Goal: Use online tool/utility: Utilize a website feature to perform a specific function

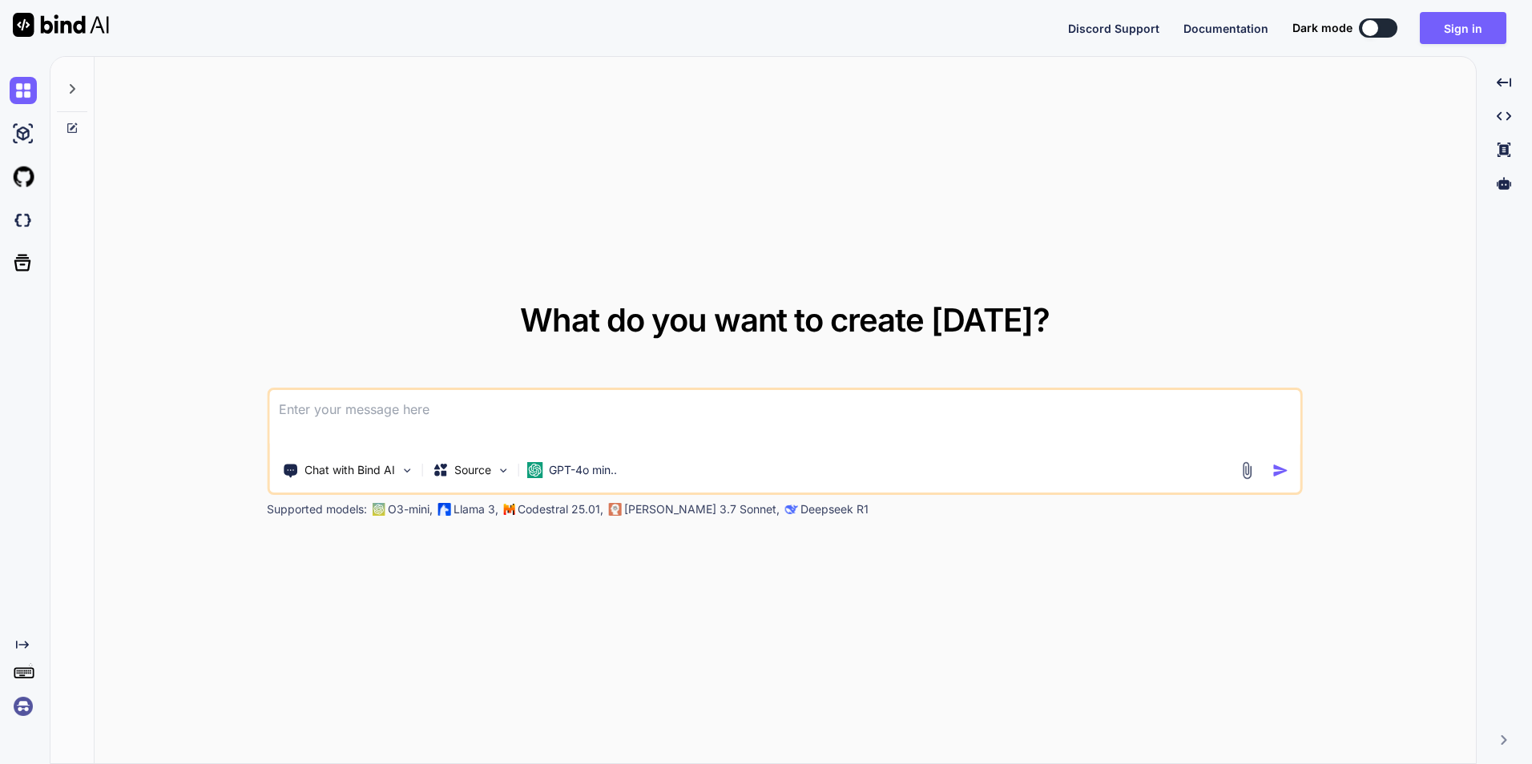
click at [70, 88] on icon at bounding box center [72, 89] width 13 height 13
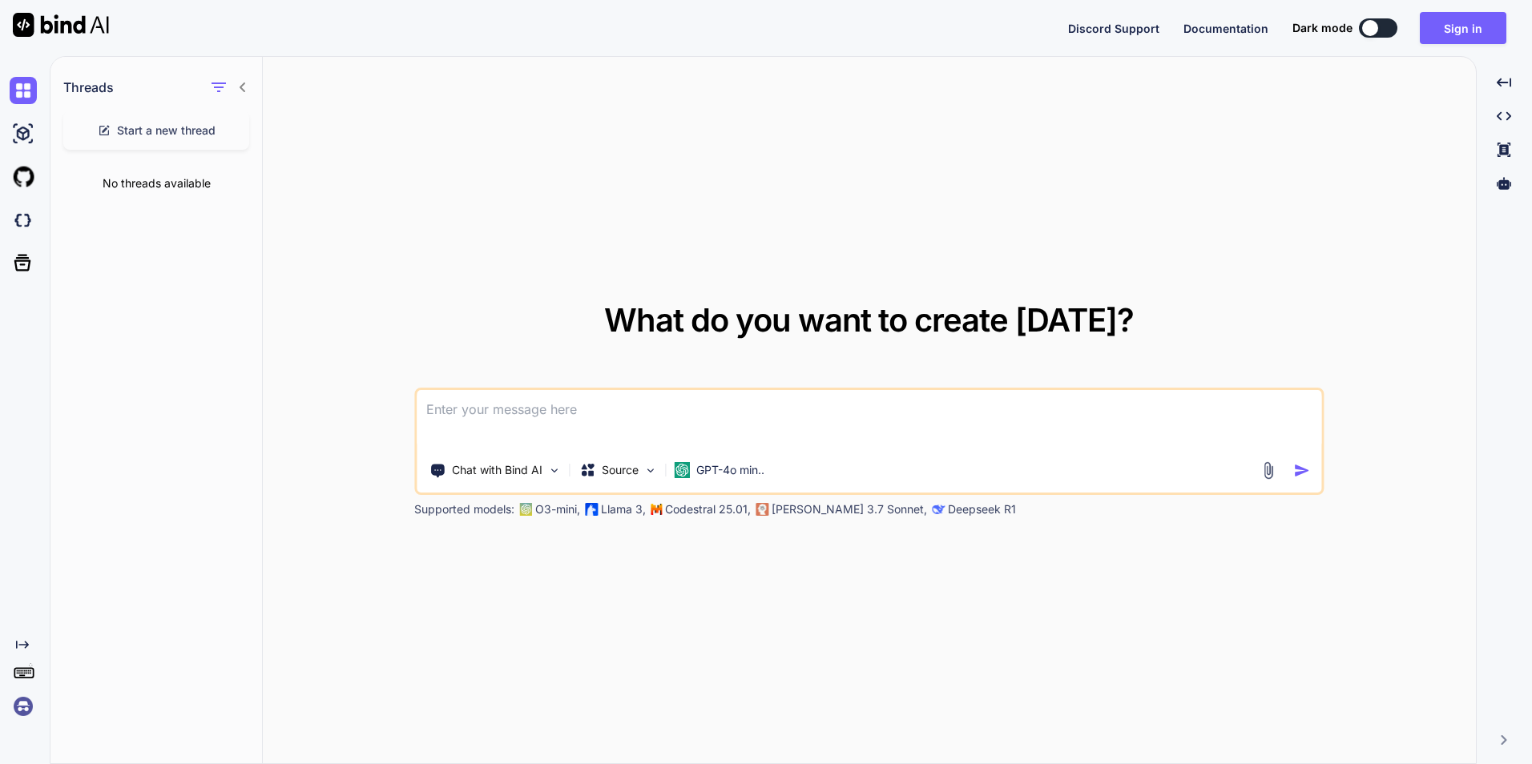
click at [241, 88] on icon at bounding box center [243, 88] width 6 height 10
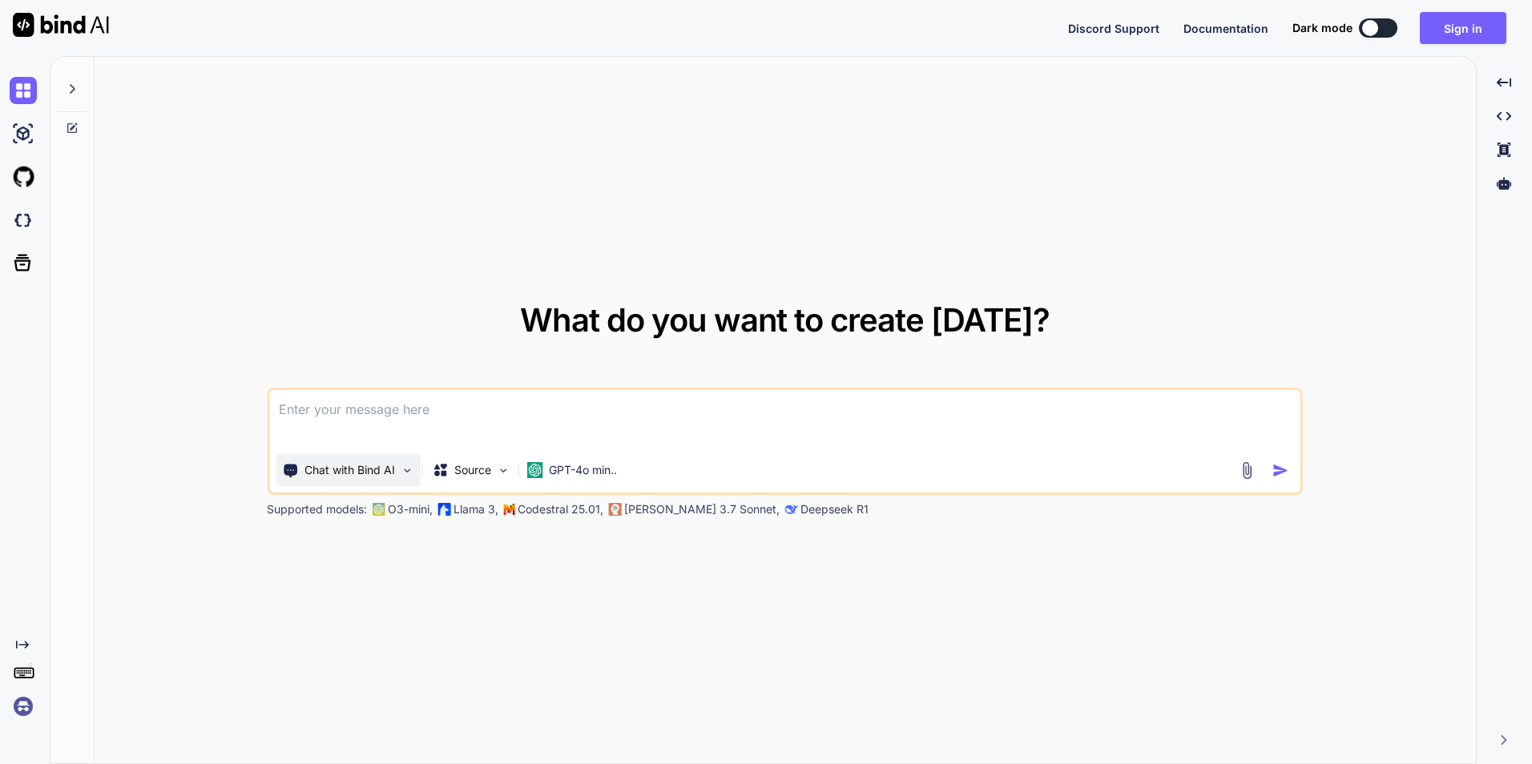
click at [405, 468] on img at bounding box center [407, 471] width 14 height 14
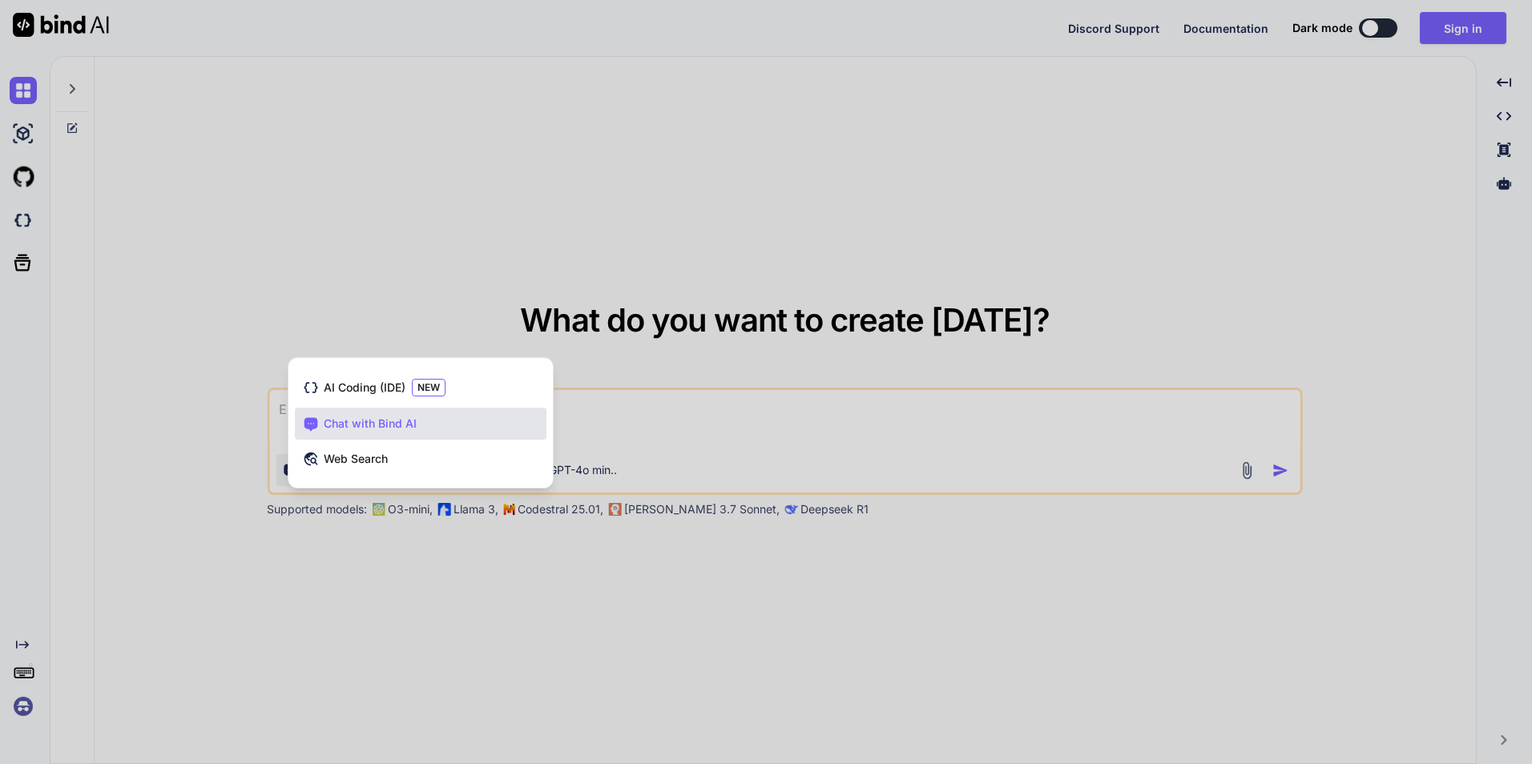
click at [359, 591] on div at bounding box center [766, 382] width 1532 height 764
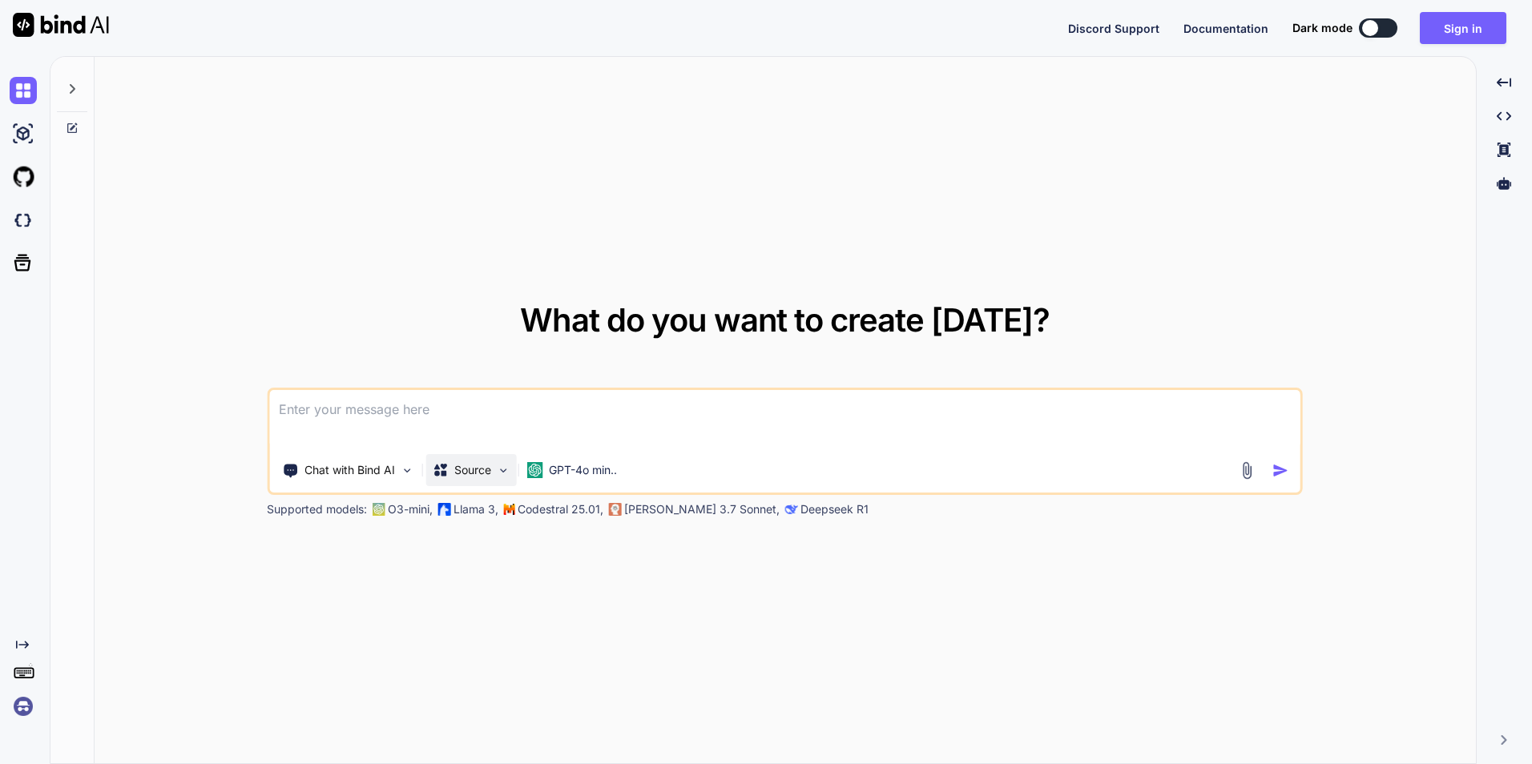
click at [507, 471] on img at bounding box center [503, 471] width 14 height 14
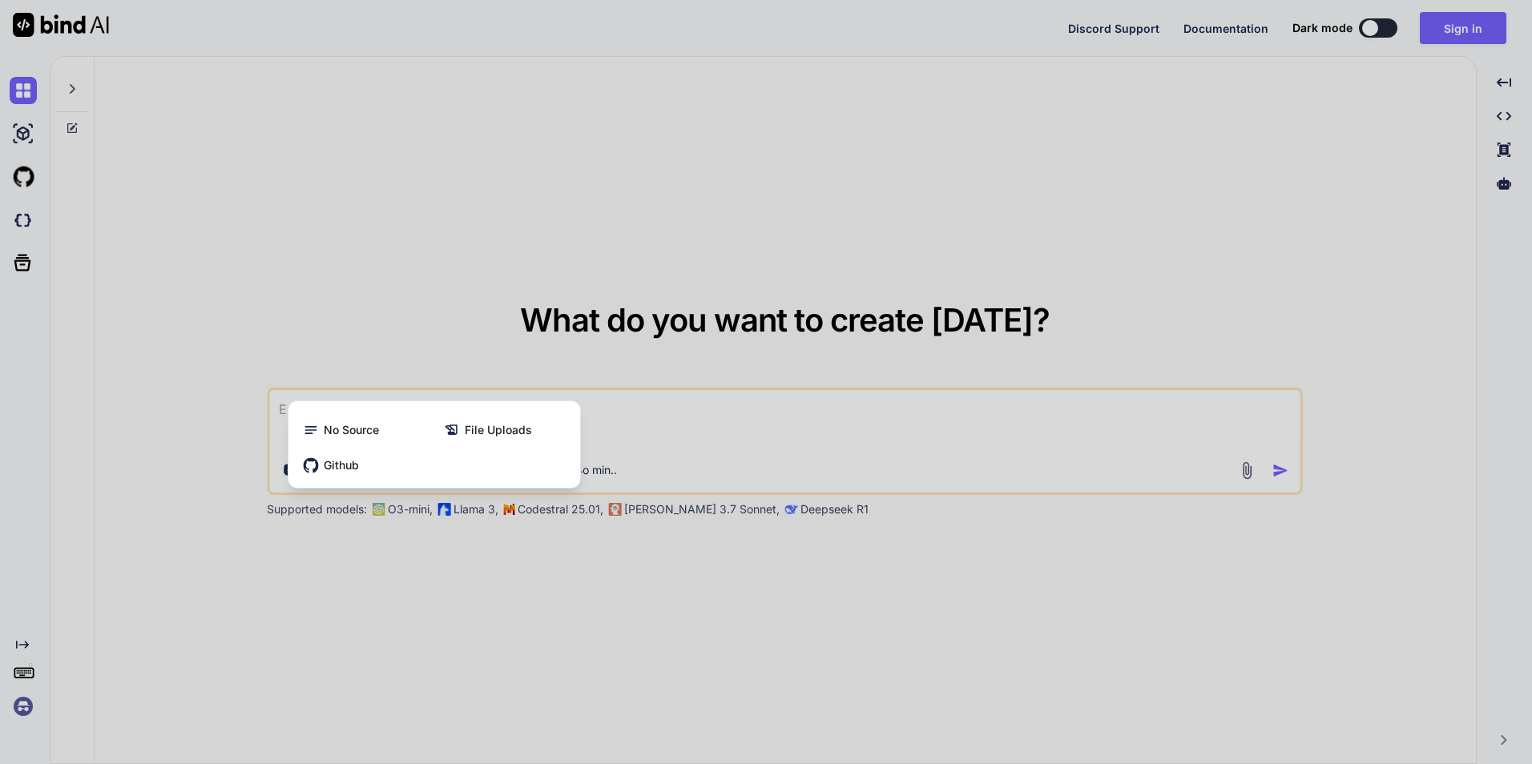
click at [452, 585] on div at bounding box center [766, 382] width 1532 height 764
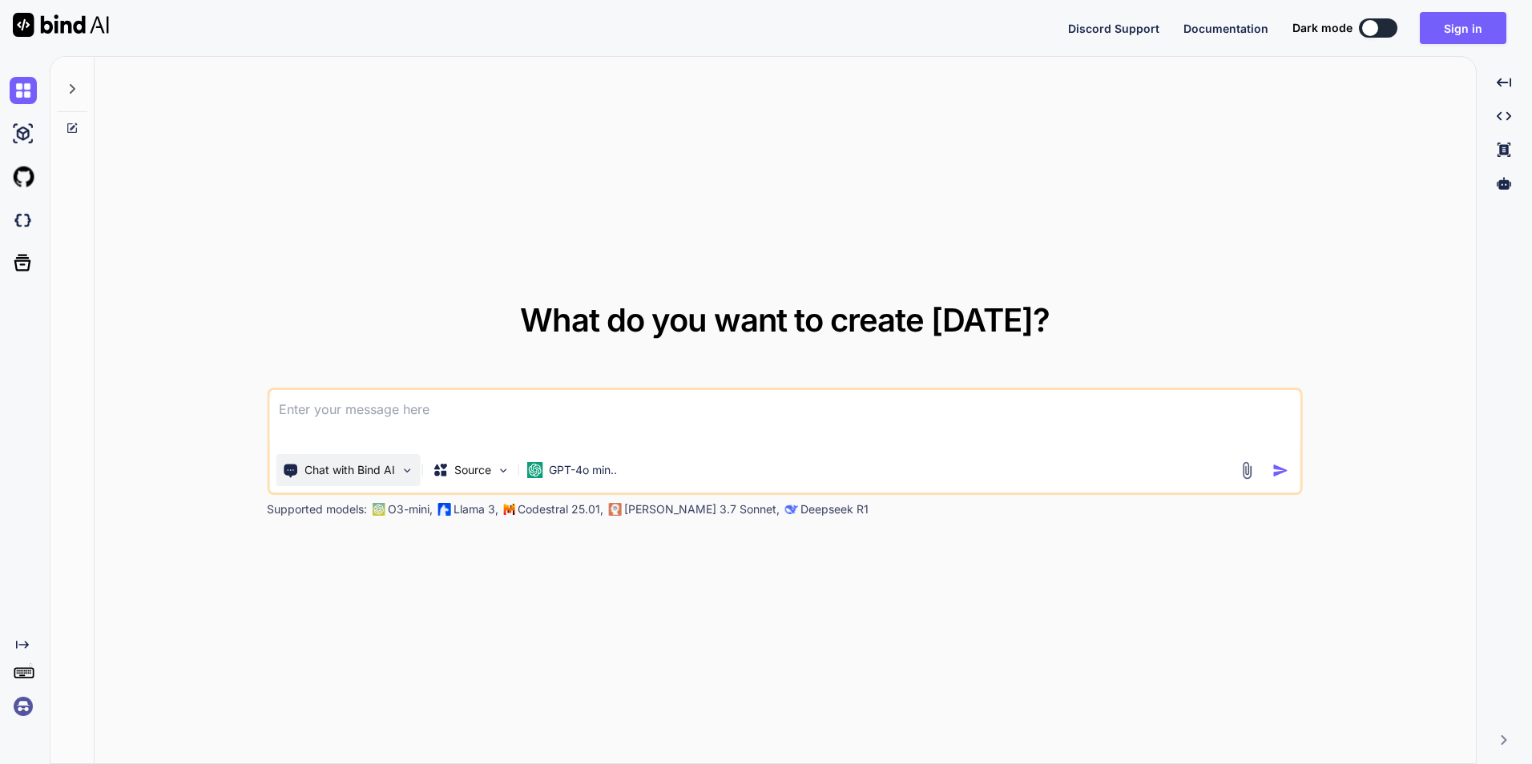
click at [360, 476] on p "Chat with Bind AI" at bounding box center [349, 470] width 91 height 16
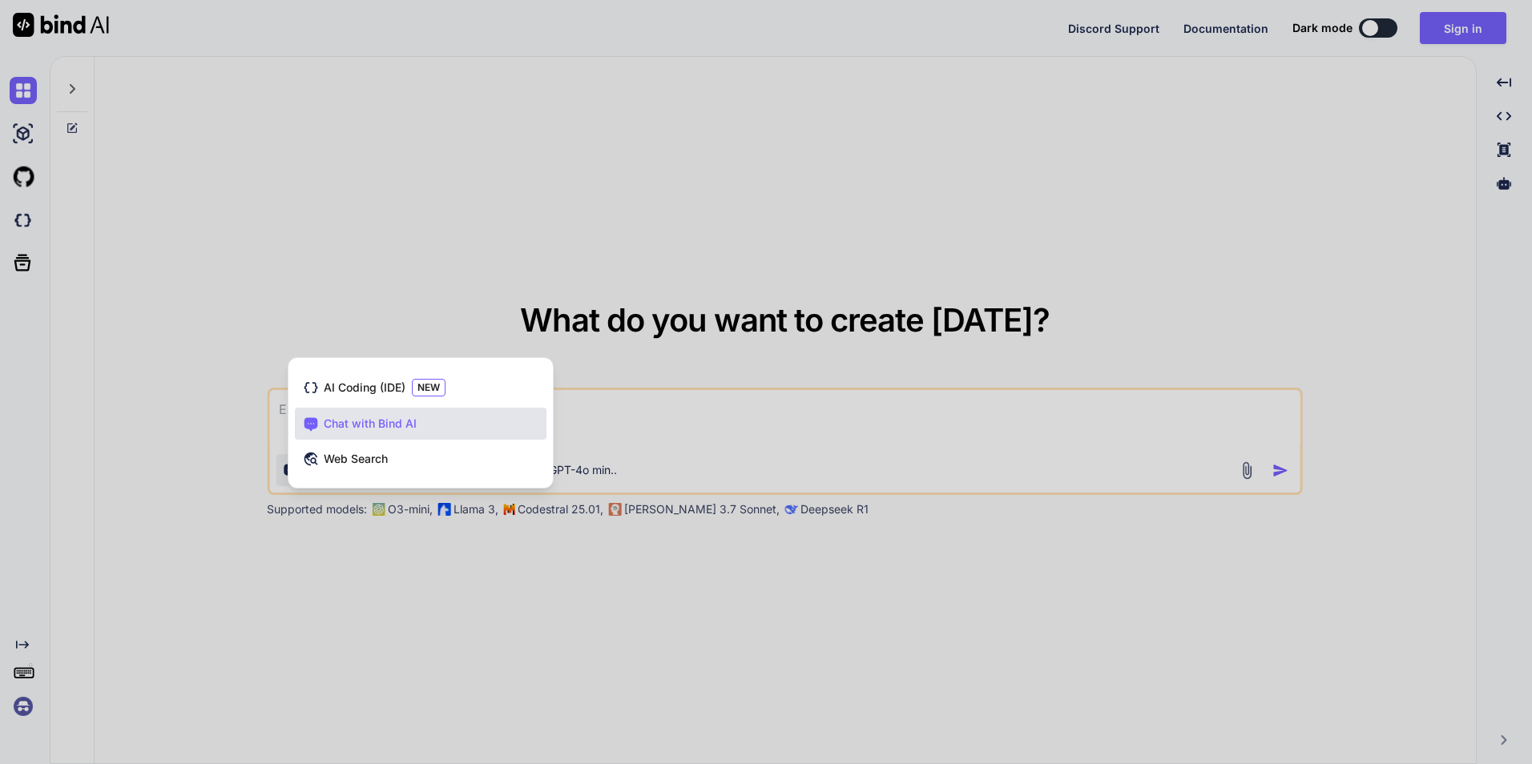
click at [323, 549] on div at bounding box center [766, 382] width 1532 height 764
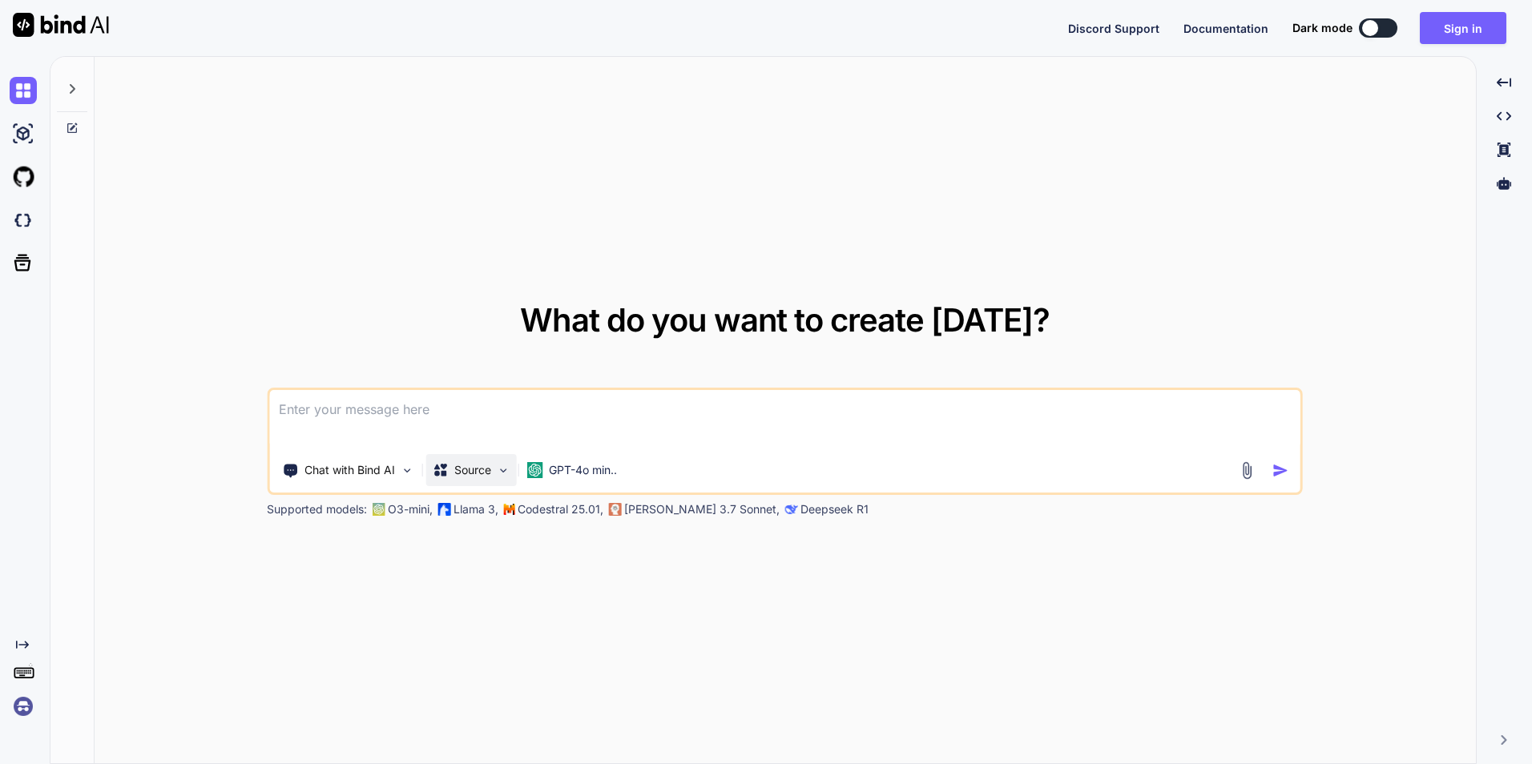
click at [505, 477] on img at bounding box center [503, 471] width 14 height 14
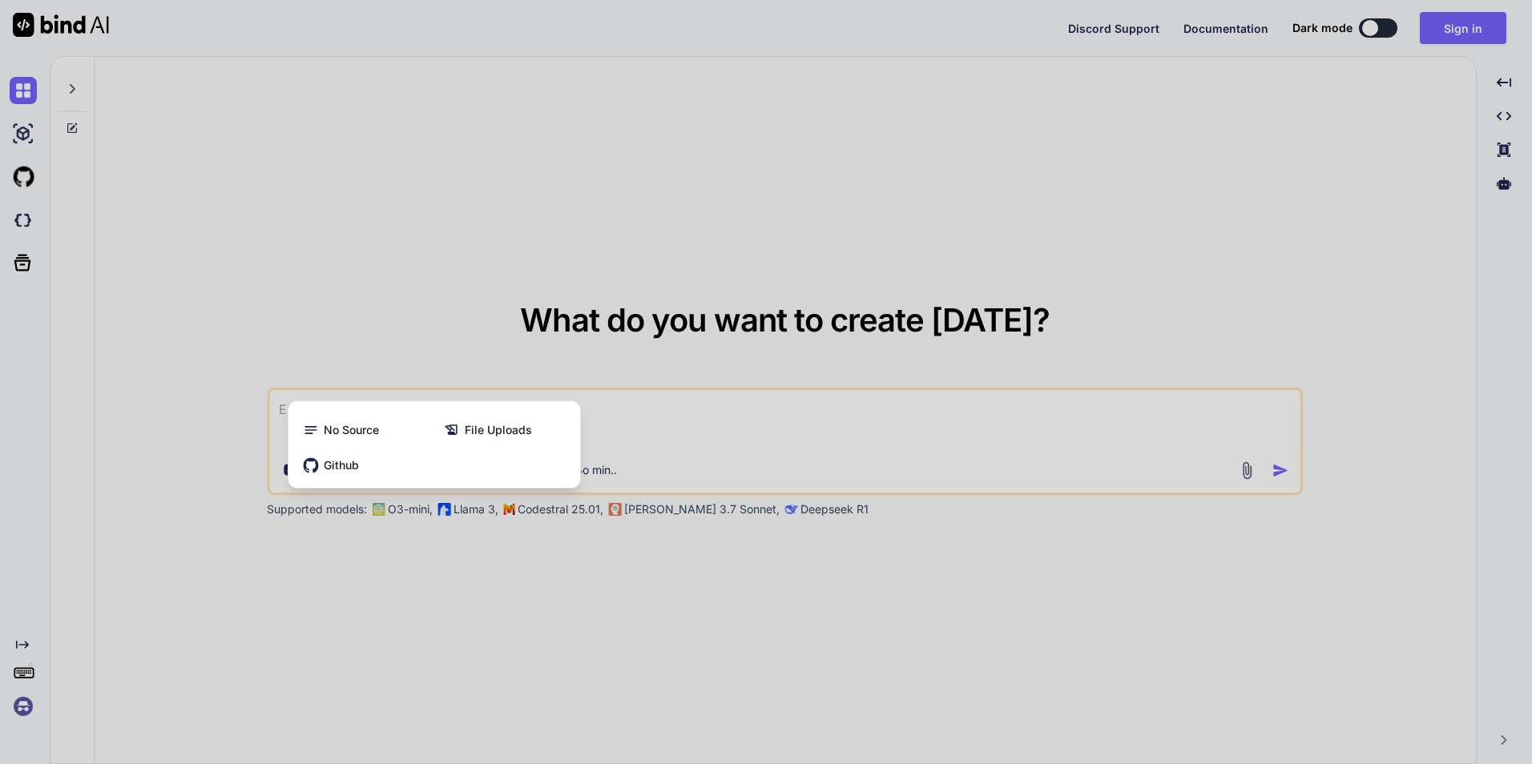
drag, startPoint x: 477, startPoint y: 592, endPoint x: 485, endPoint y: 585, distance: 10.8
click at [478, 592] on div at bounding box center [766, 382] width 1532 height 764
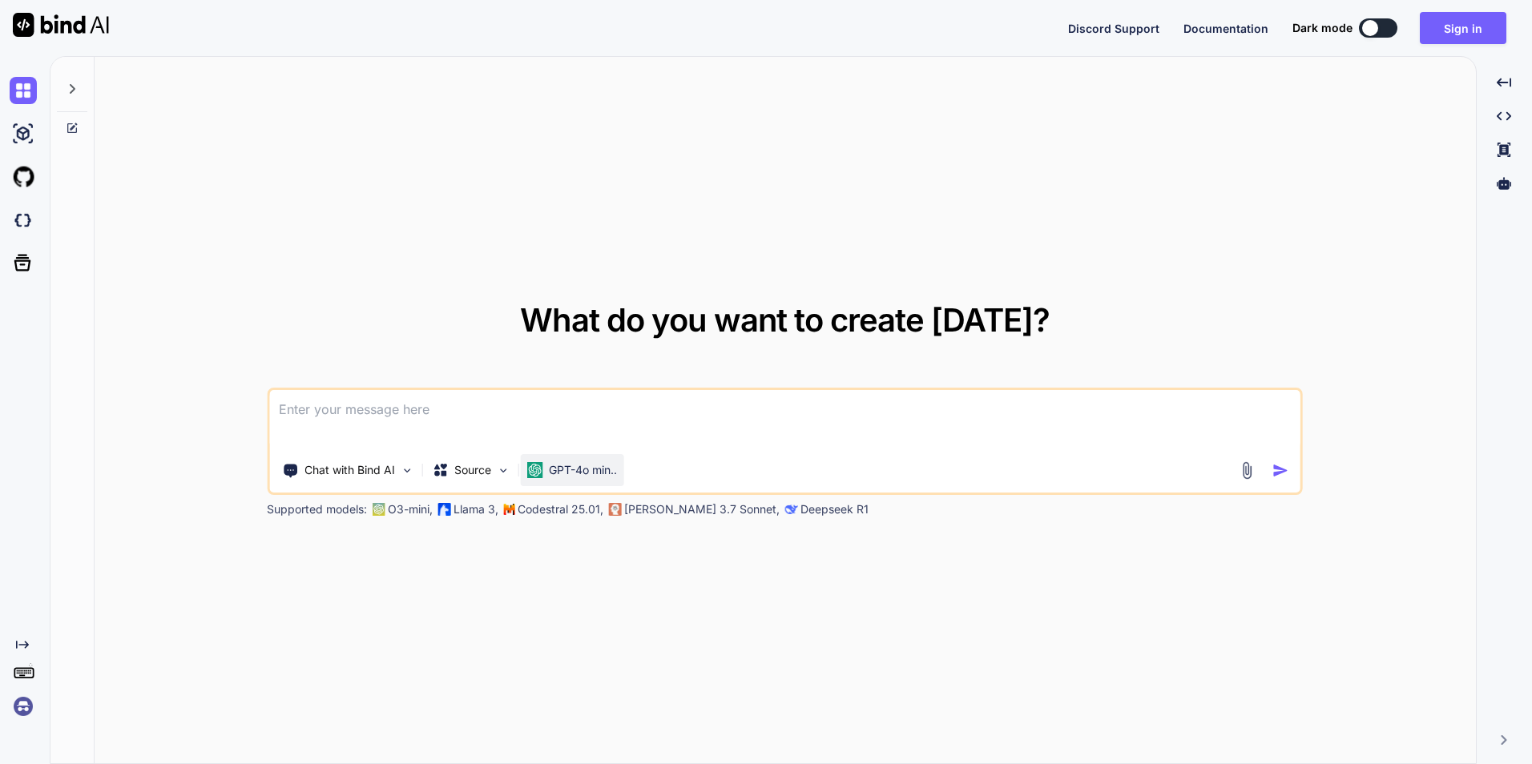
click at [578, 473] on p "GPT-4o min.." at bounding box center [583, 470] width 68 height 16
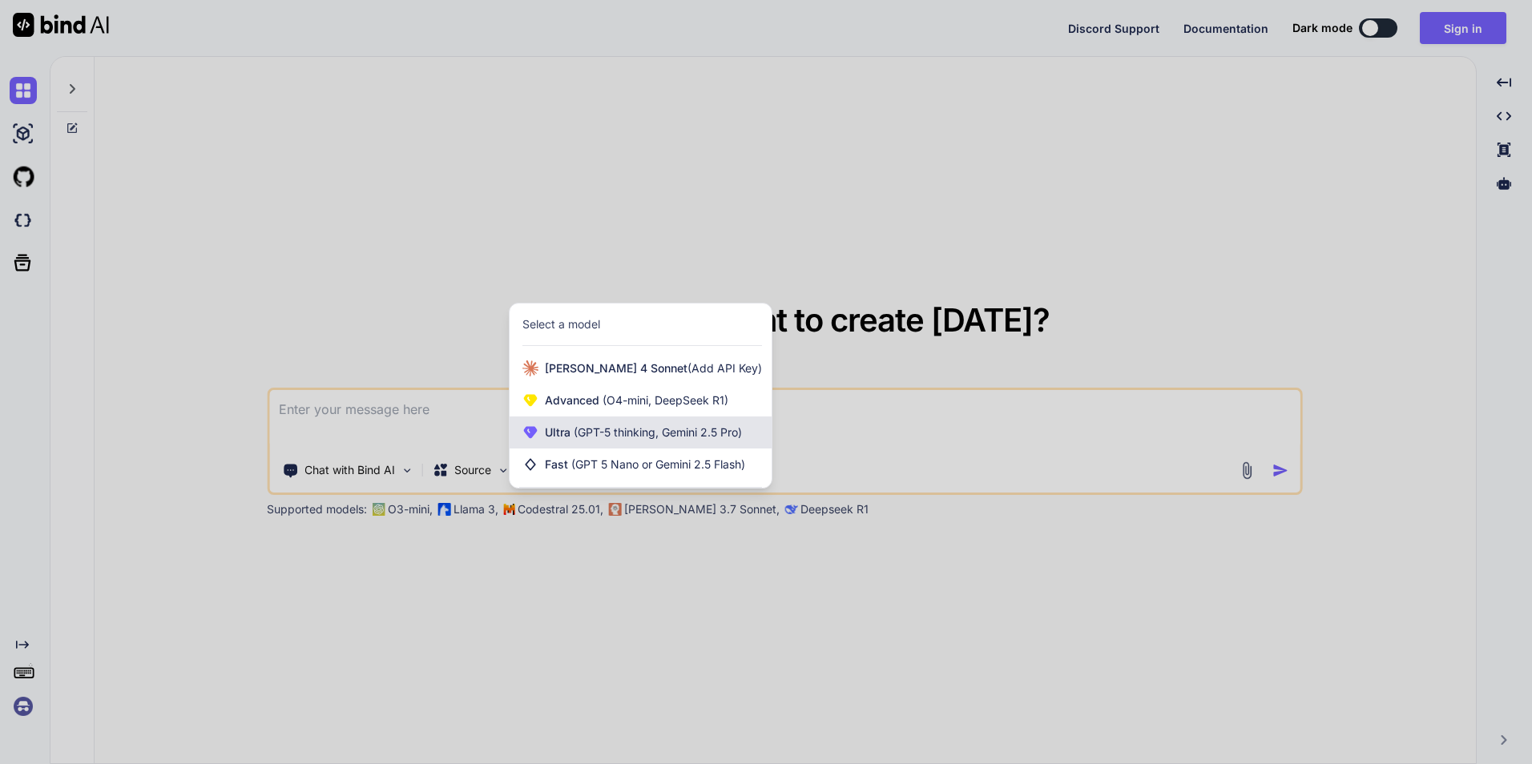
click at [638, 433] on span "(GPT-5 thinking, Gemini 2.5 Pro)" at bounding box center [655, 432] width 171 height 14
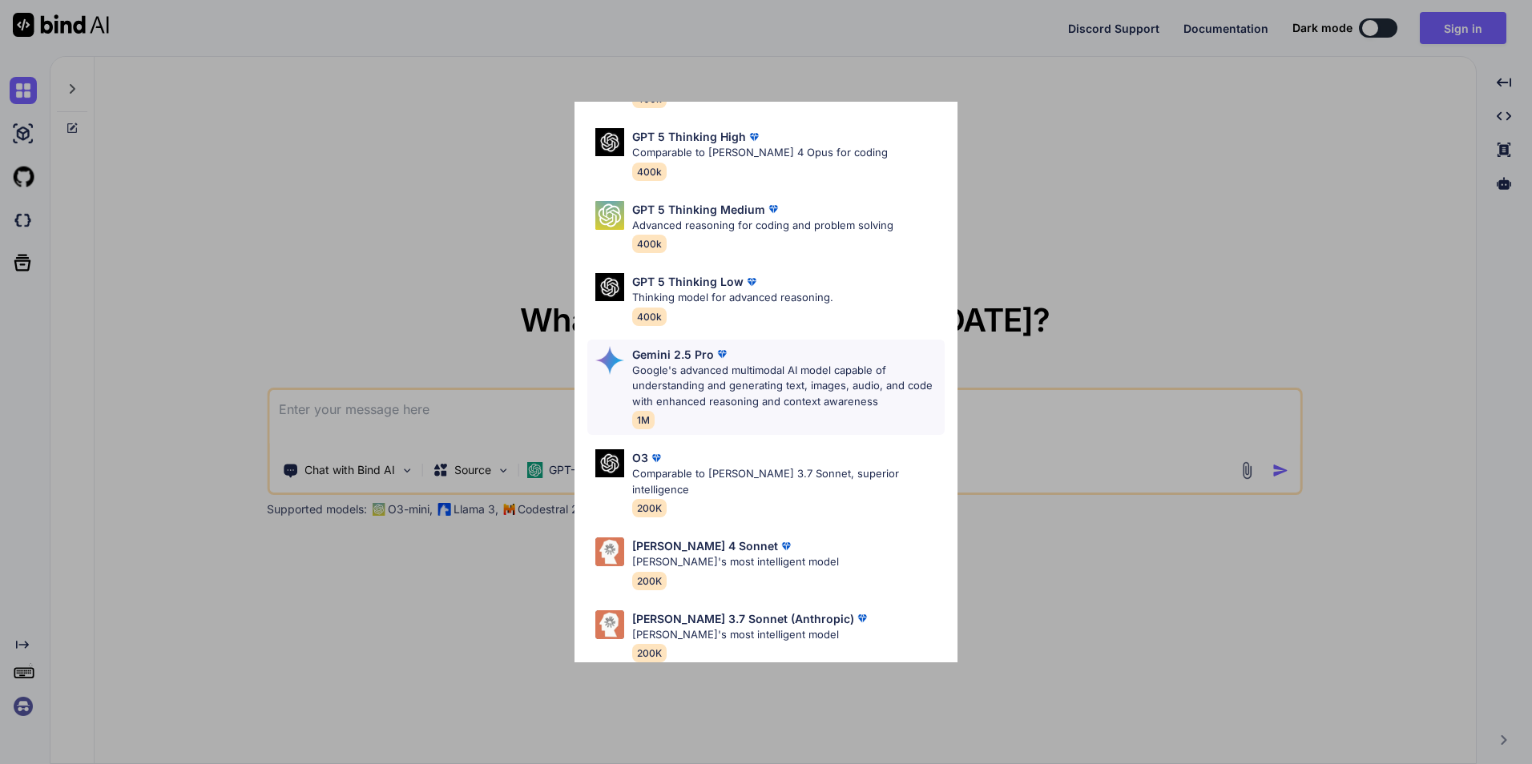
scroll to position [131, 0]
click at [720, 372] on p "Google's advanced multimodal AI model capable of understanding and generating t…" at bounding box center [788, 384] width 312 height 47
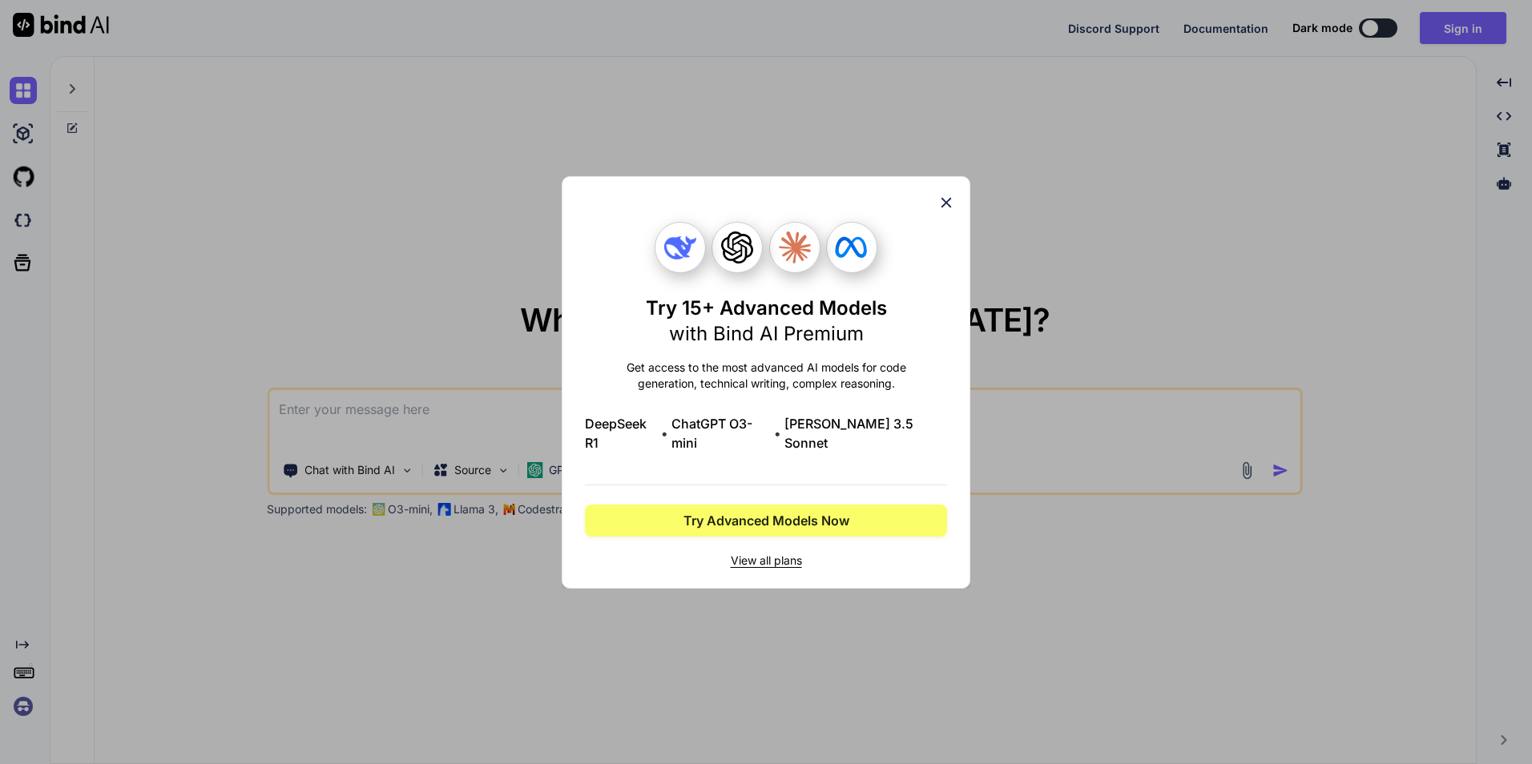
click at [947, 204] on icon at bounding box center [946, 203] width 18 height 18
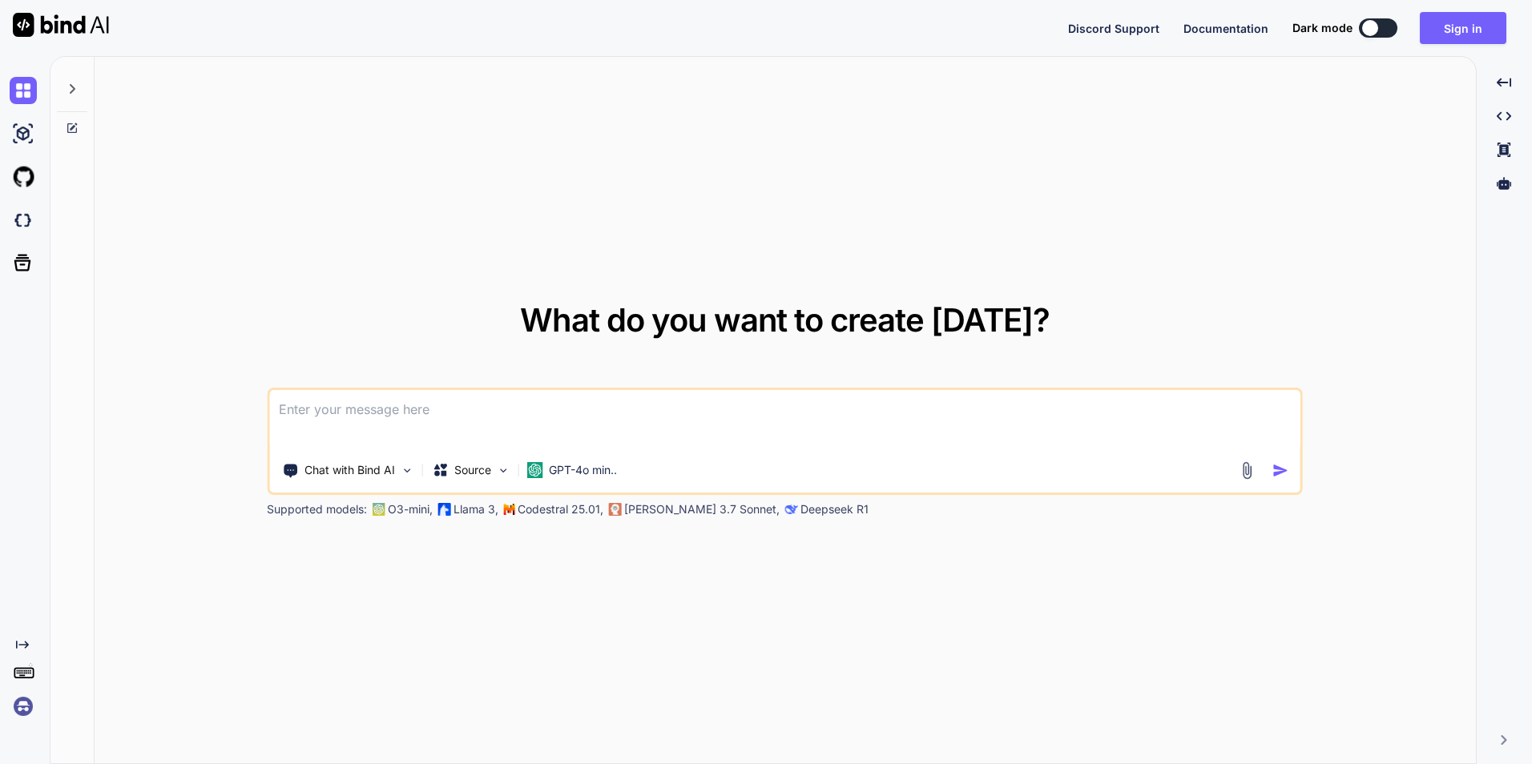
click at [19, 705] on img at bounding box center [23, 706] width 27 height 27
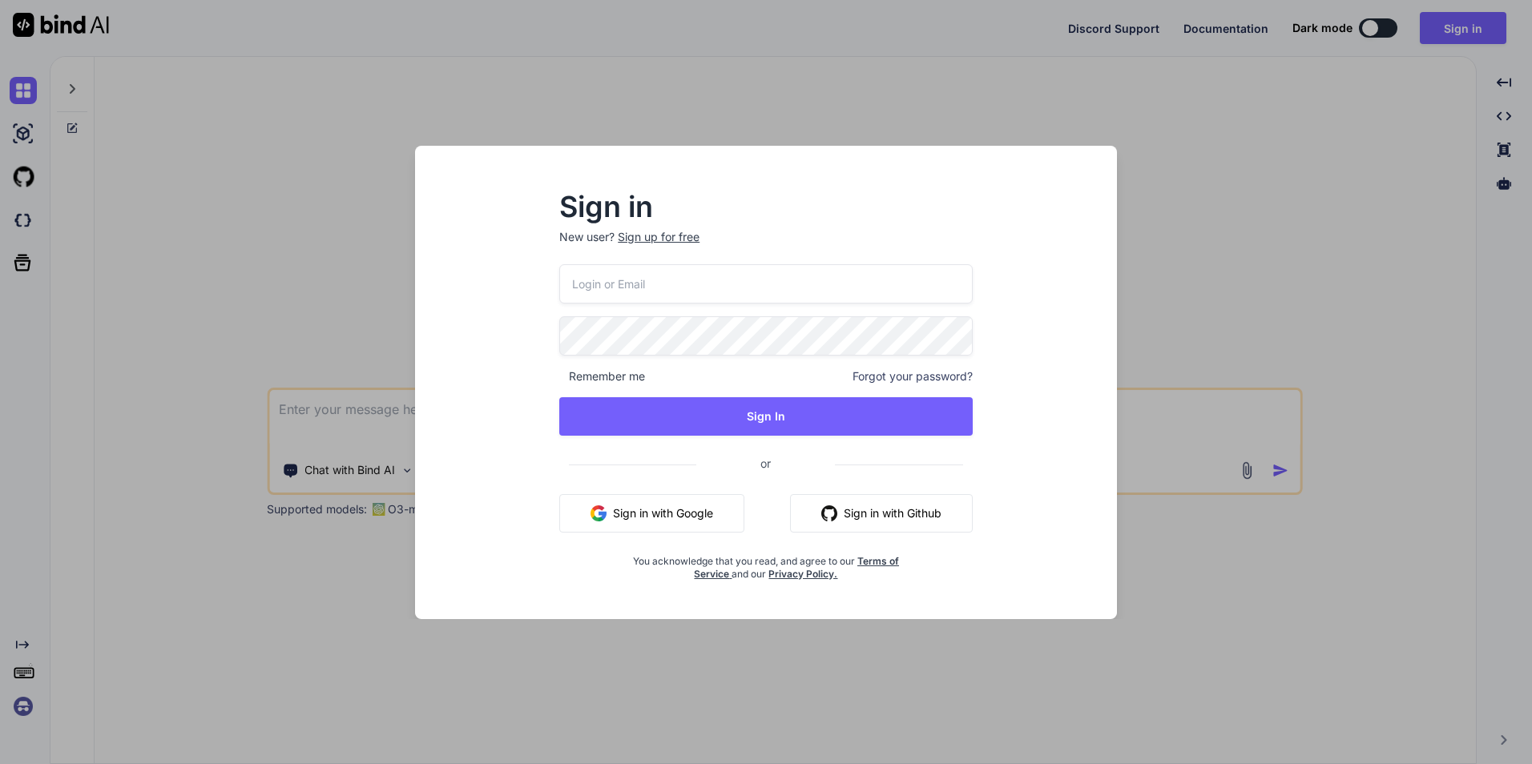
click at [326, 286] on div "Sign in New user? Sign up for free Remember me Forgot your password? Sign In or…" at bounding box center [766, 382] width 1532 height 764
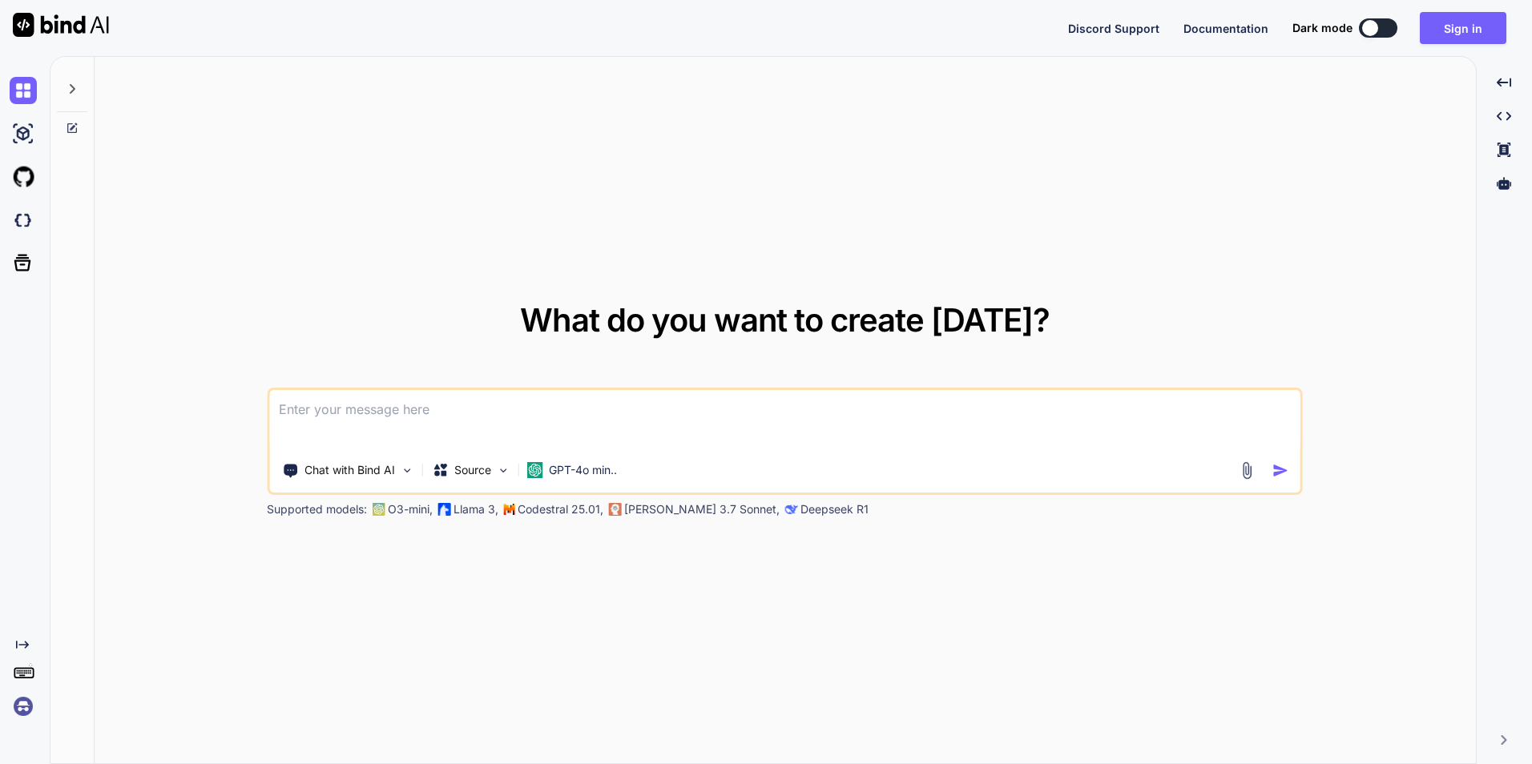
click at [17, 671] on rect at bounding box center [18, 672] width 2 height 2
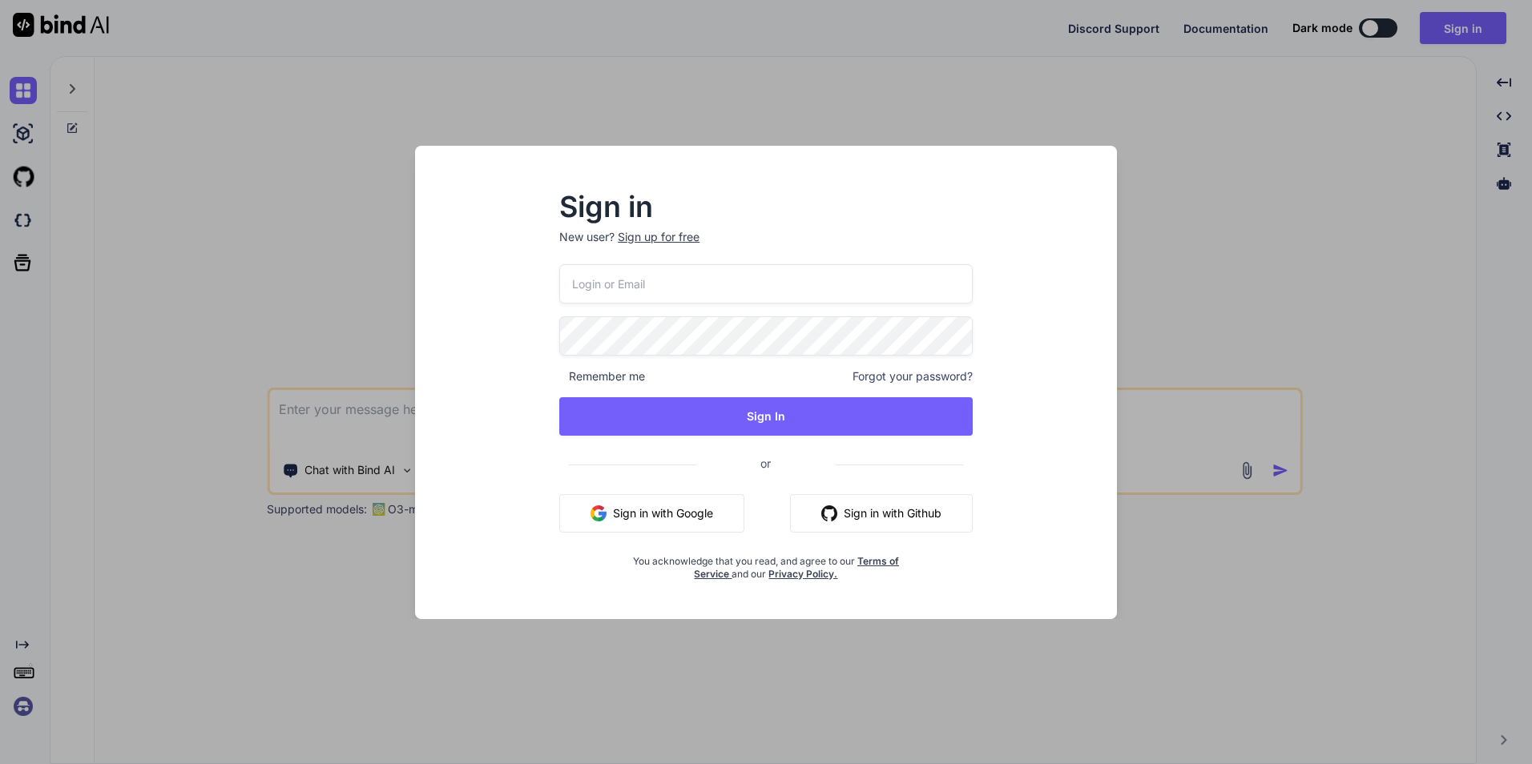
click at [244, 653] on div "Sign in New user? Sign up for free Remember me Forgot your password? Sign In or…" at bounding box center [766, 382] width 1532 height 764
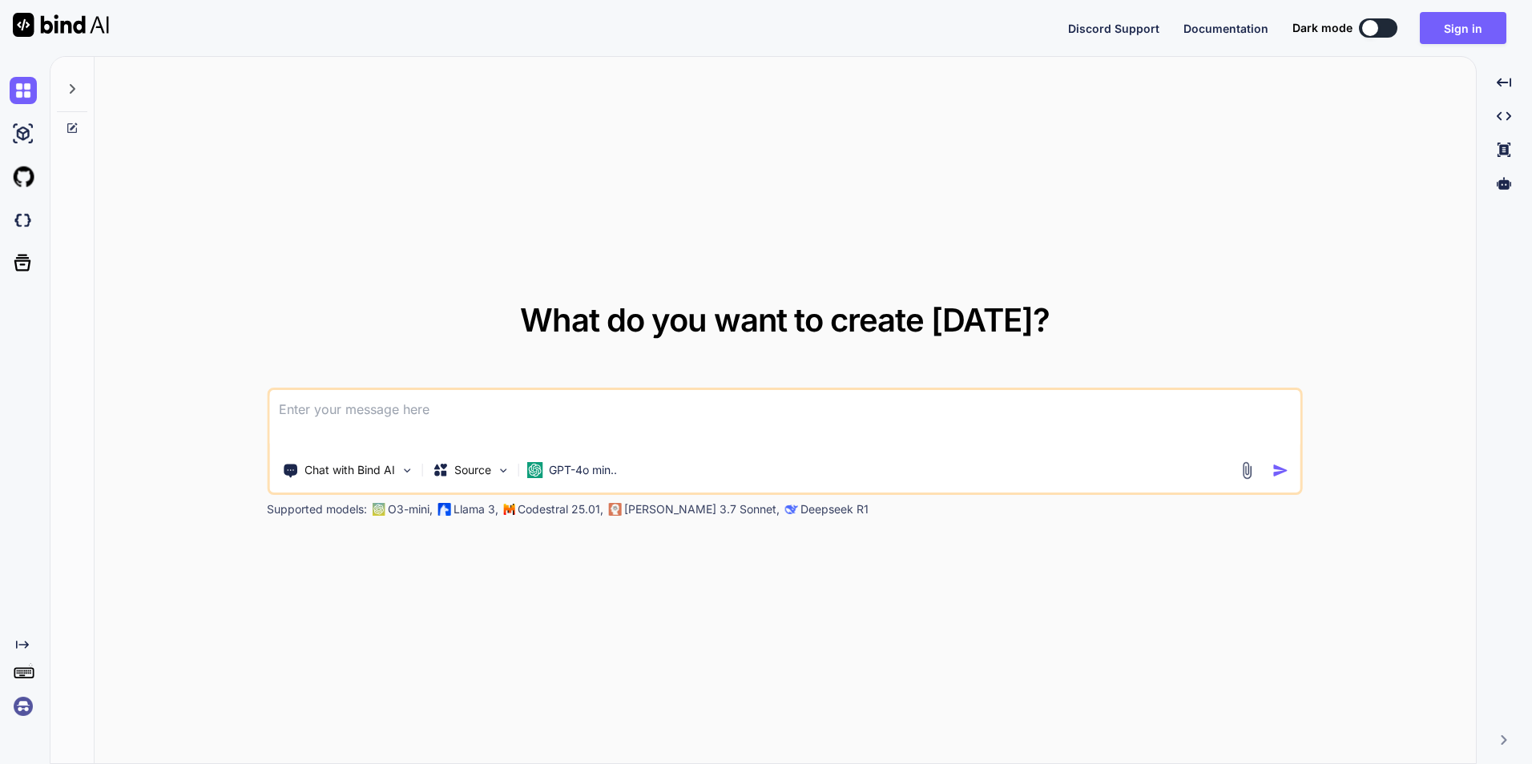
click at [26, 647] on icon "Created with Pixso." at bounding box center [22, 644] width 13 height 13
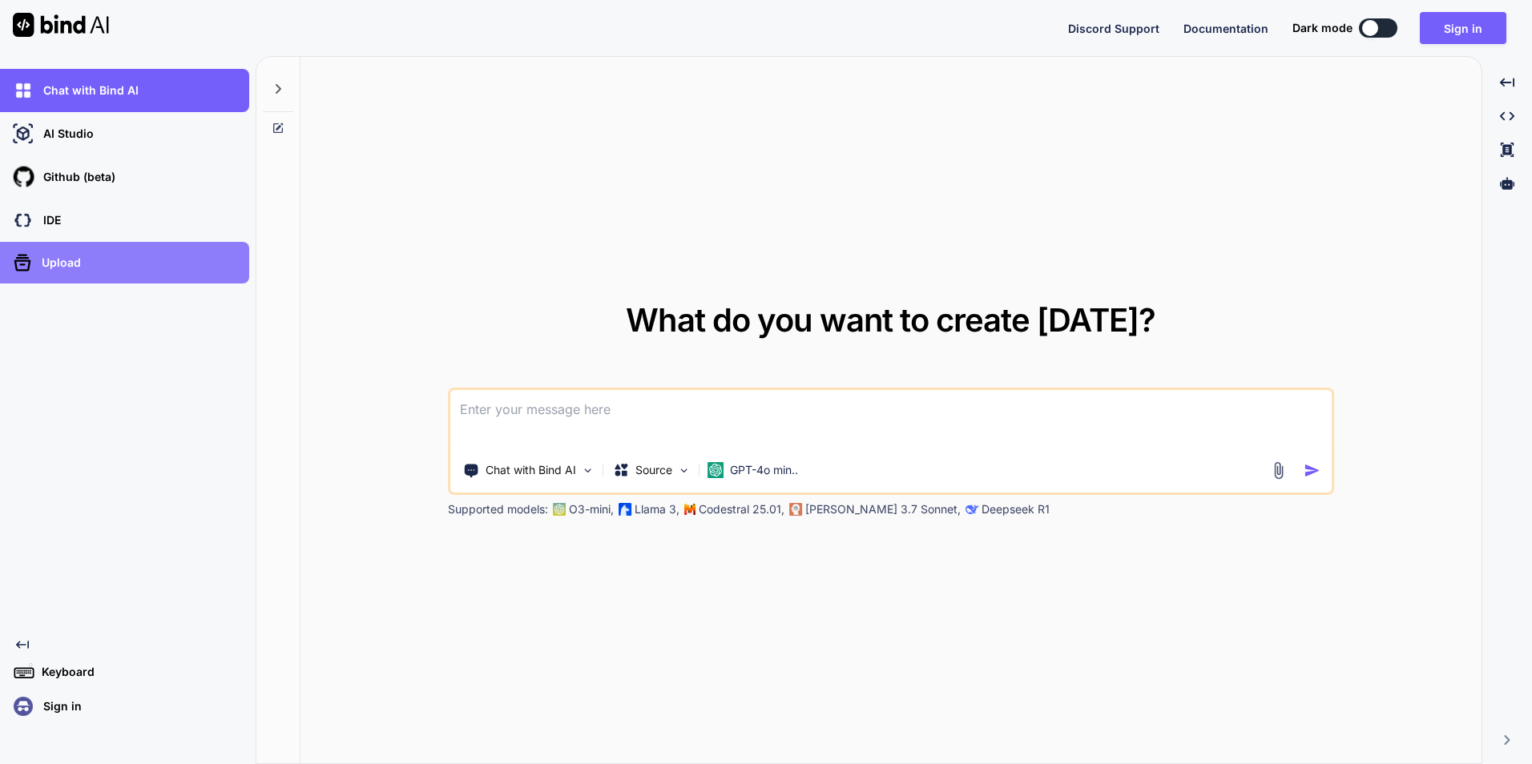
click at [86, 252] on div "Upload" at bounding box center [130, 263] width 240 height 26
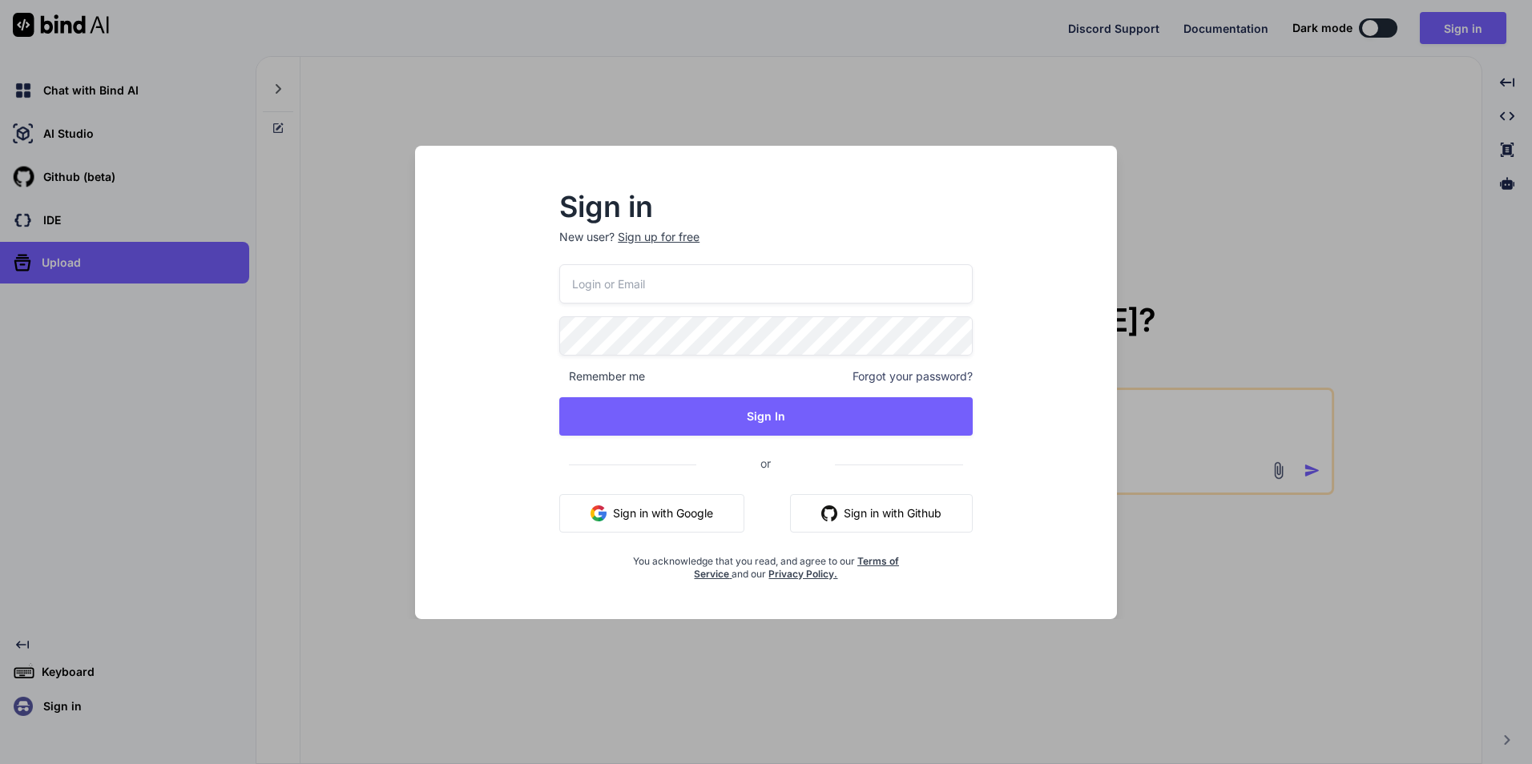
click at [361, 252] on div "Sign in New user? Sign up for free Remember me Forgot your password? Sign In or…" at bounding box center [766, 382] width 1532 height 764
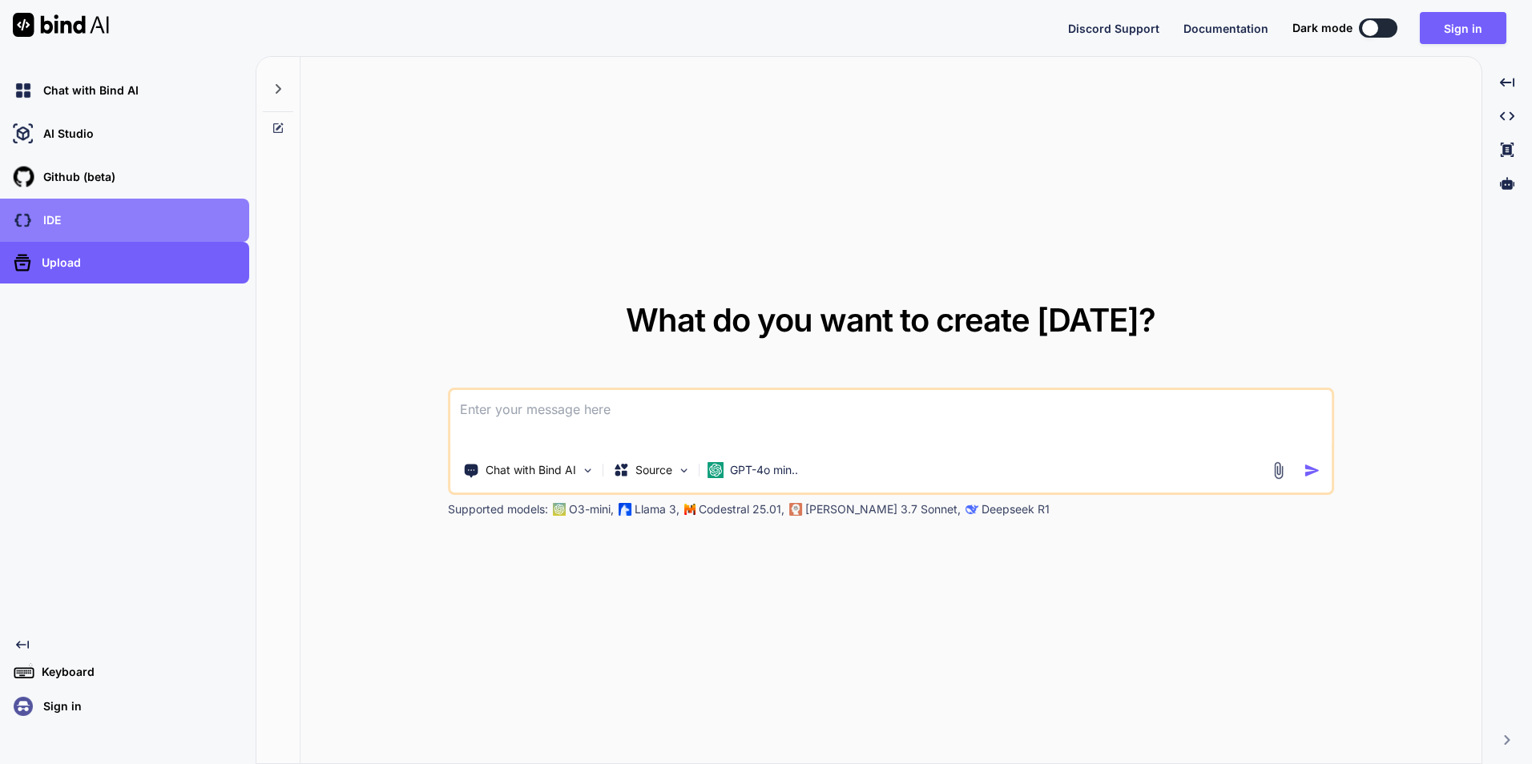
click at [58, 220] on p "IDE" at bounding box center [49, 220] width 24 height 16
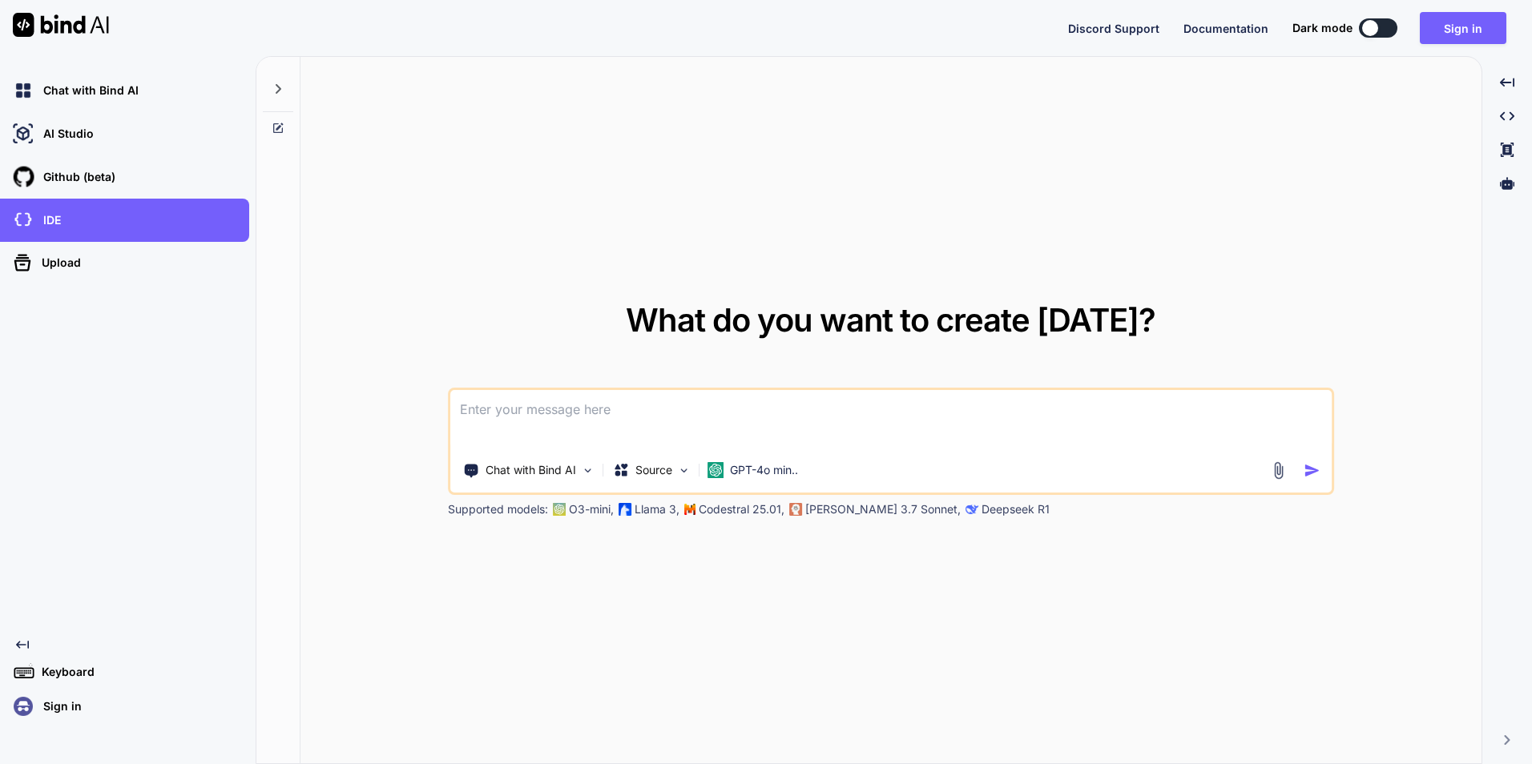
click at [1246, 36] on button "Documentation" at bounding box center [1225, 28] width 85 height 17
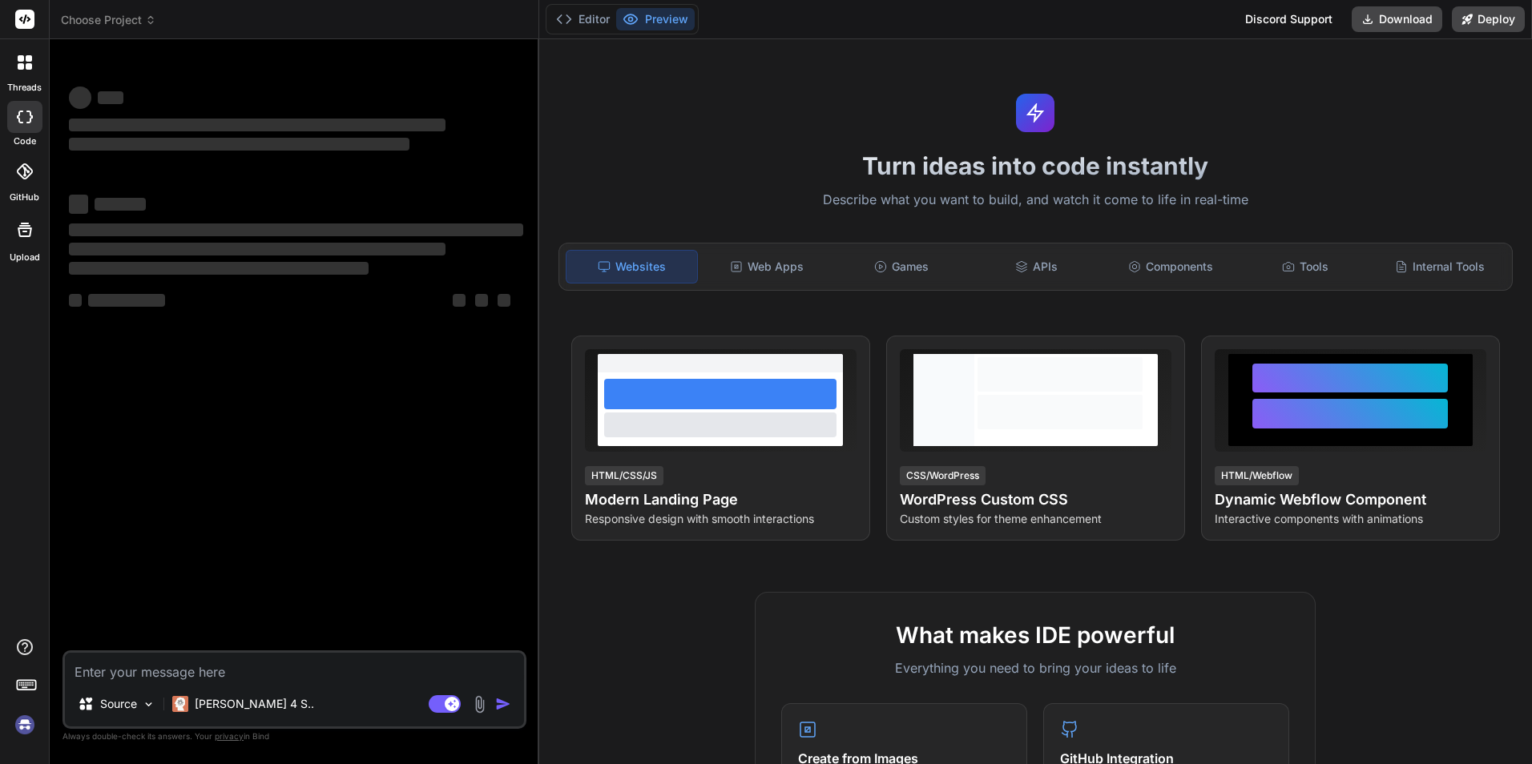
type textarea "x"
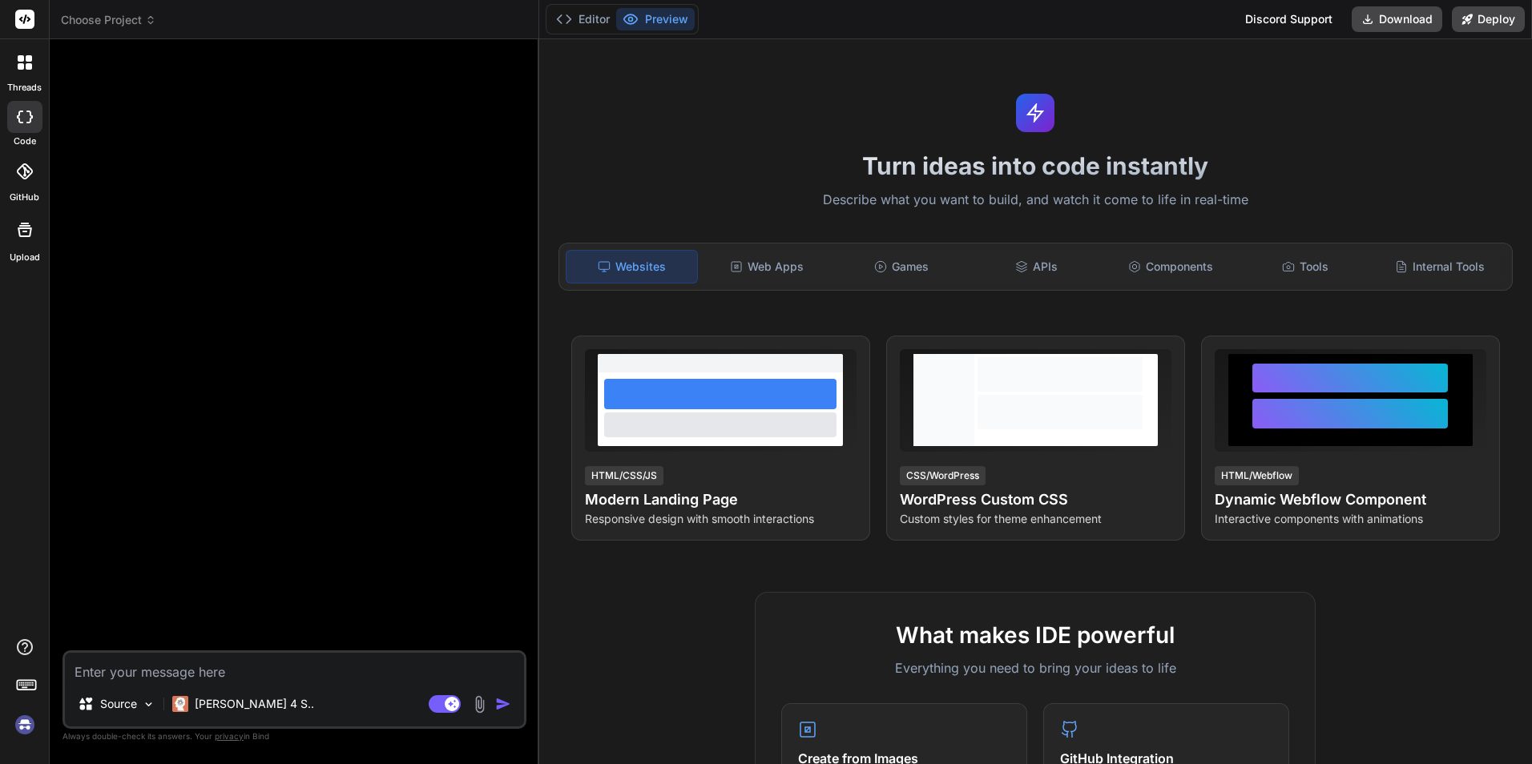
click at [25, 81] on label "threads" at bounding box center [24, 88] width 34 height 14
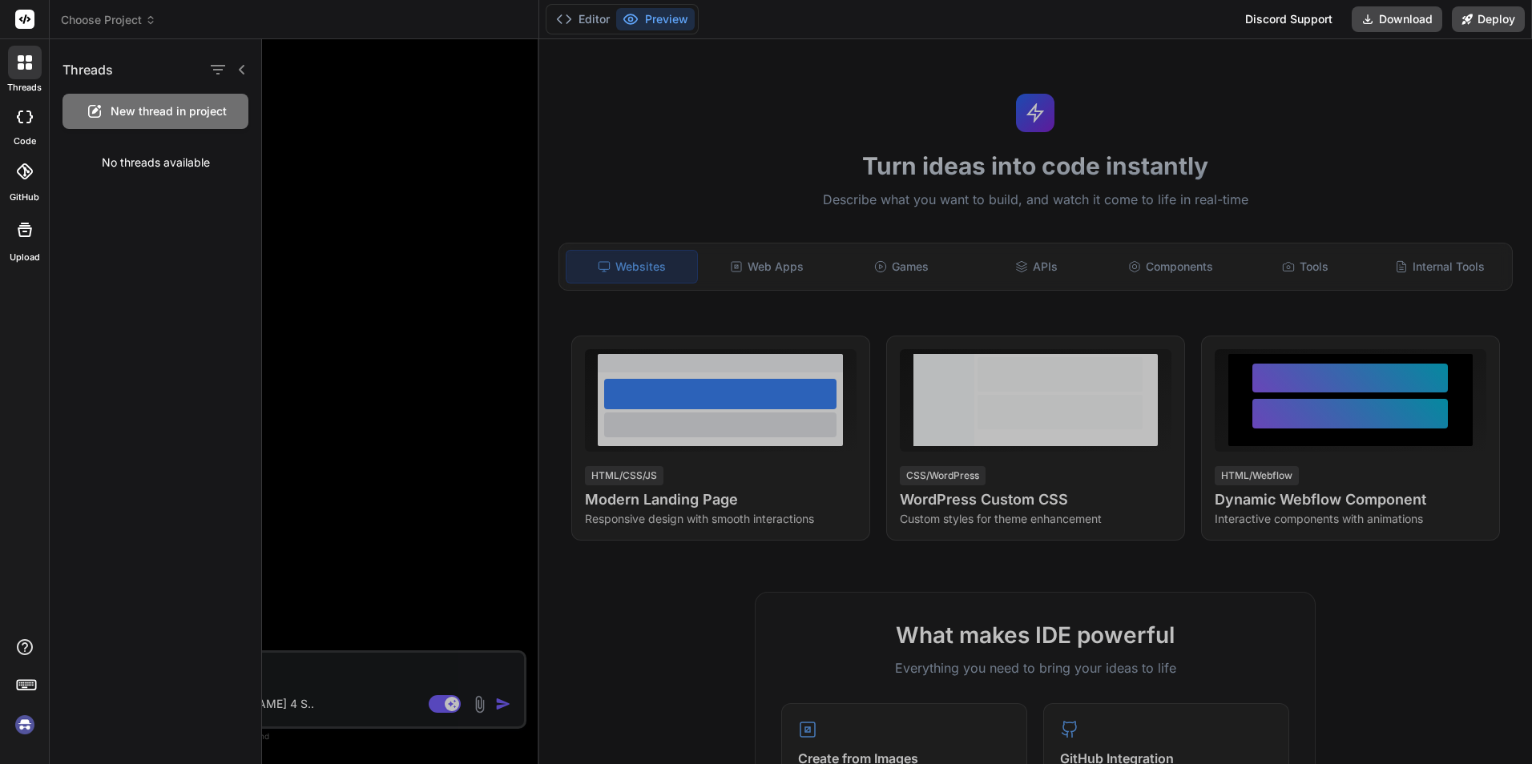
click at [30, 14] on rect at bounding box center [24, 19] width 19 height 19
click at [762, 267] on div at bounding box center [897, 401] width 1270 height 725
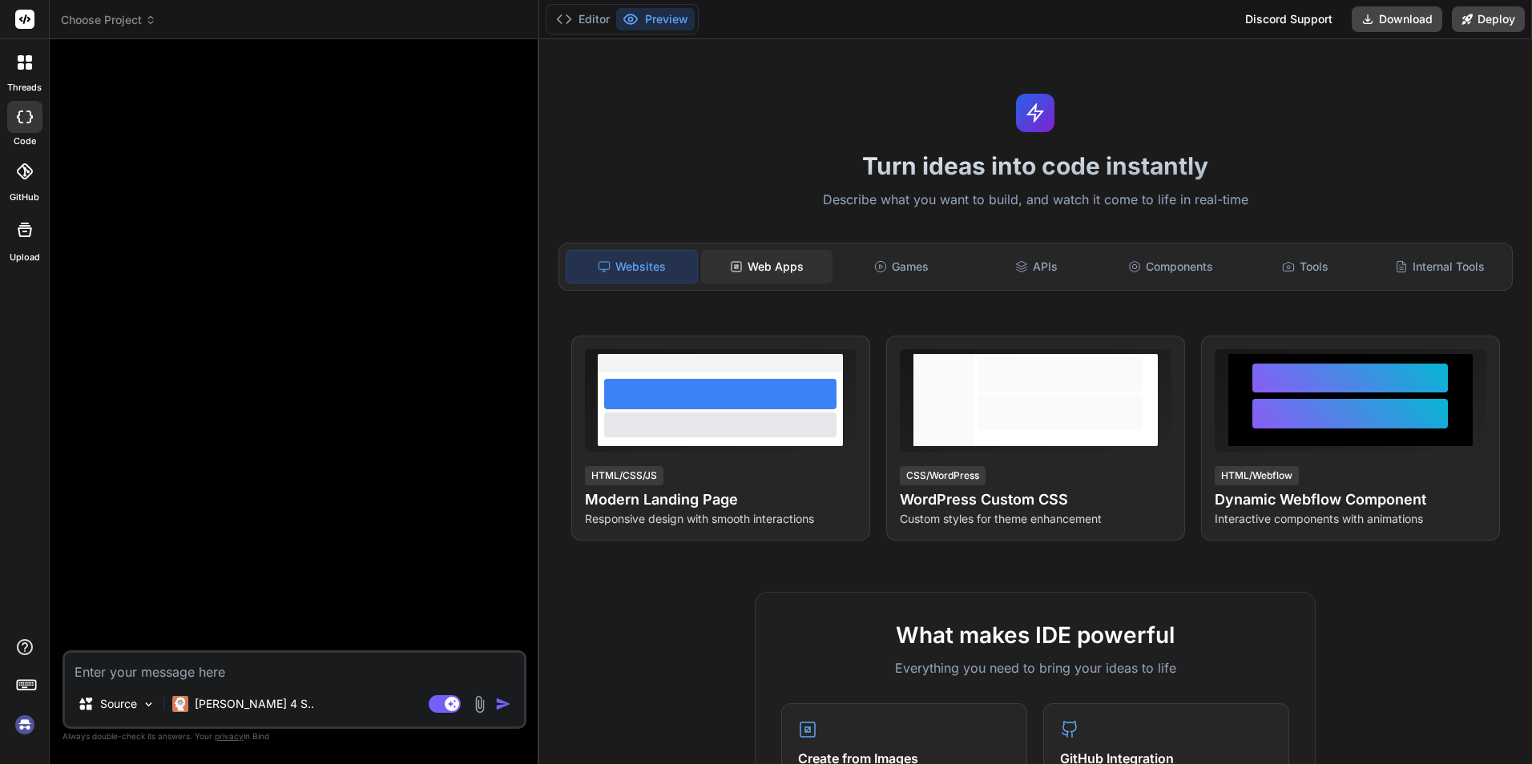
click at [775, 267] on div "Web Apps" at bounding box center [766, 267] width 131 height 34
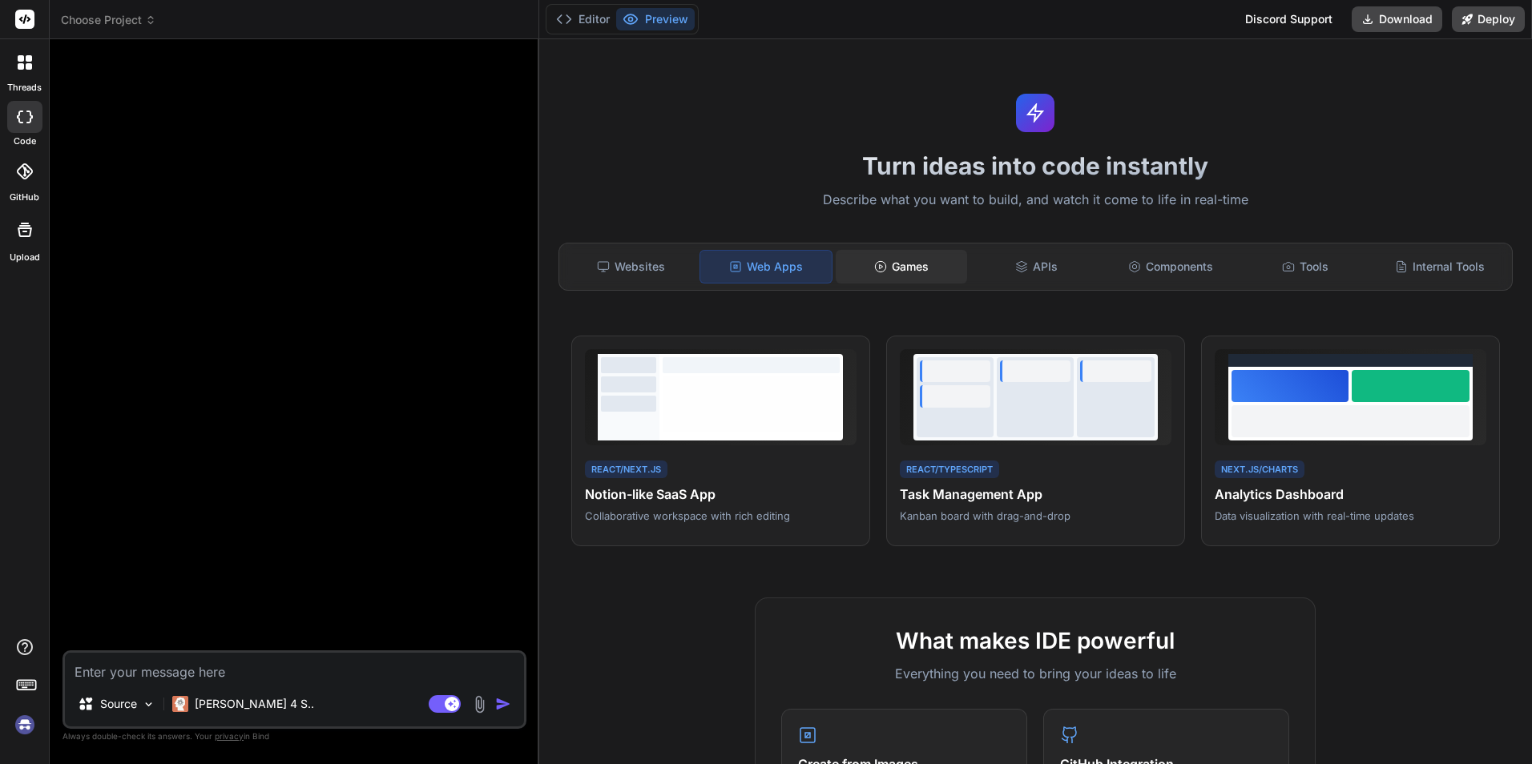
click at [925, 267] on div "Games" at bounding box center [901, 267] width 131 height 34
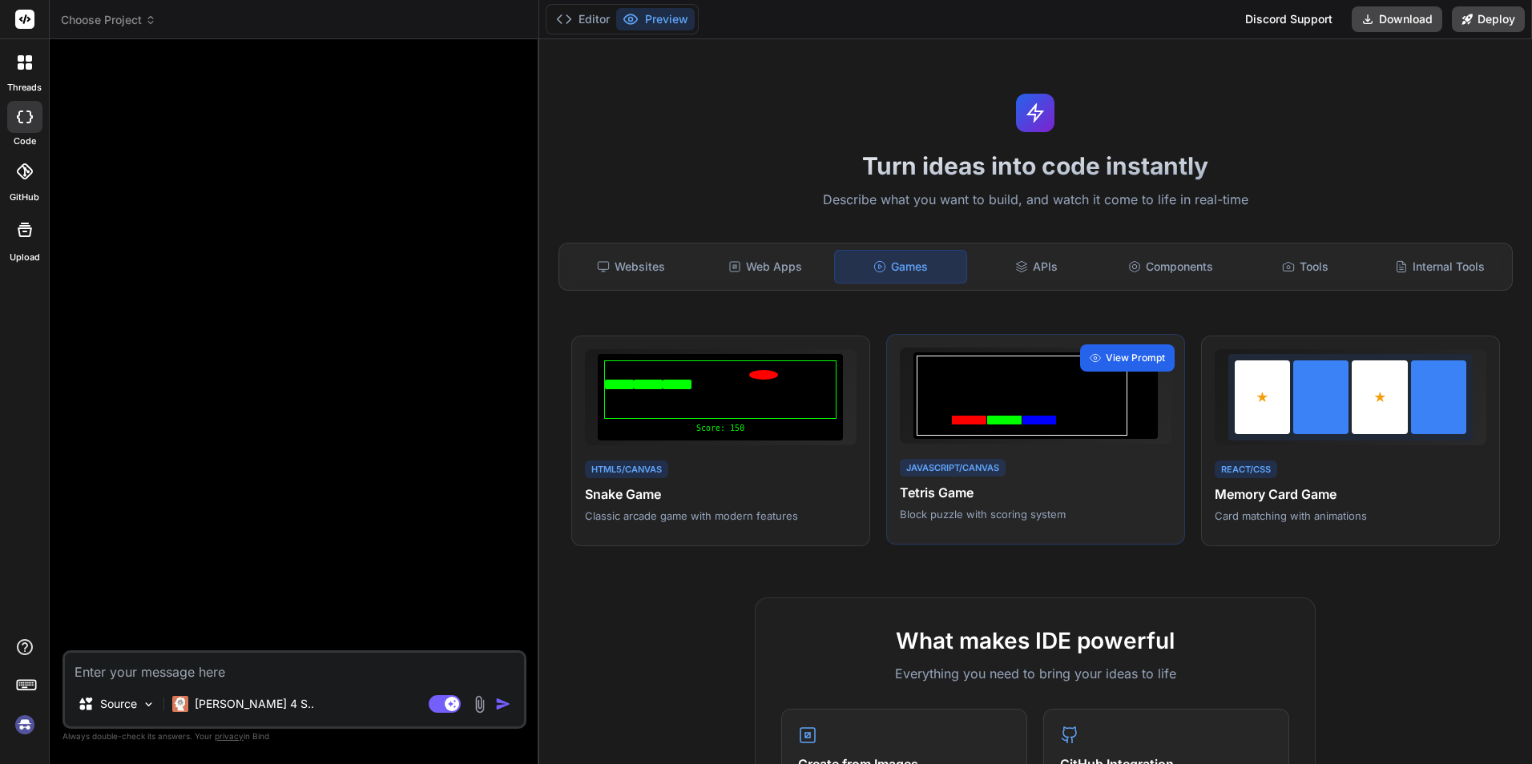
click at [1096, 354] on div "View Prompt" at bounding box center [1127, 357] width 95 height 27
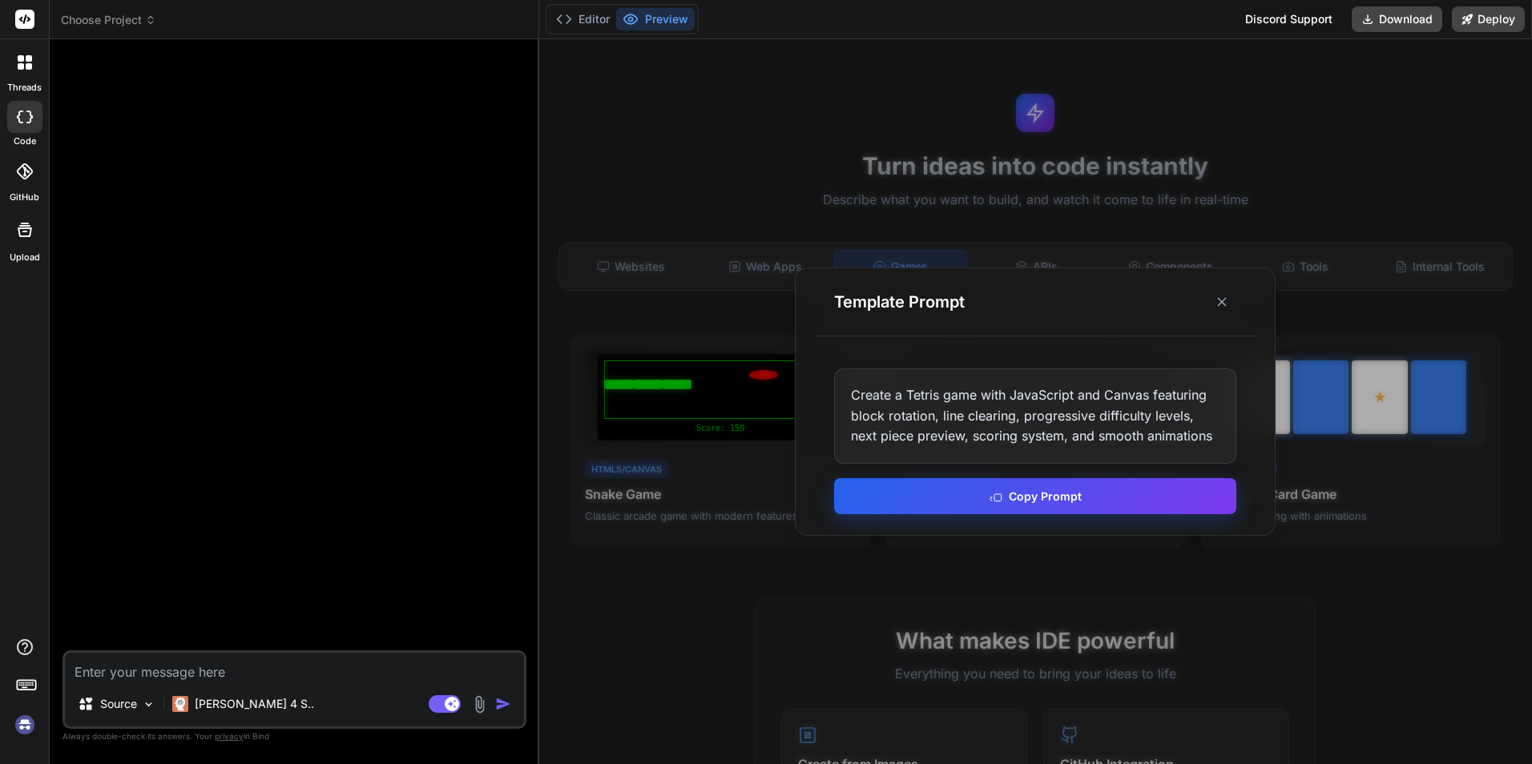
click at [1015, 484] on button "Copy Prompt" at bounding box center [1035, 496] width 402 height 36
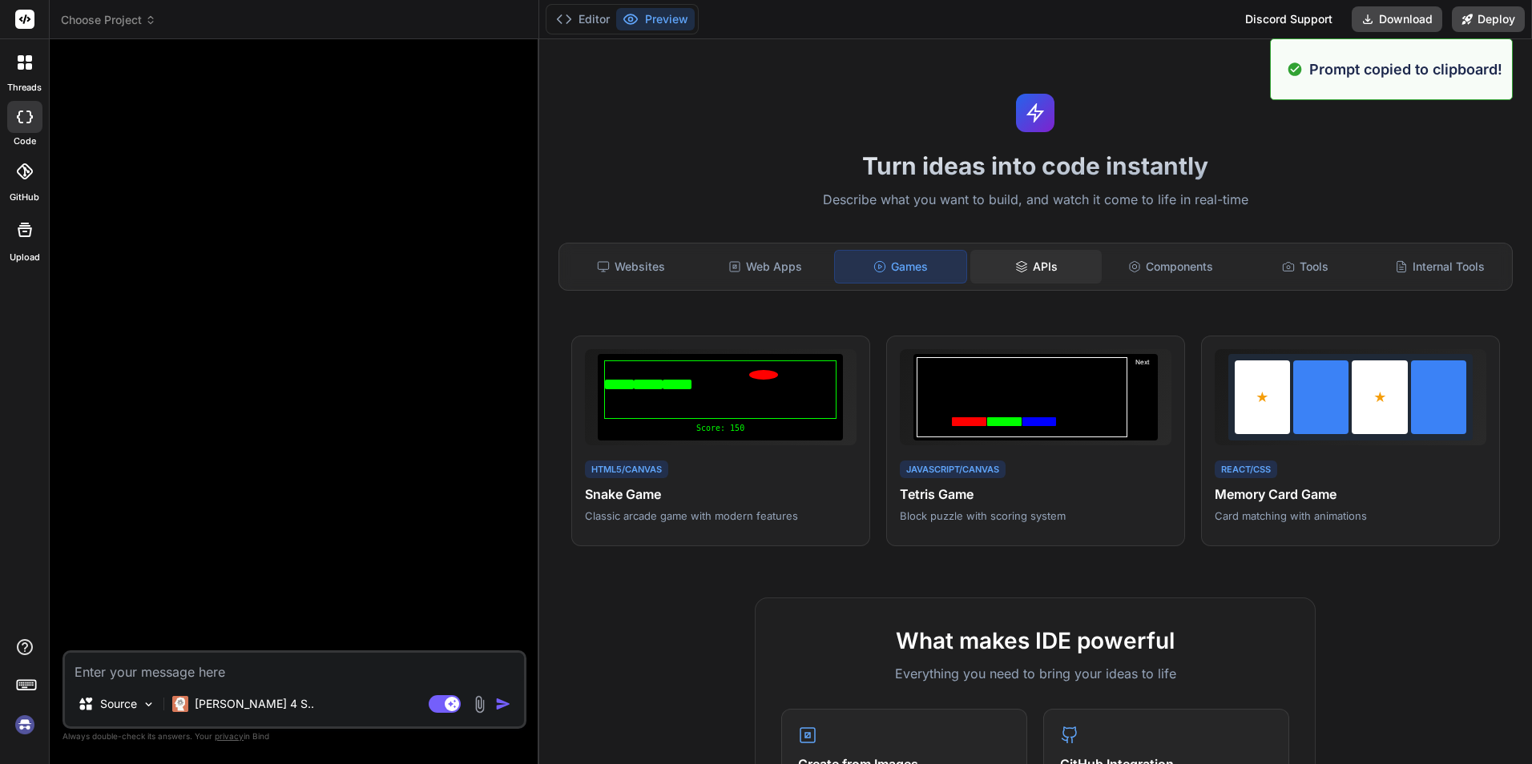
click at [1020, 272] on icon at bounding box center [1021, 266] width 13 height 13
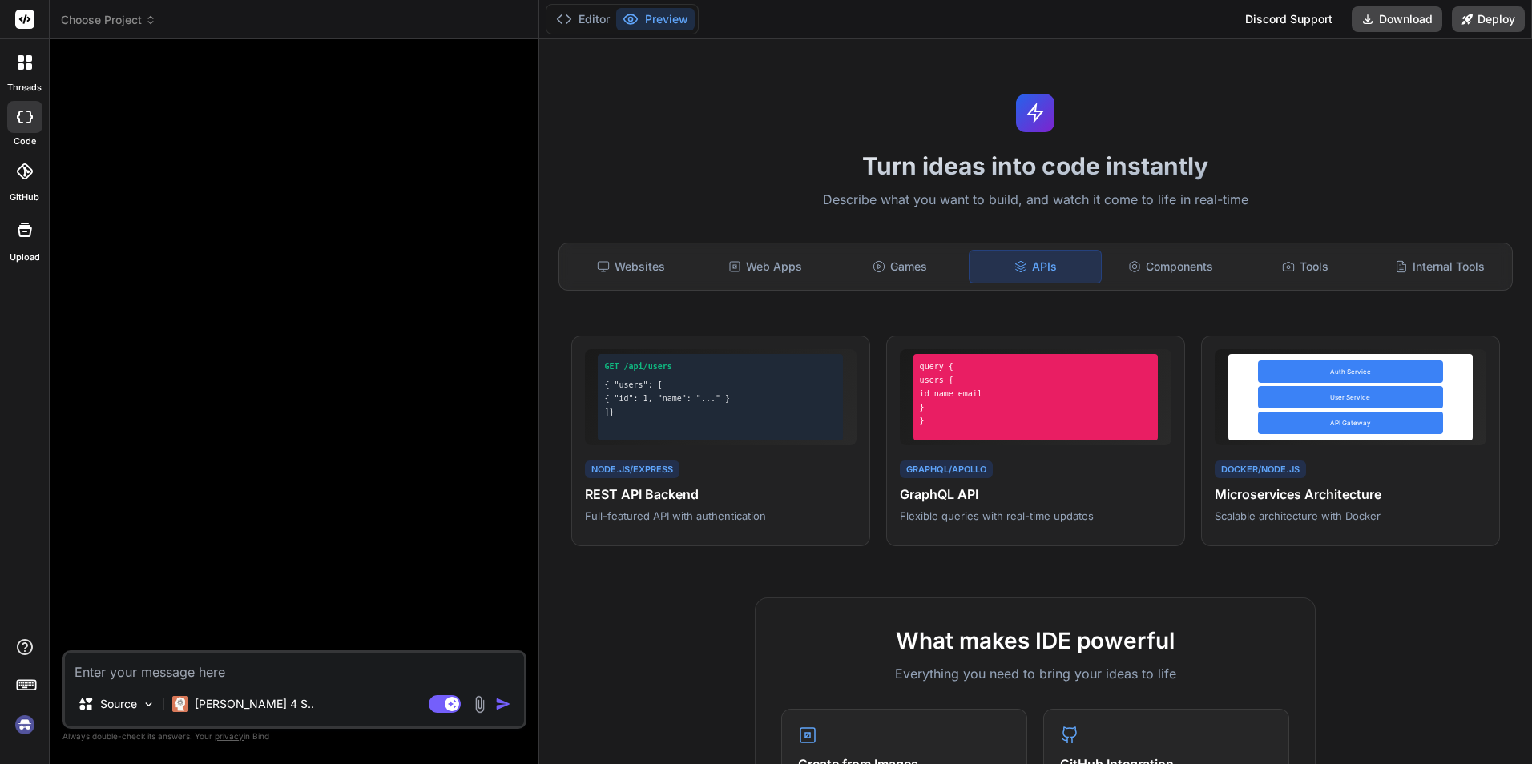
click at [264, 671] on textarea at bounding box center [294, 667] width 459 height 29
paste textarea "Create a Tetris game with JavaScript and Canvas featuring block rotation, line …"
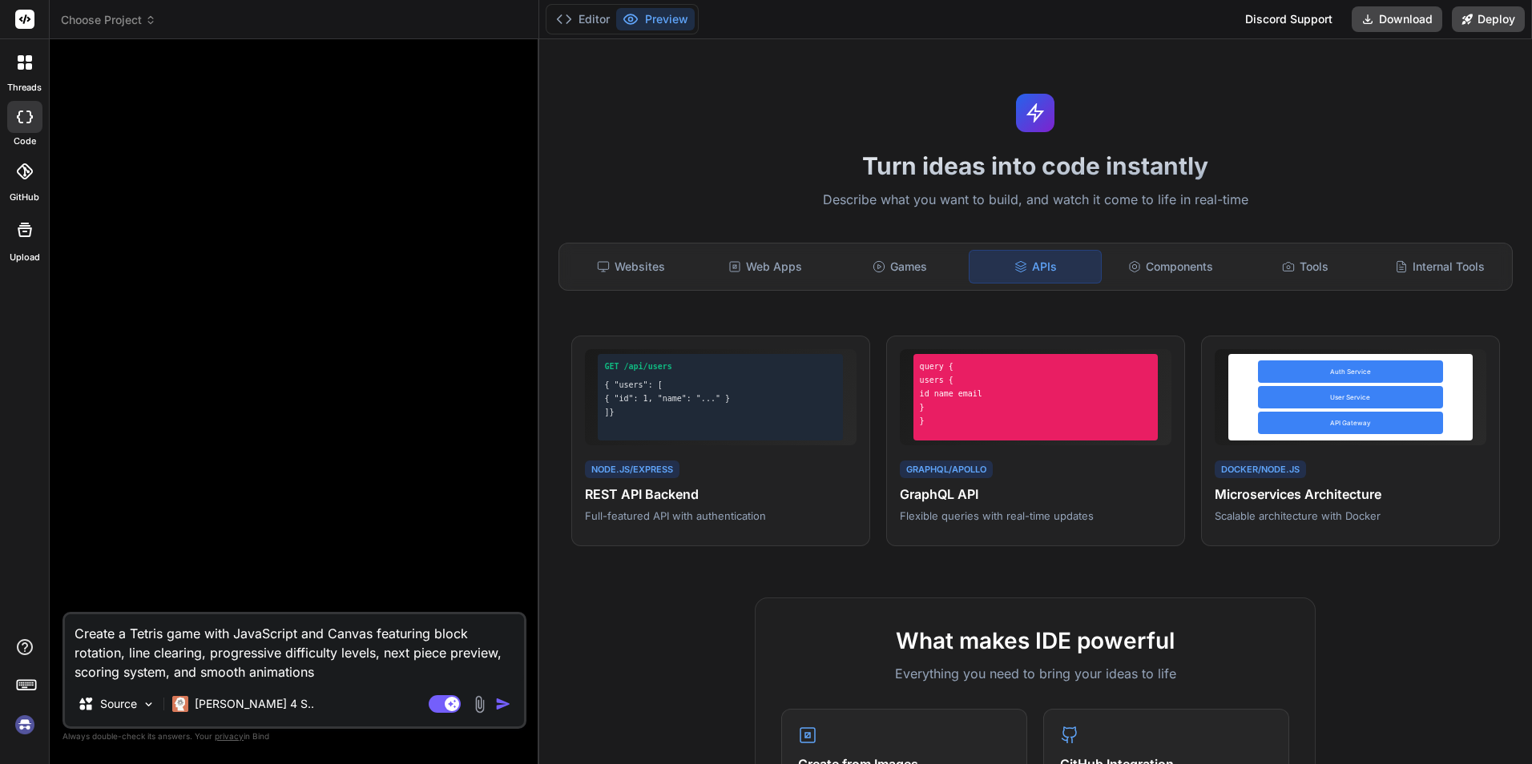
type textarea "Create a Tetris game with JavaScript and Canvas featuring block rotation, line …"
type textarea "x"
type textarea "Create a Tetris game with JavaScript and Canvas featuring block rotation, line …"
click at [501, 708] on img "button" at bounding box center [503, 704] width 16 height 16
type textarea "x"
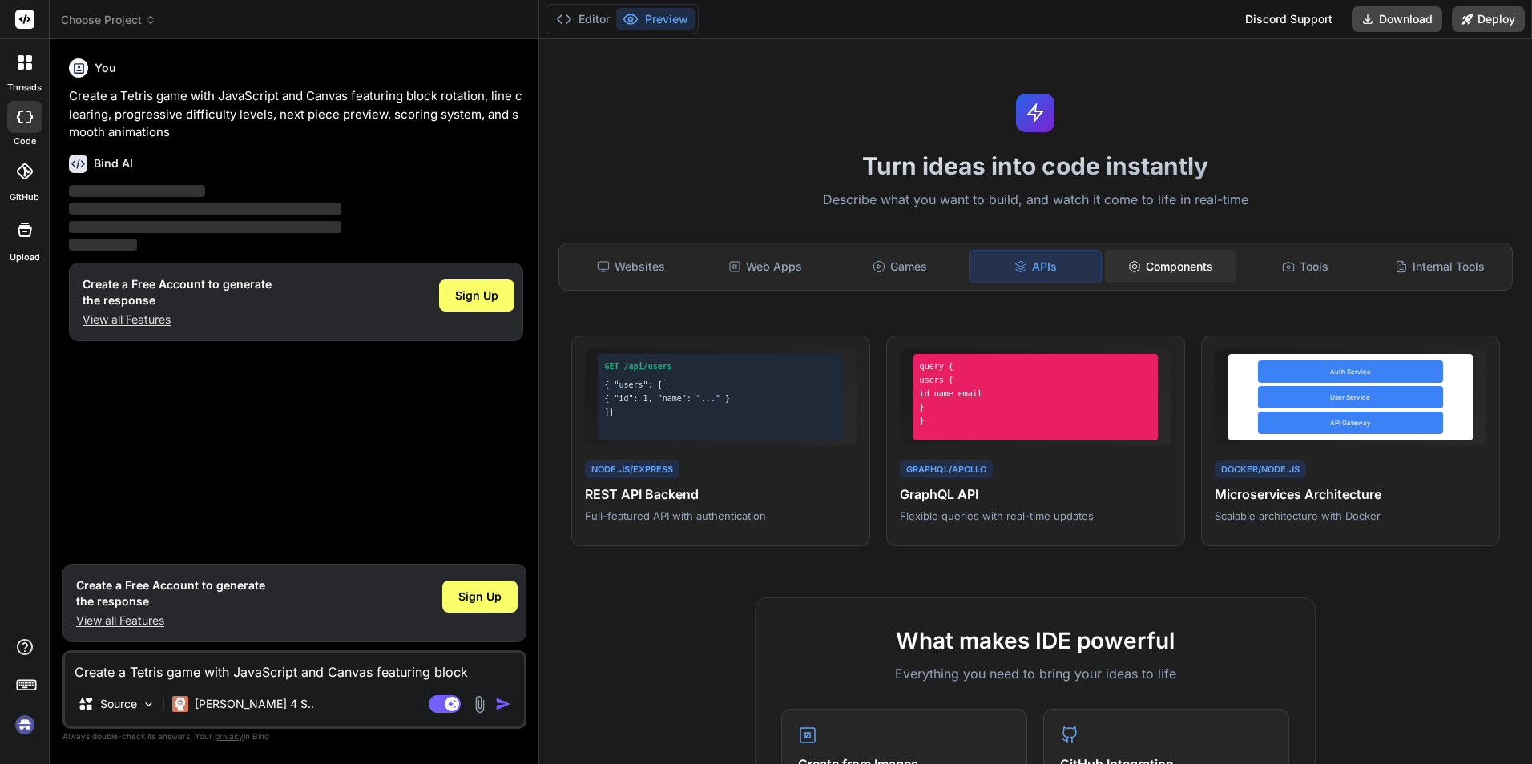
click at [1176, 277] on div "Components" at bounding box center [1170, 267] width 131 height 34
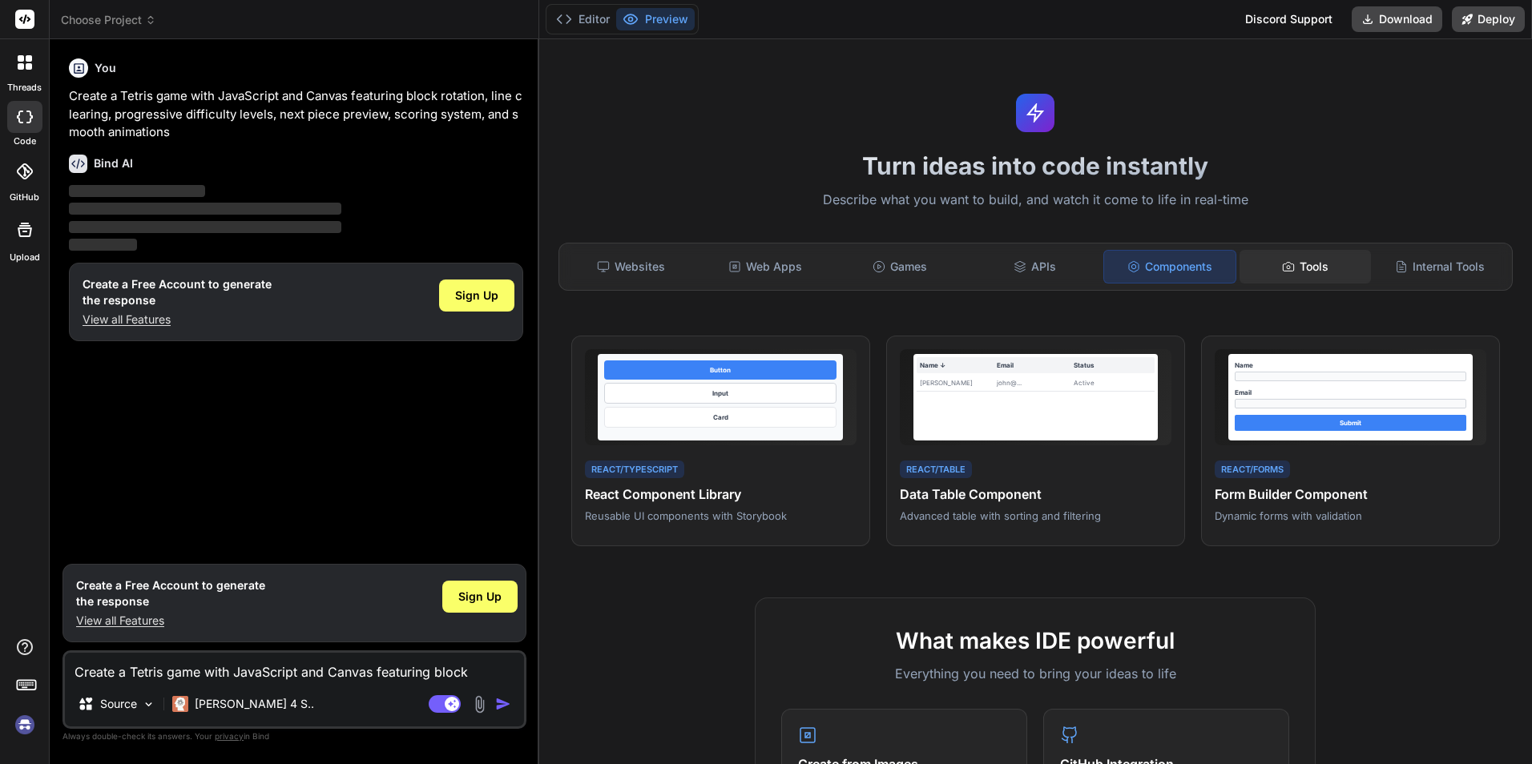
click at [1300, 277] on div "Tools" at bounding box center [1304, 267] width 131 height 34
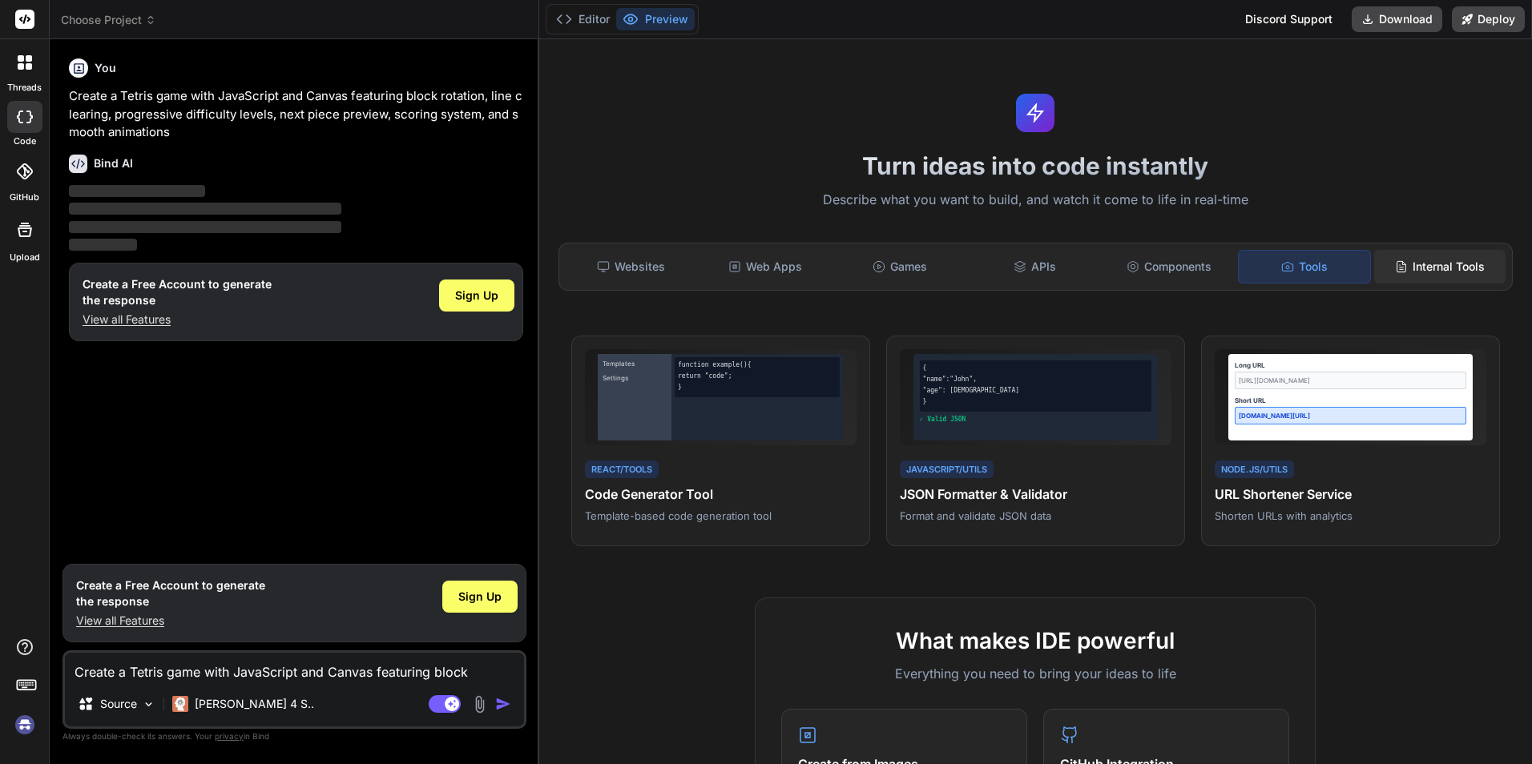
click at [1432, 274] on div "Internal Tools" at bounding box center [1439, 267] width 131 height 34
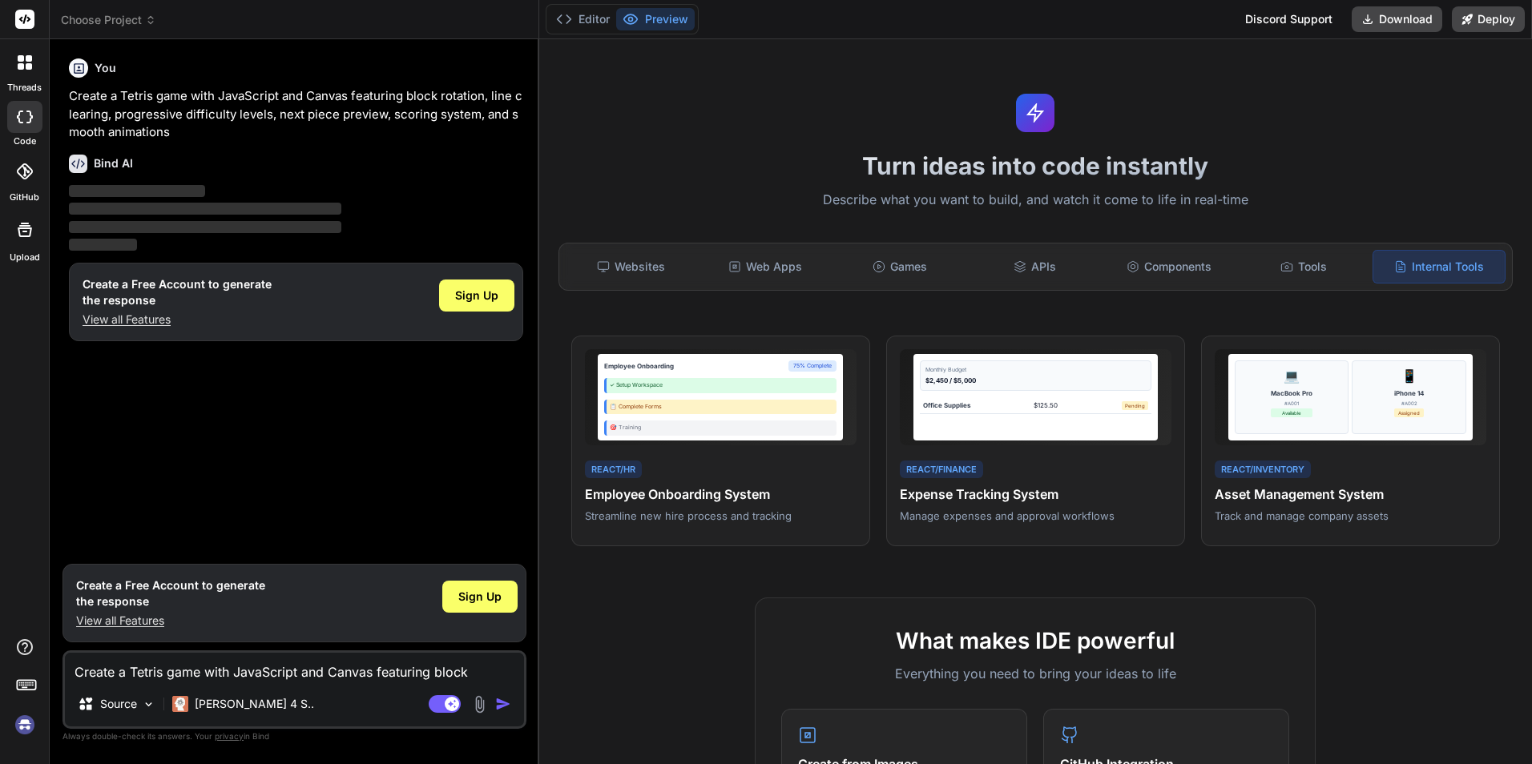
click at [30, 22] on rect at bounding box center [24, 19] width 19 height 19
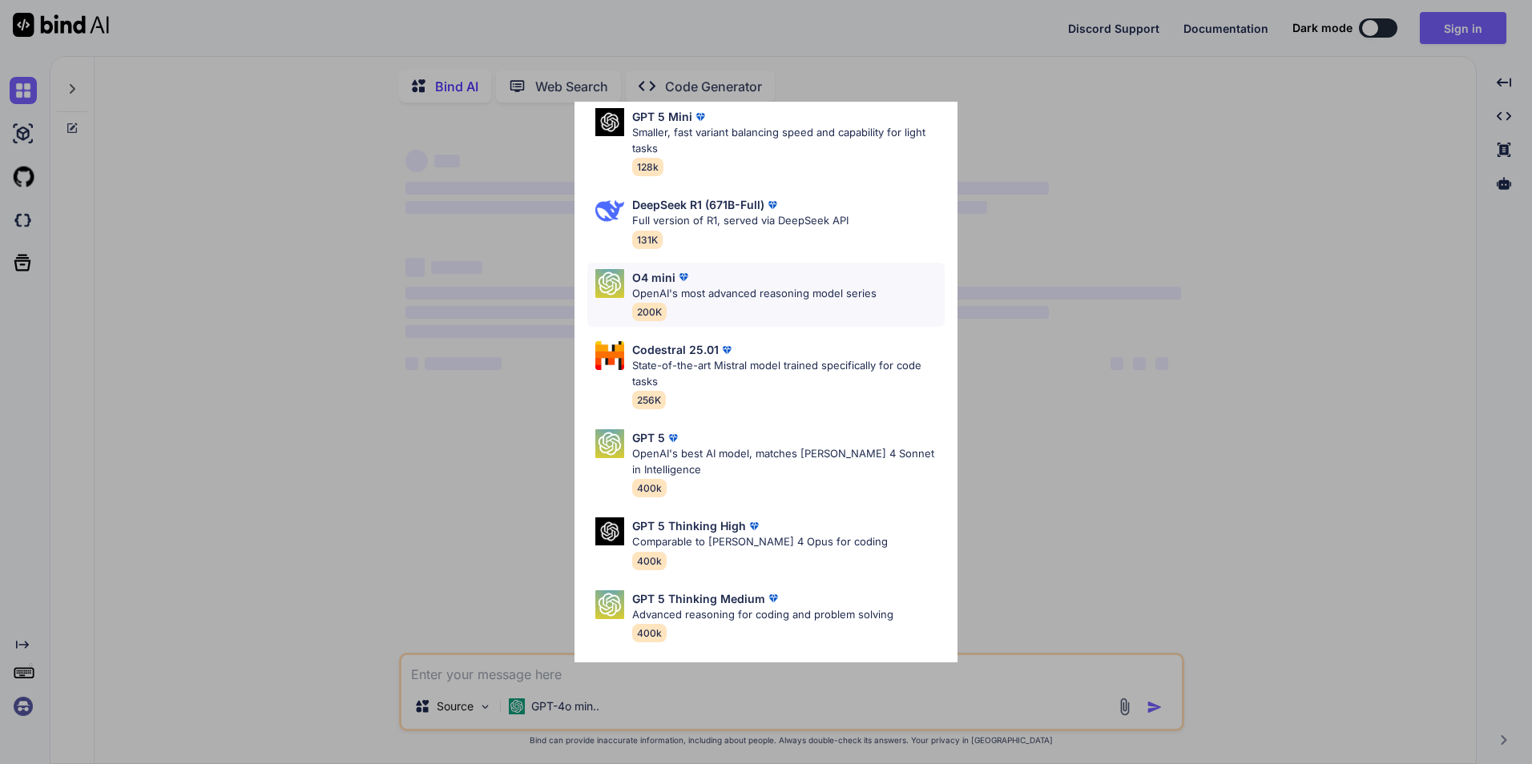
scroll to position [160, 0]
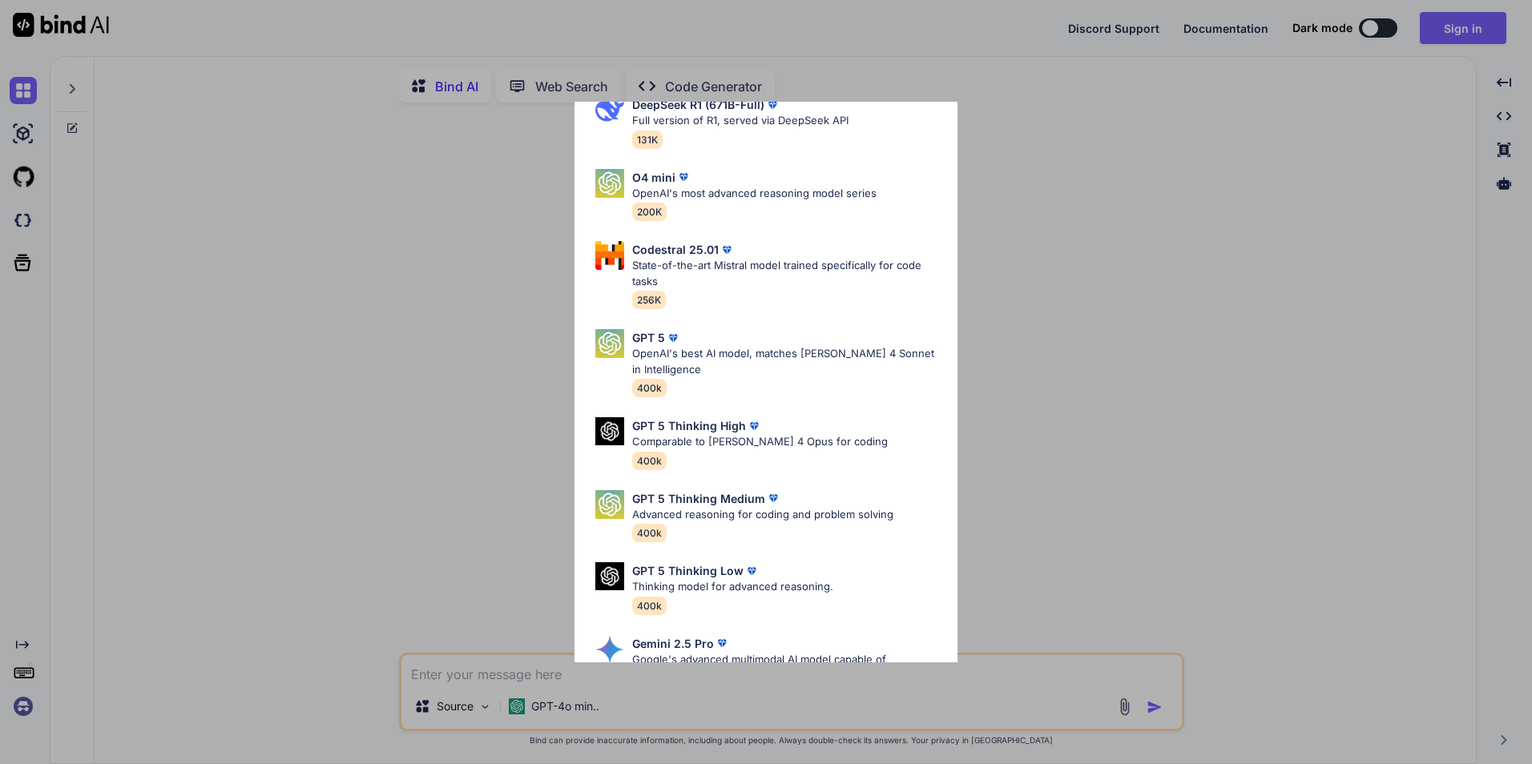
click at [1005, 213] on div "All GPT 5 Mini Smaller, fast variant balancing speed and capability for light t…" at bounding box center [766, 382] width 1532 height 764
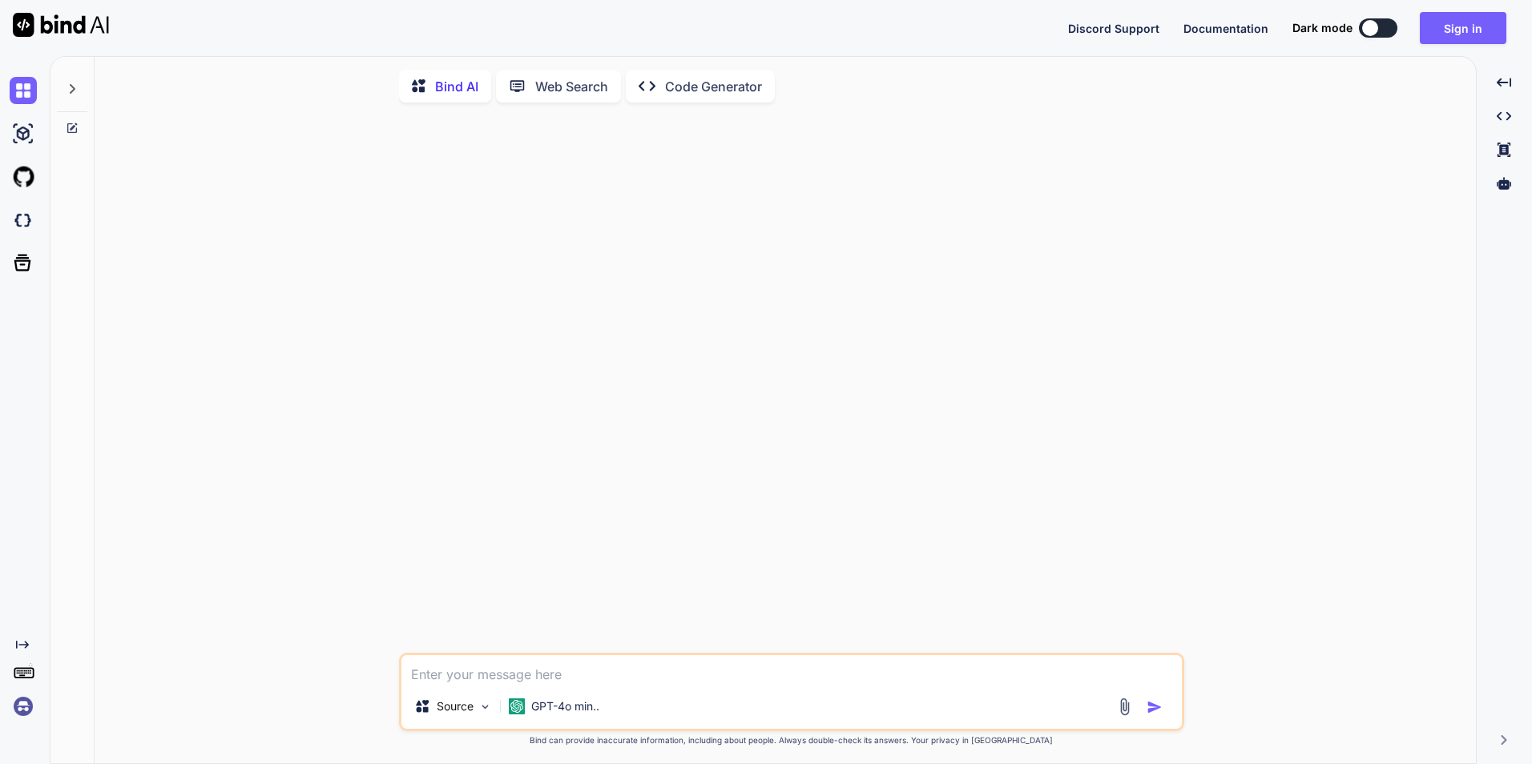
click at [536, 82] on p "Web Search" at bounding box center [571, 86] width 73 height 19
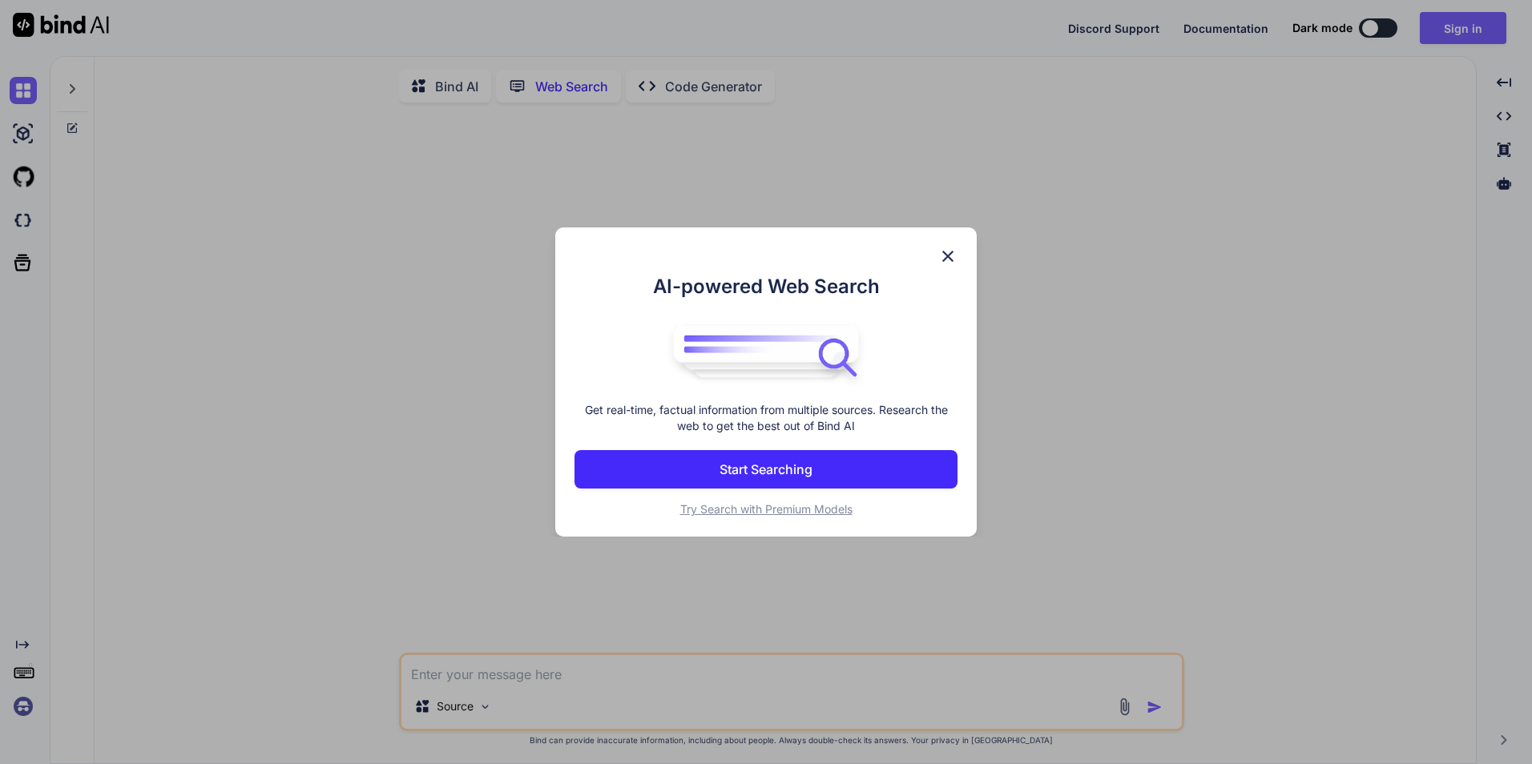
scroll to position [6, 0]
click at [945, 260] on img at bounding box center [947, 256] width 19 height 19
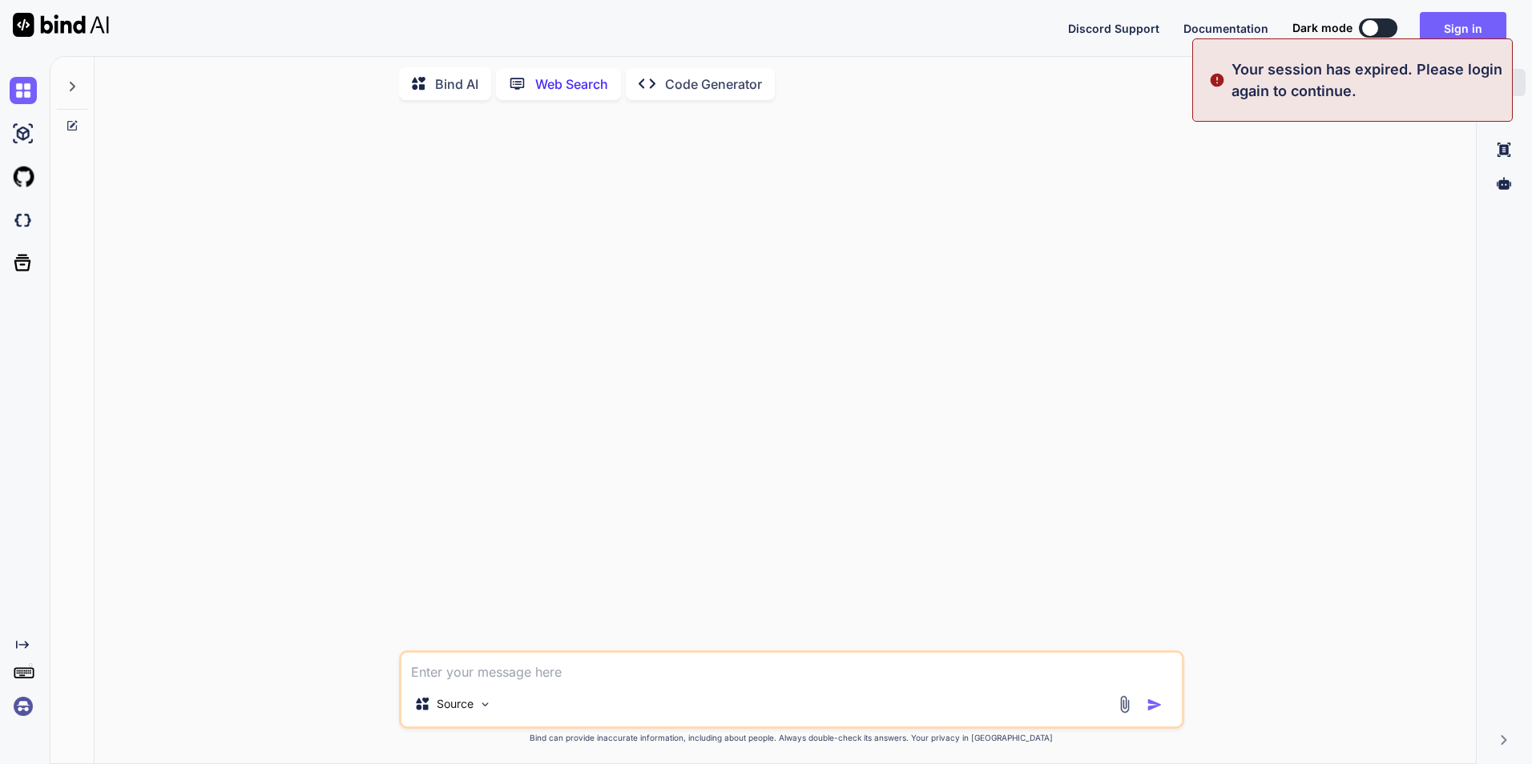
click at [1513, 85] on div "Created with Pixso." at bounding box center [1504, 82] width 42 height 27
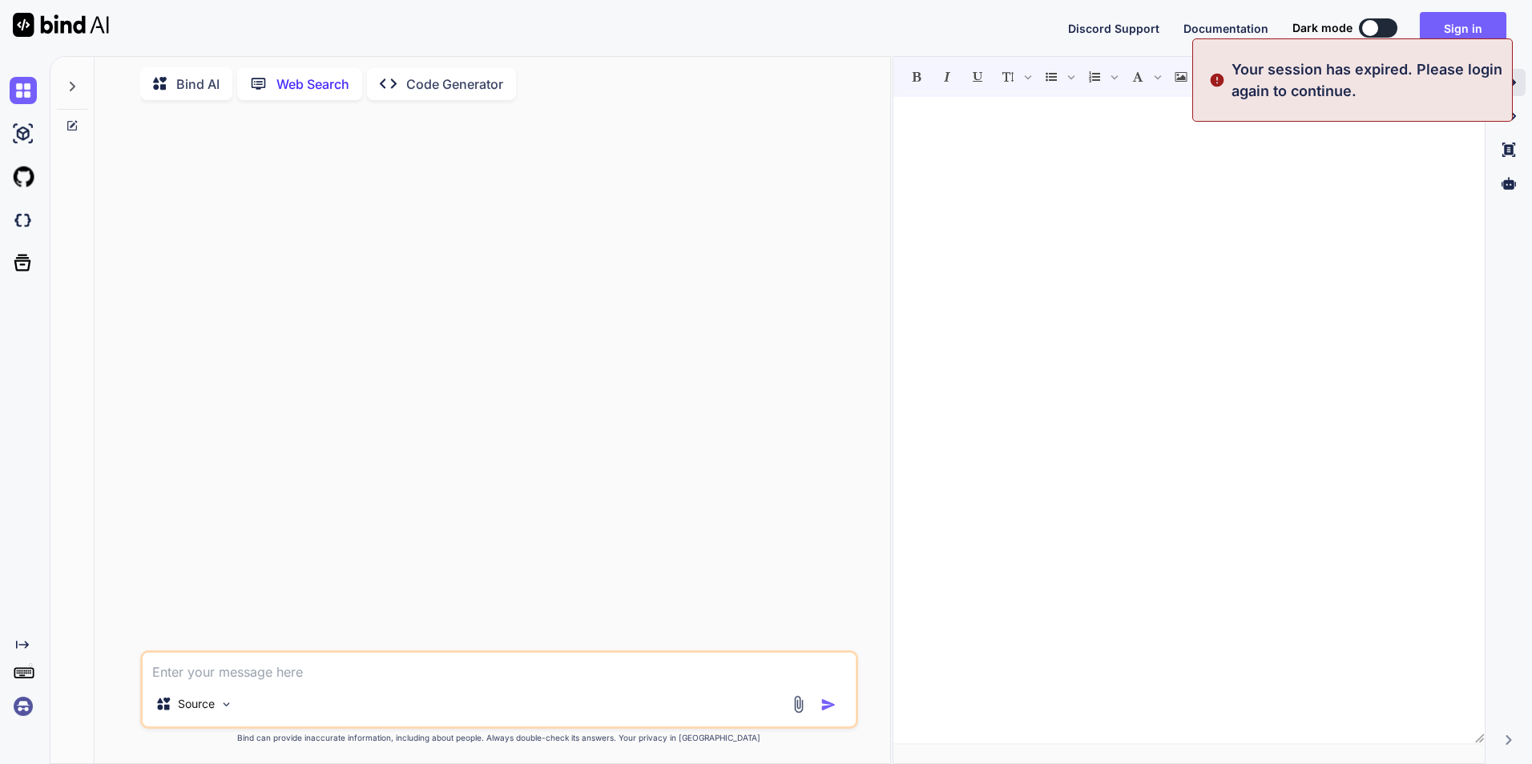
click at [1513, 85] on icon at bounding box center [1508, 82] width 14 height 9
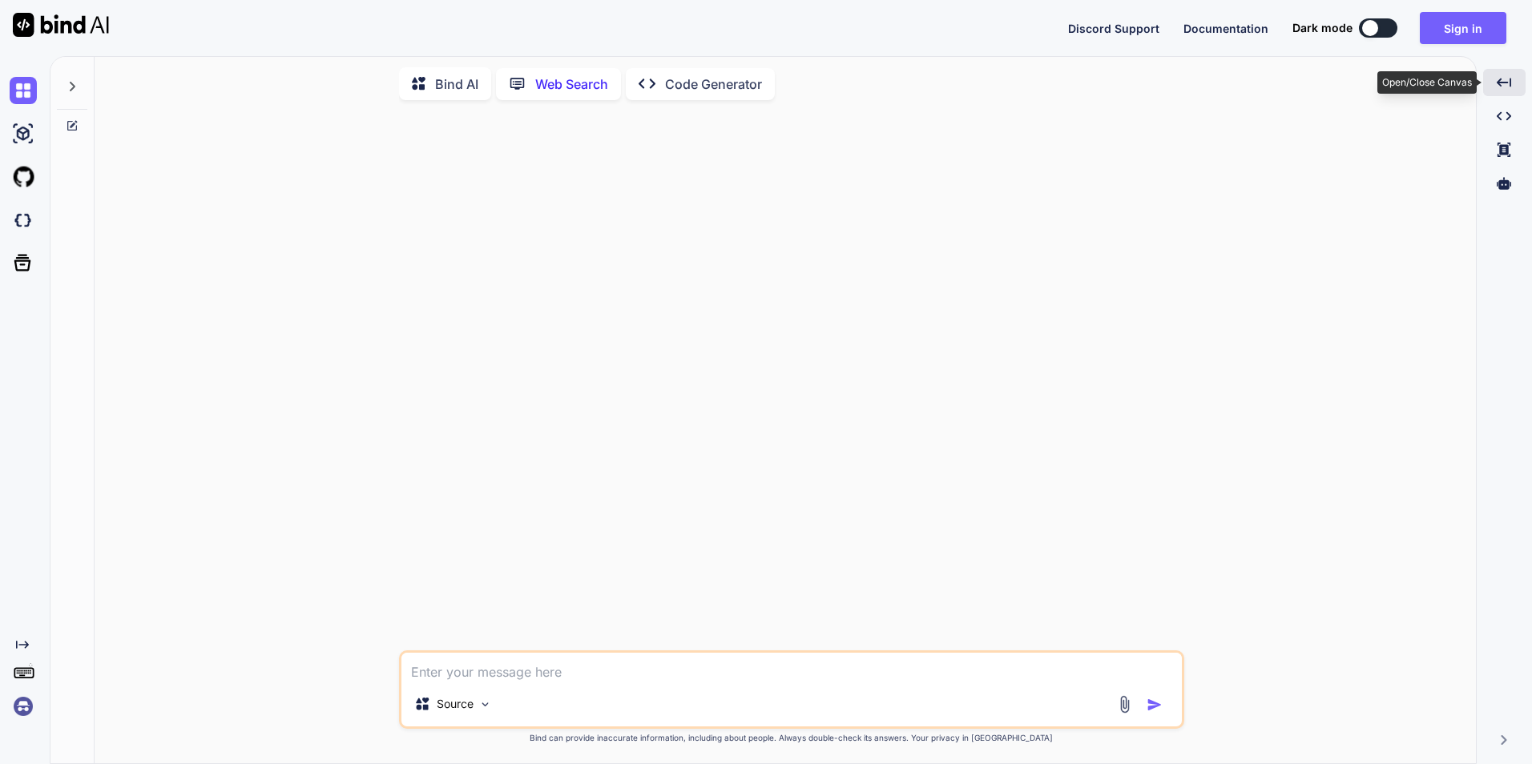
click at [1513, 85] on div "Created with Pixso." at bounding box center [1504, 82] width 42 height 27
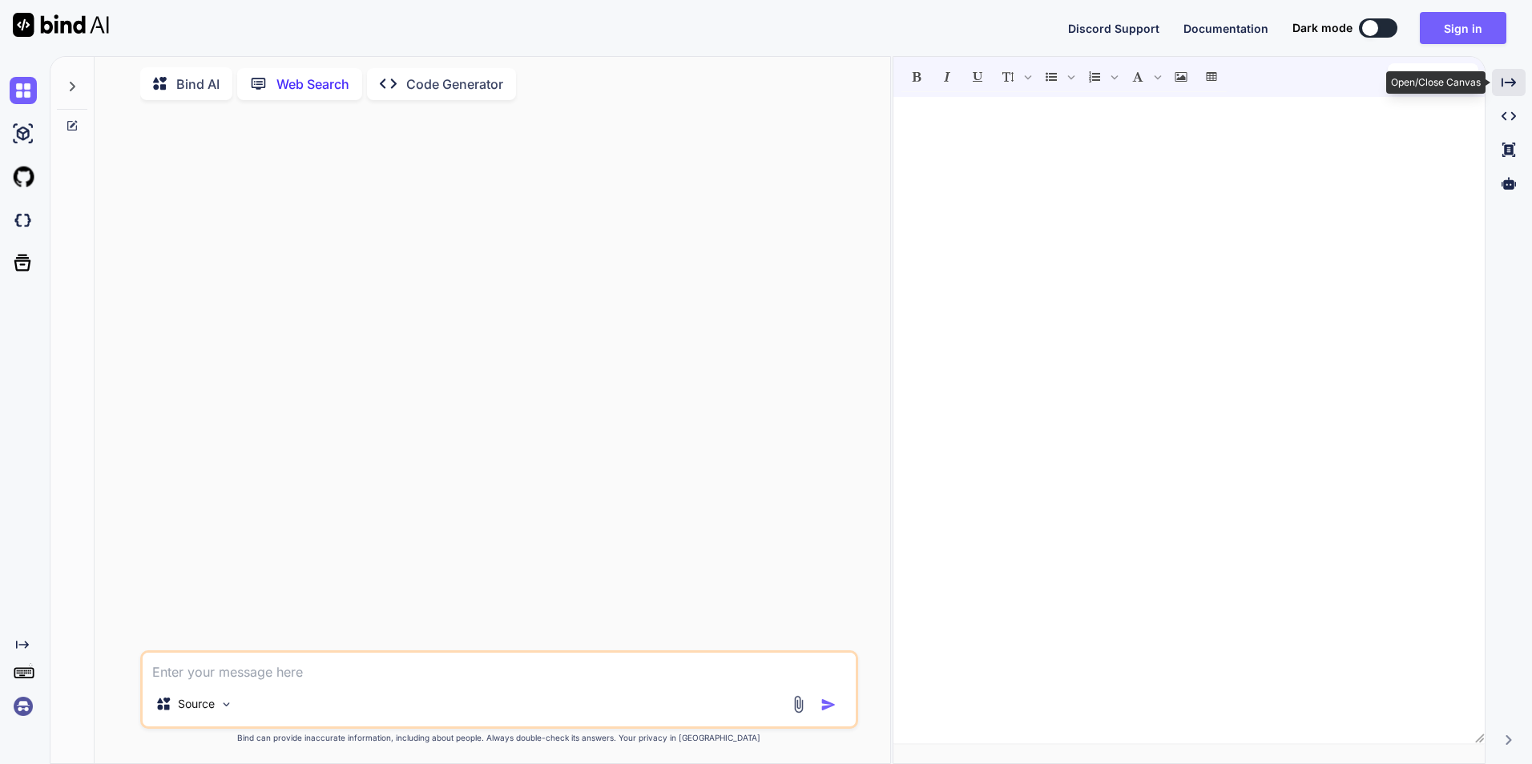
click at [1513, 85] on icon at bounding box center [1508, 82] width 14 height 9
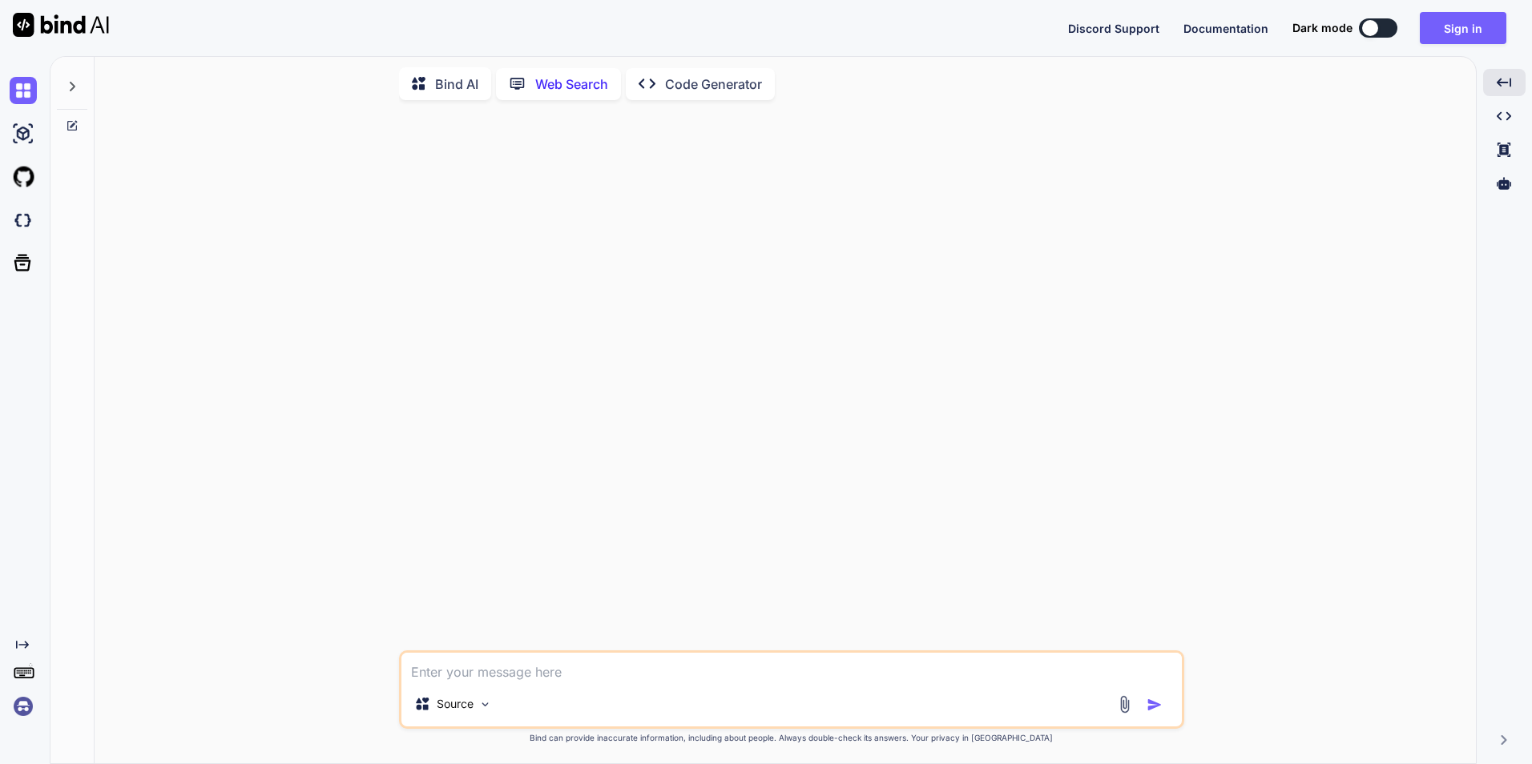
click at [1384, 30] on button at bounding box center [1378, 27] width 38 height 19
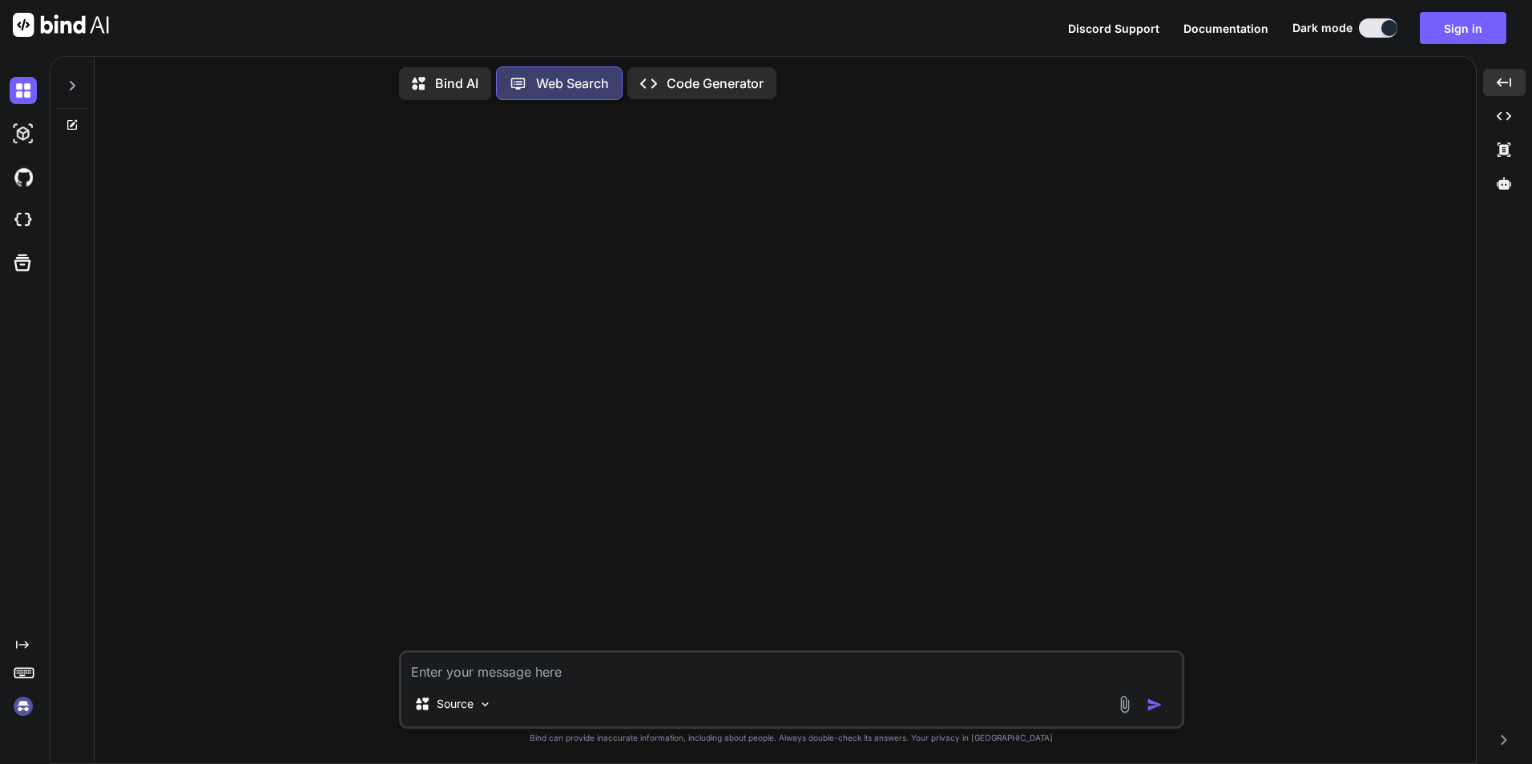
click at [676, 80] on p "Code Generator" at bounding box center [715, 83] width 97 height 19
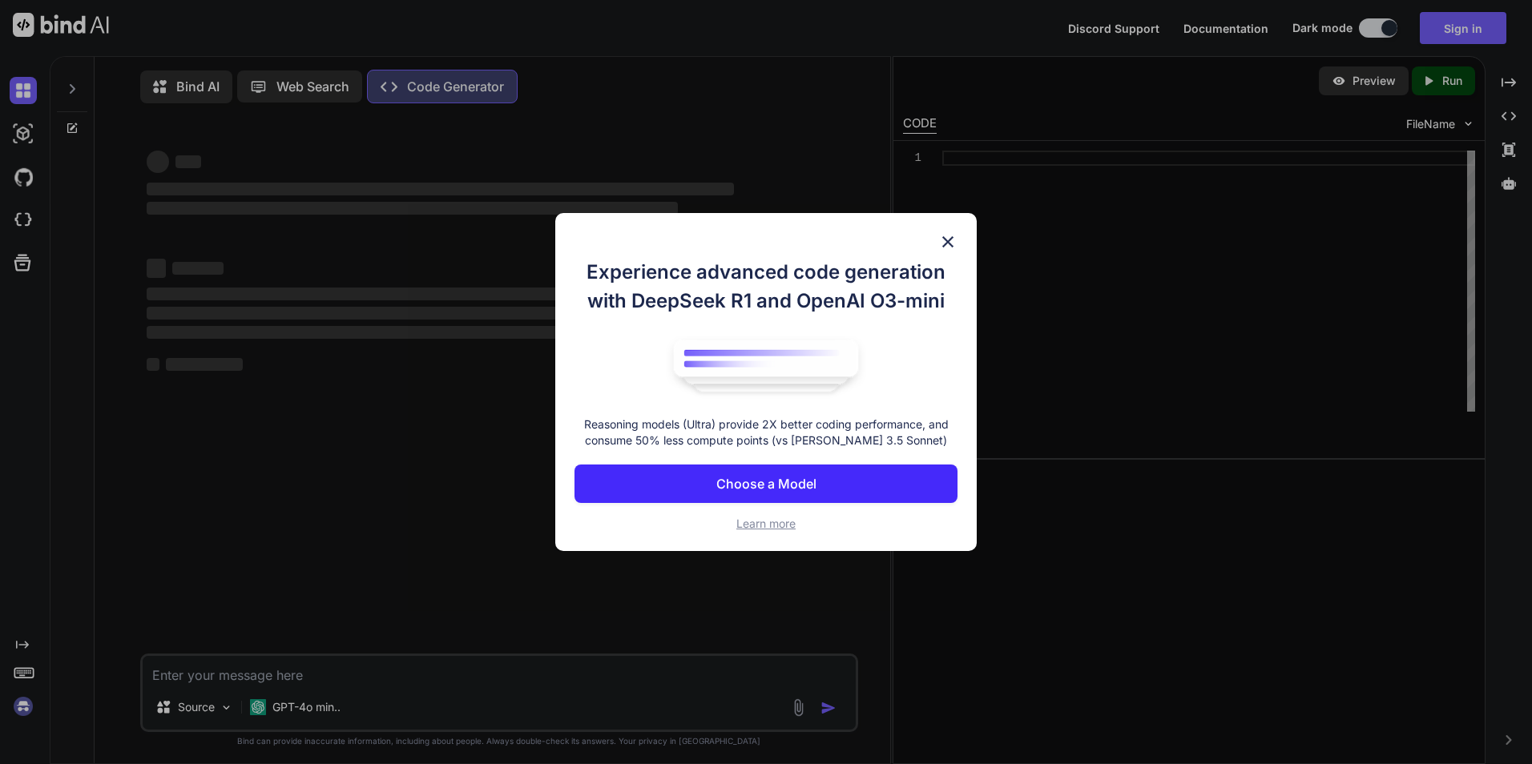
click at [948, 246] on img at bounding box center [947, 241] width 19 height 19
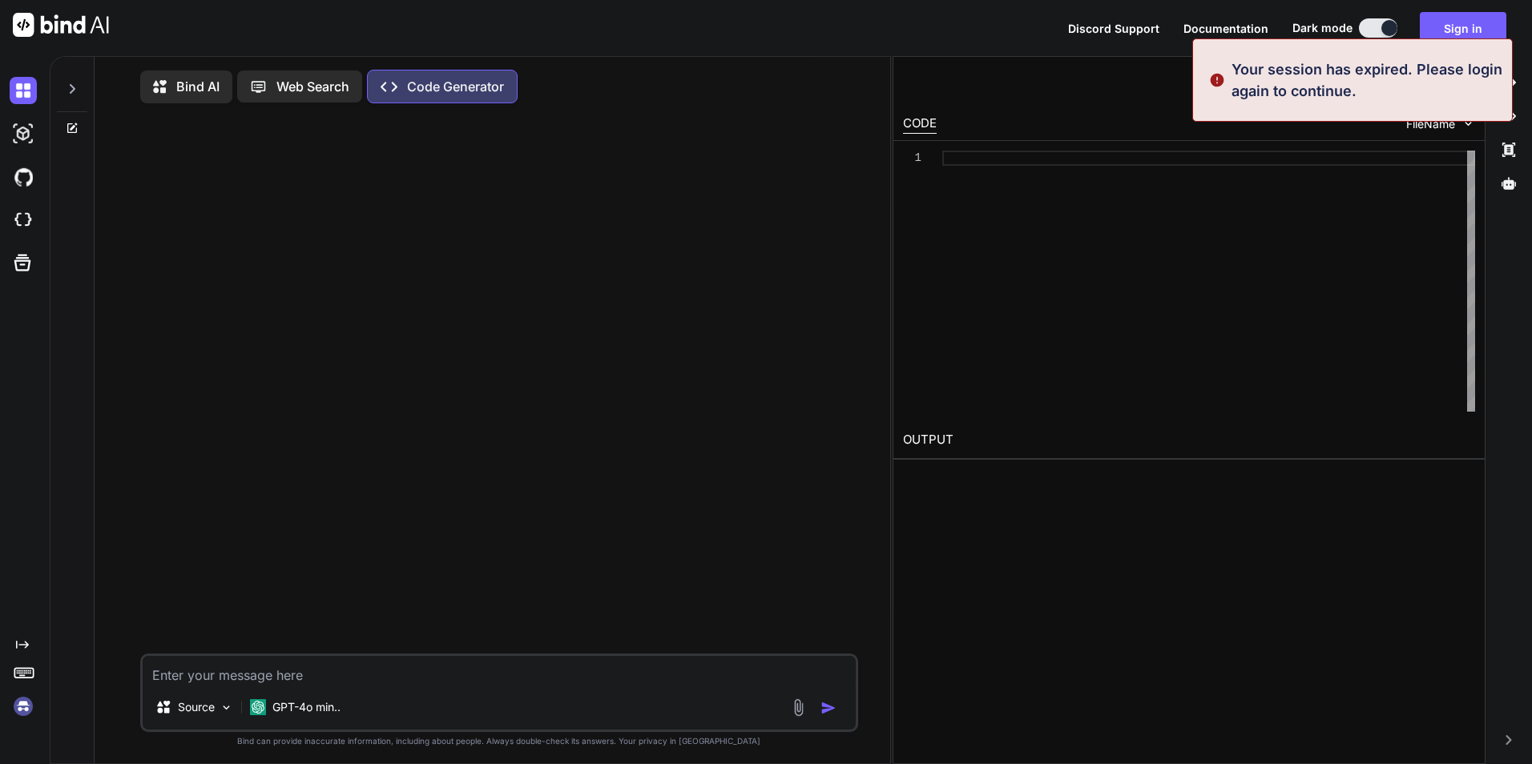
click at [189, 87] on p "Bind AI" at bounding box center [197, 86] width 43 height 19
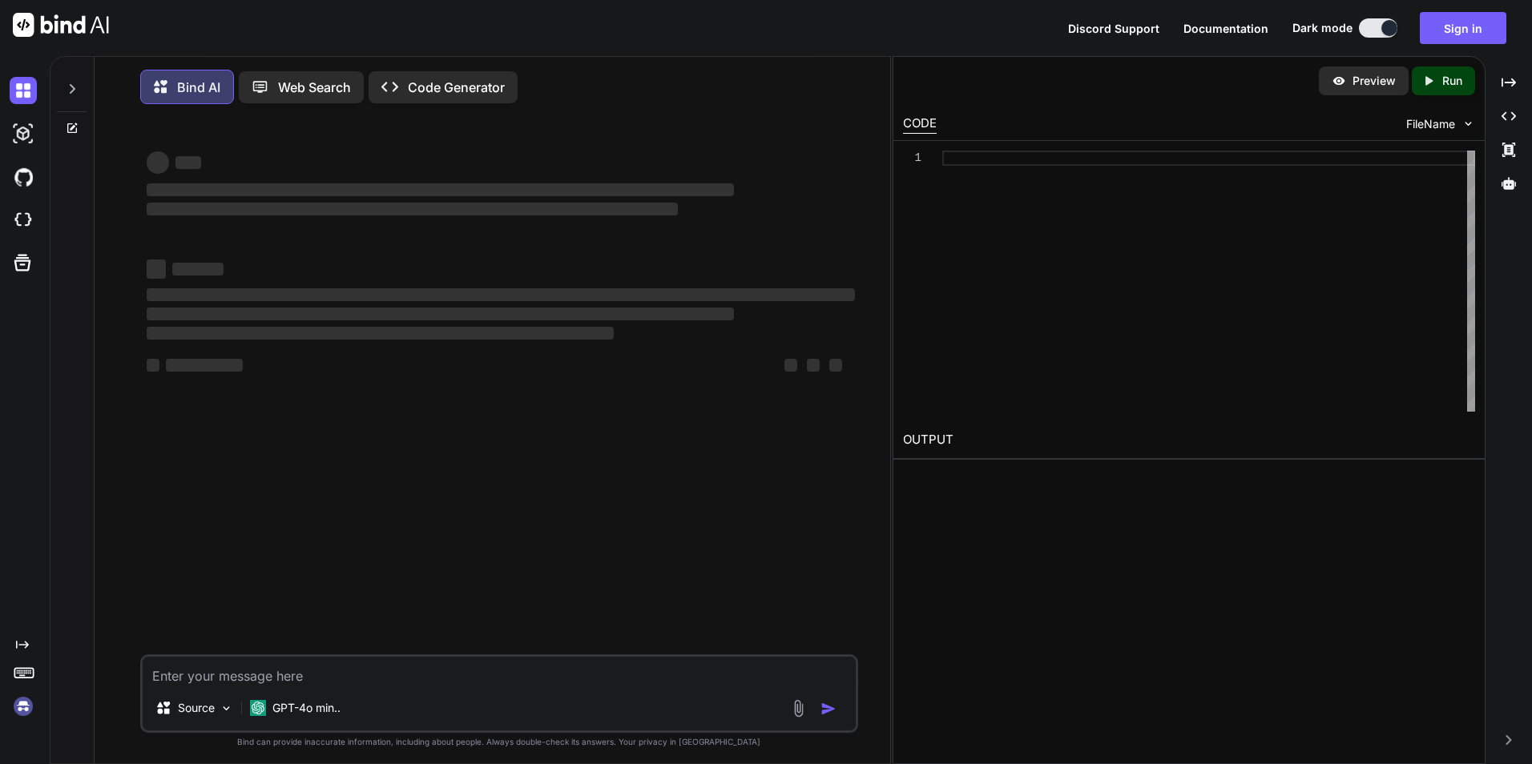
type textarea "x"
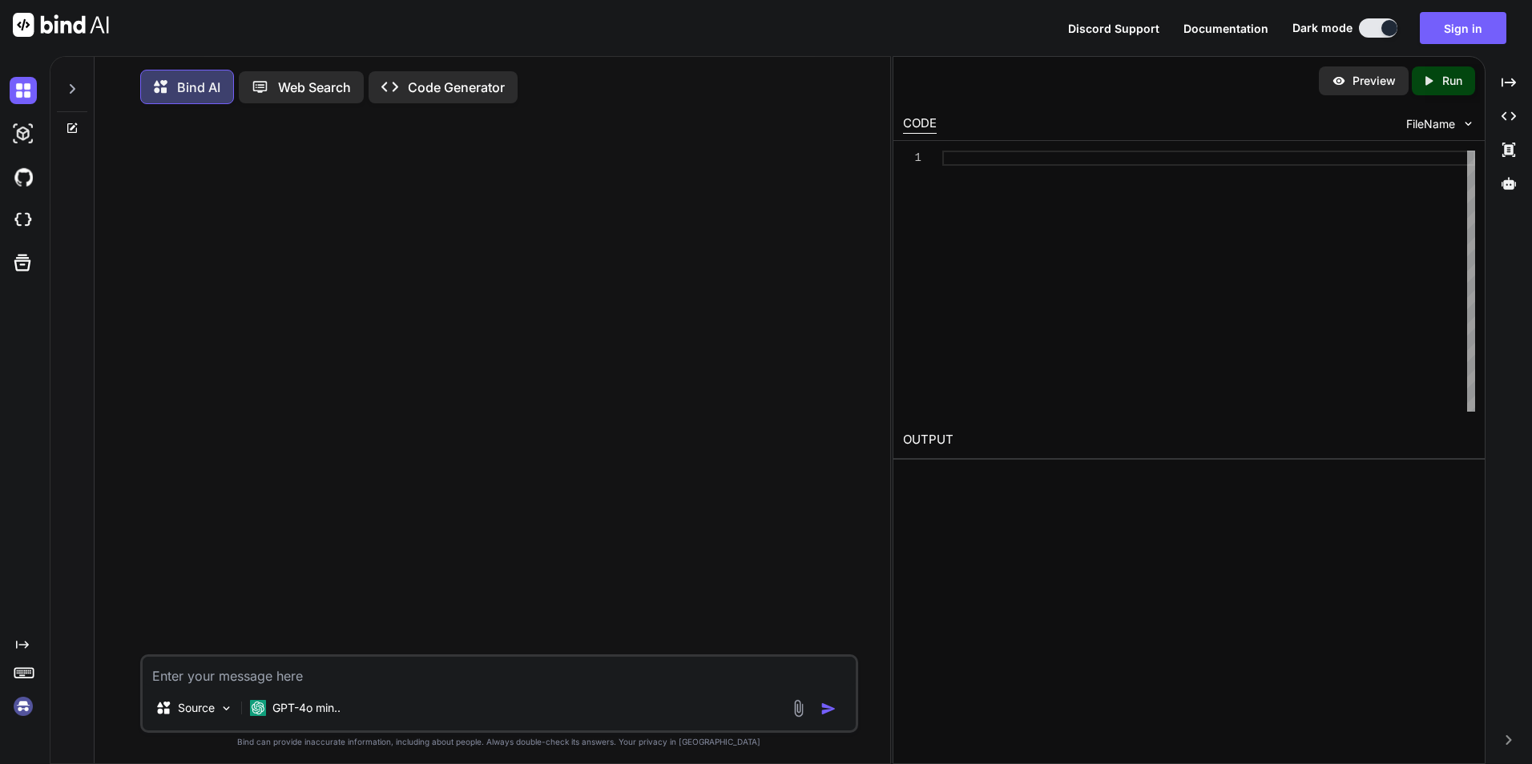
click at [24, 646] on icon at bounding box center [22, 645] width 13 height 8
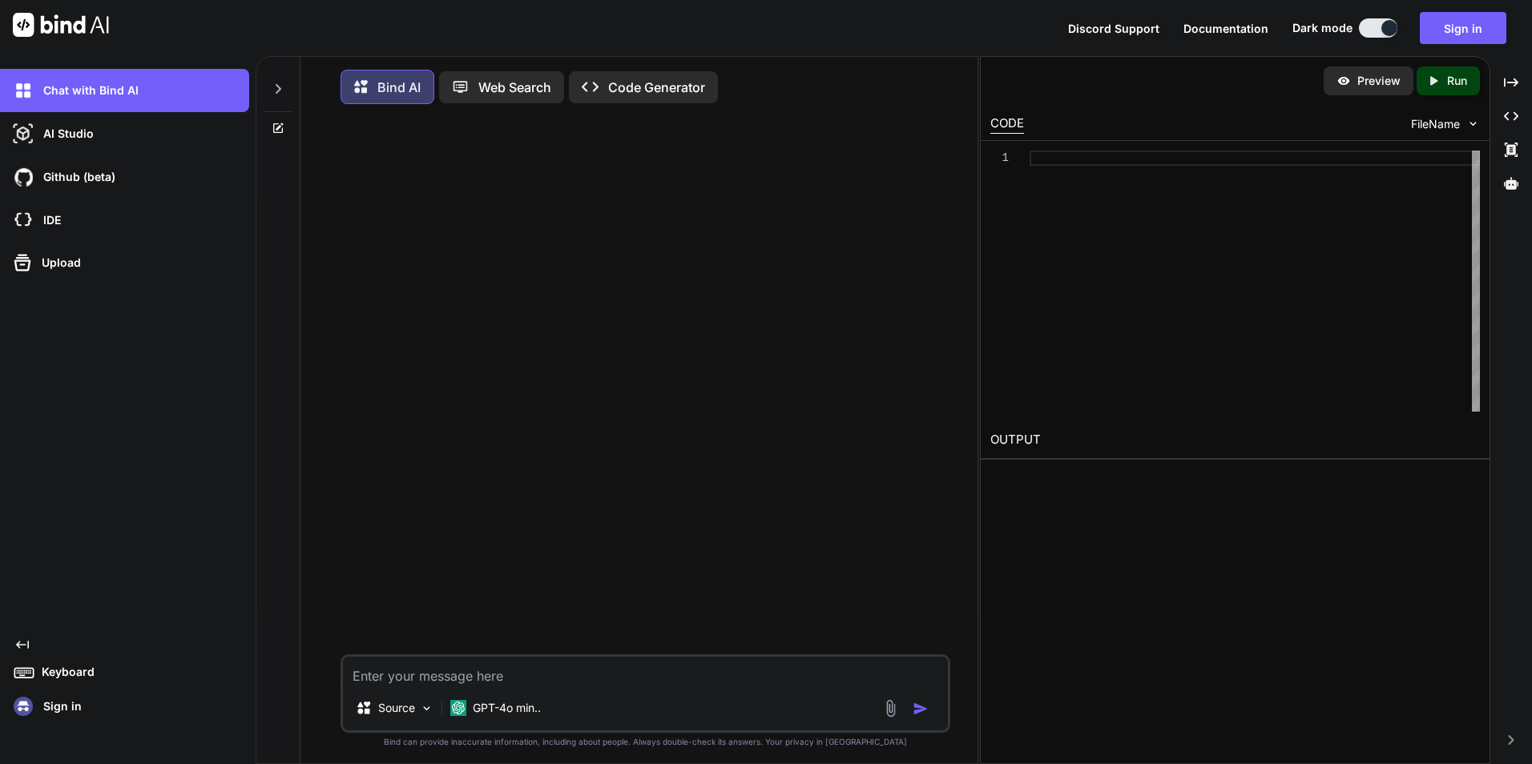
click at [282, 95] on div at bounding box center [278, 84] width 30 height 55
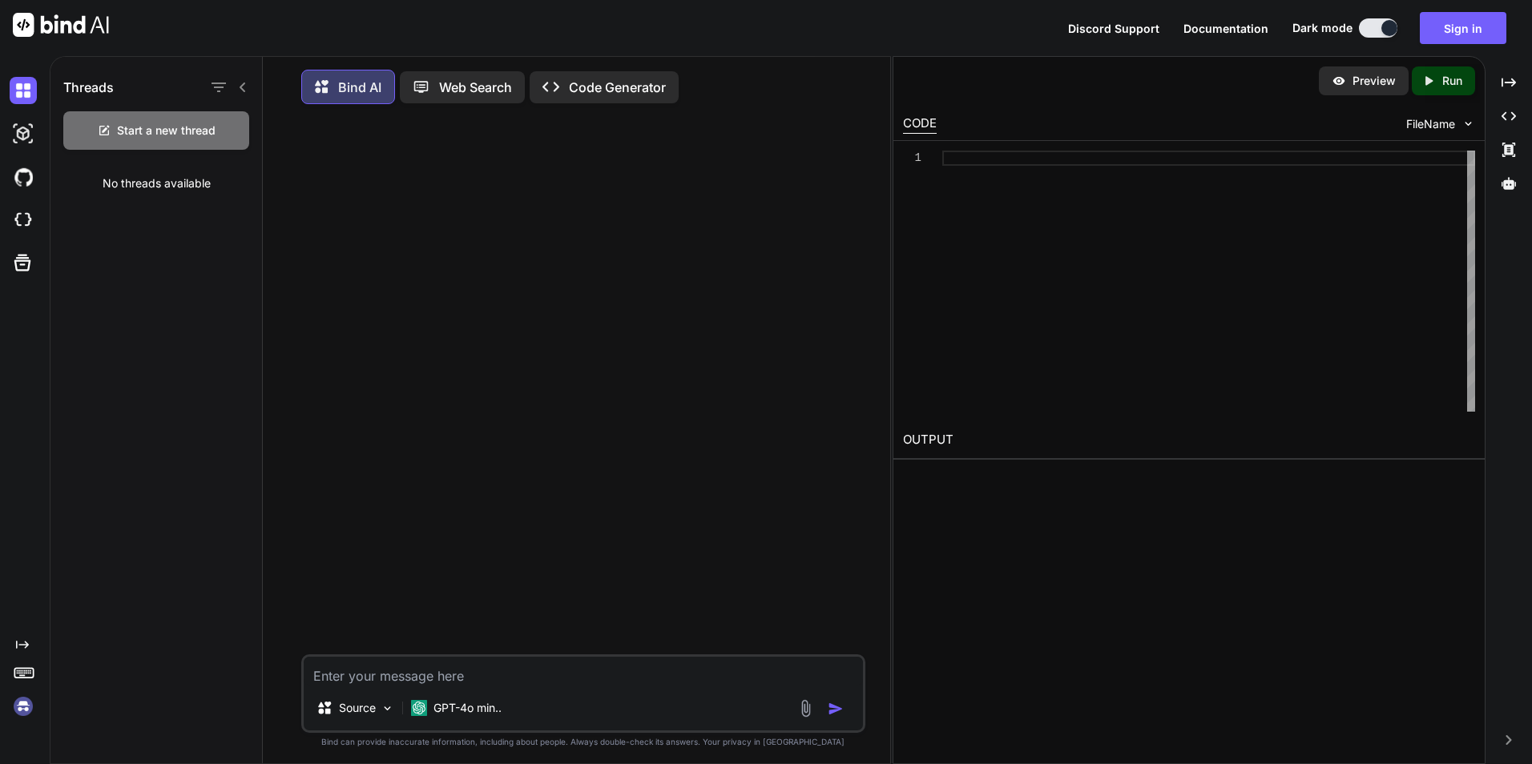
click at [237, 85] on icon at bounding box center [242, 87] width 13 height 13
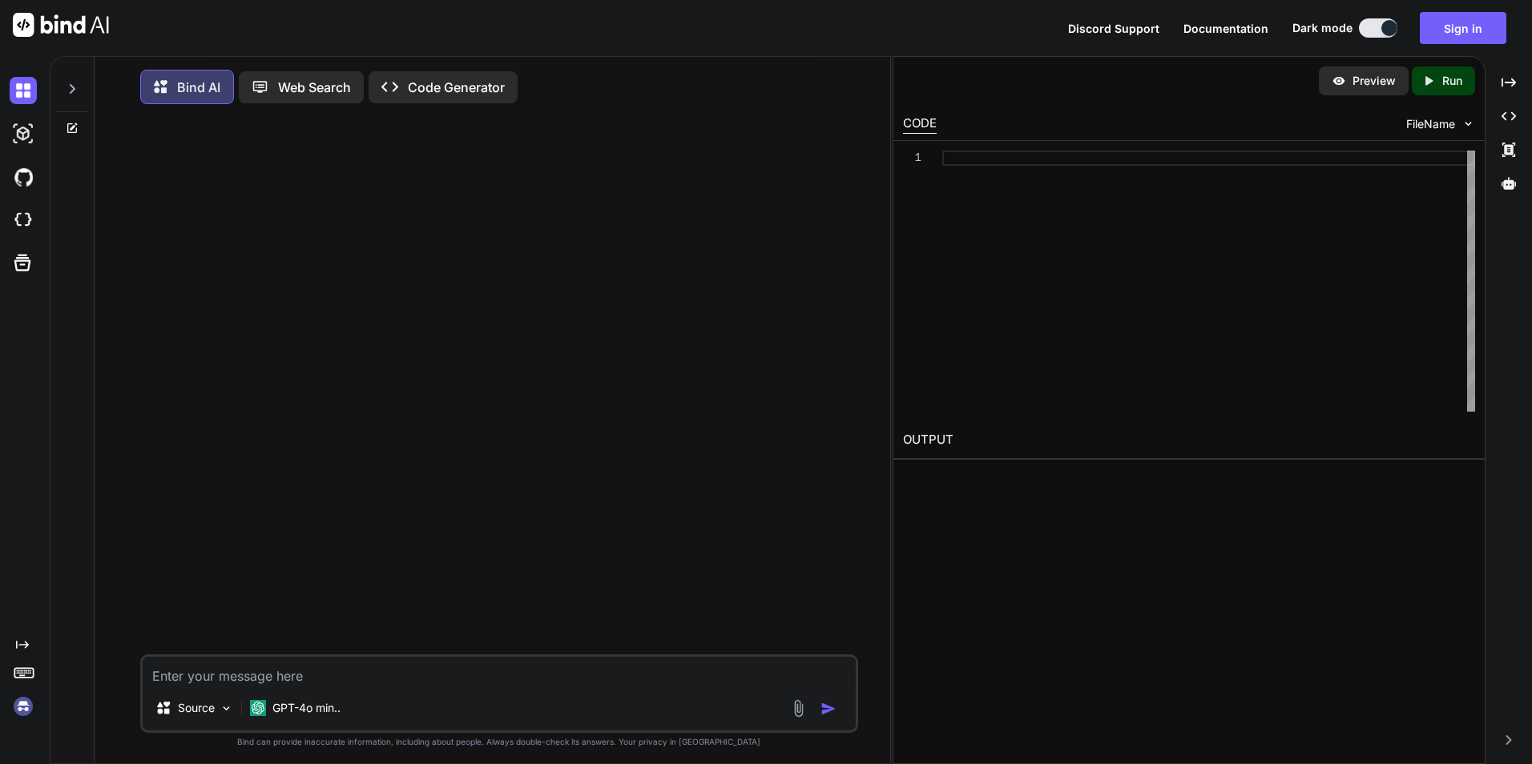
click at [41, 59] on div "Created with Pixso." at bounding box center [25, 410] width 50 height 708
click at [14, 649] on icon "Created with Pixso." at bounding box center [19, 644] width 19 height 13
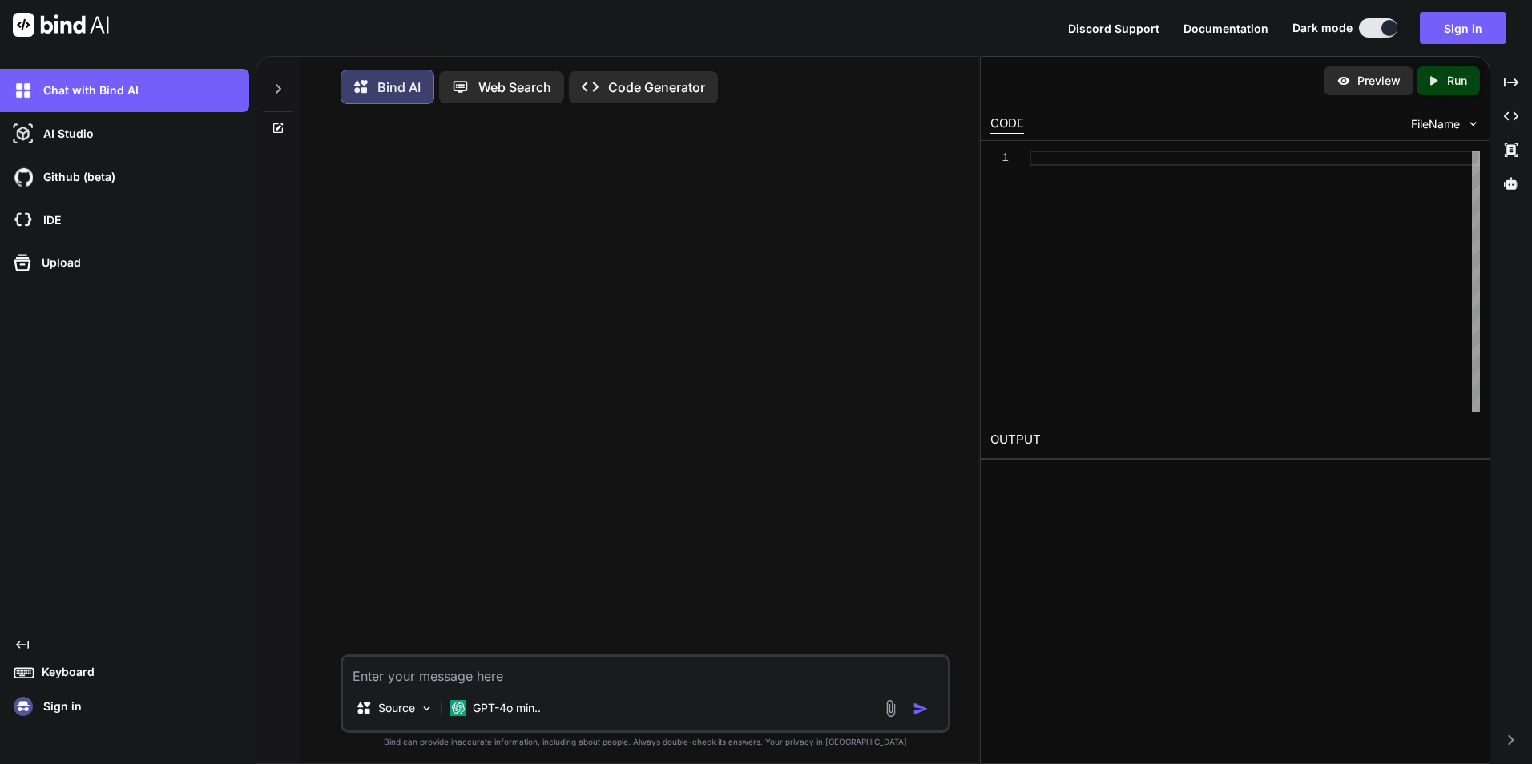
click at [14, 649] on icon "Created with Pixso." at bounding box center [19, 644] width 19 height 13
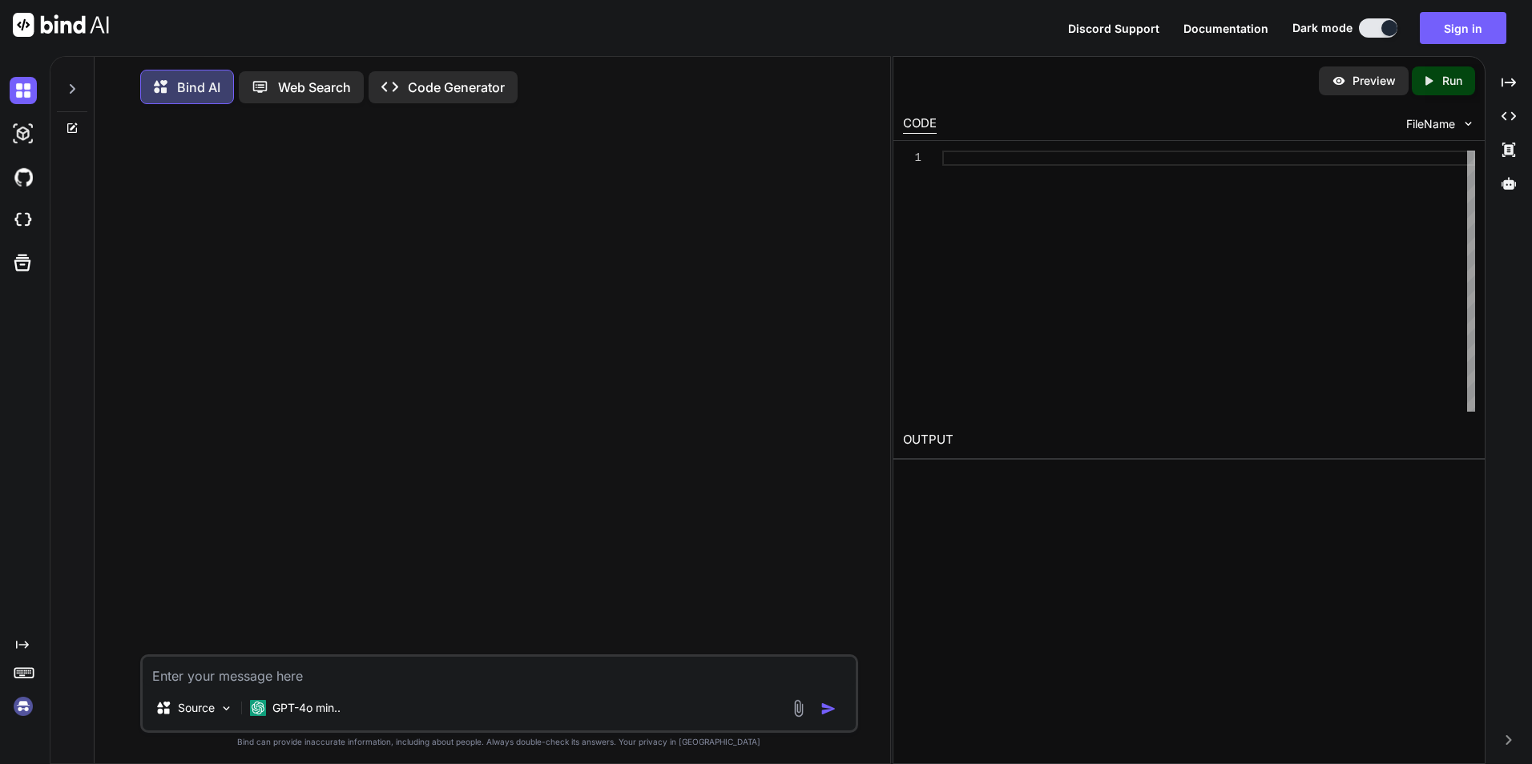
click at [14, 649] on icon "Created with Pixso." at bounding box center [19, 644] width 19 height 13
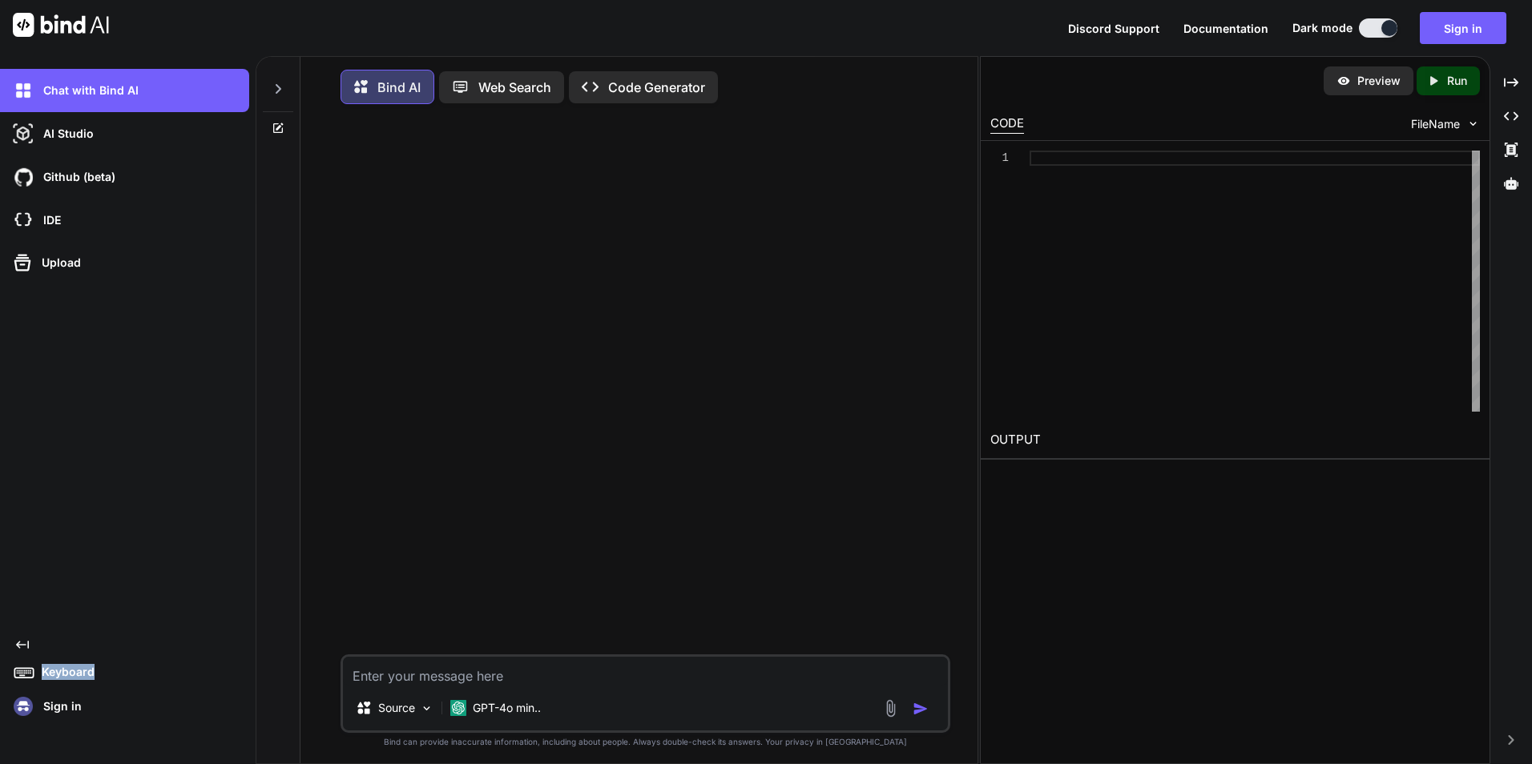
click at [14, 649] on icon "Created with Pixso." at bounding box center [19, 644] width 19 height 13
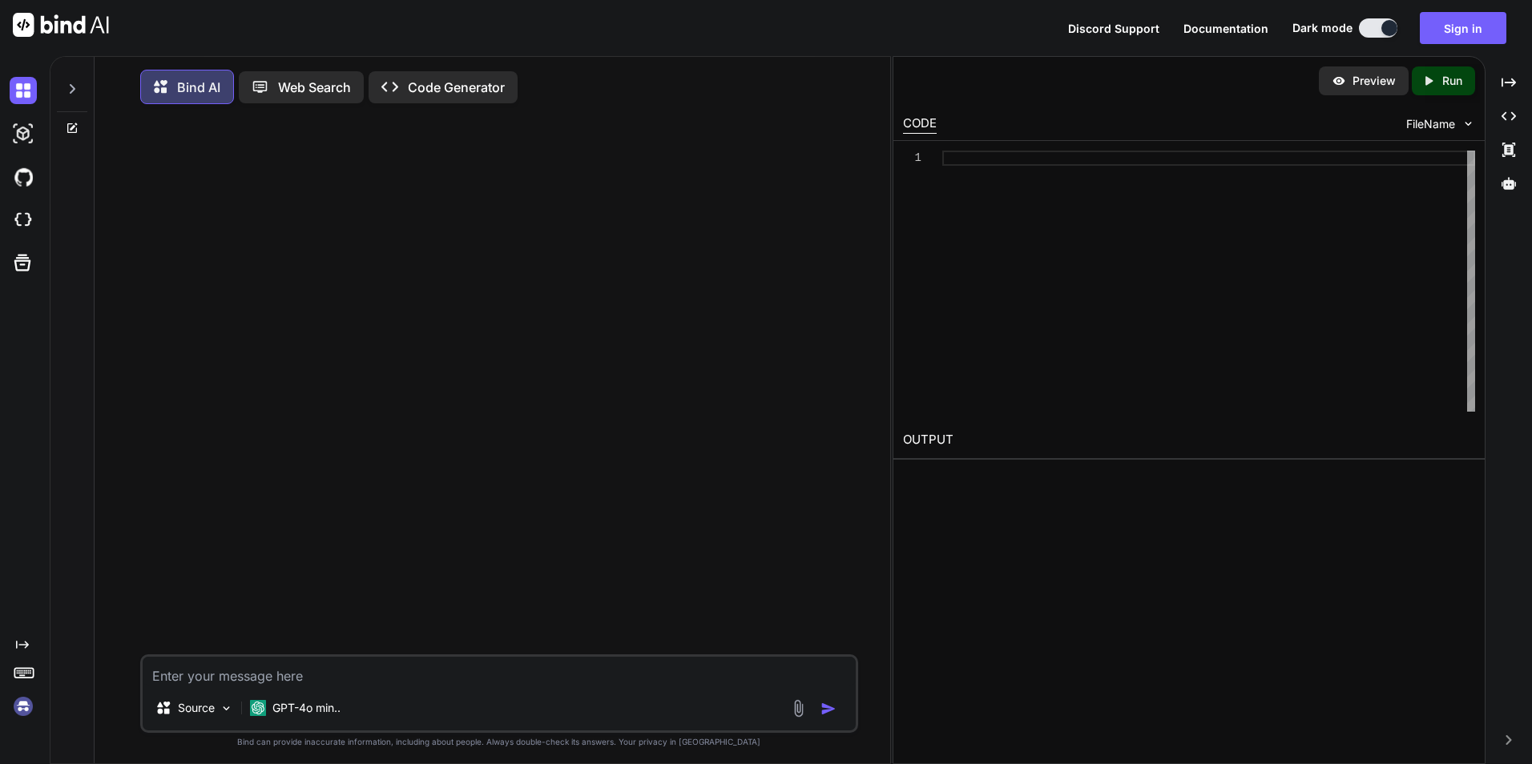
click at [14, 649] on icon "Created with Pixso." at bounding box center [19, 644] width 19 height 13
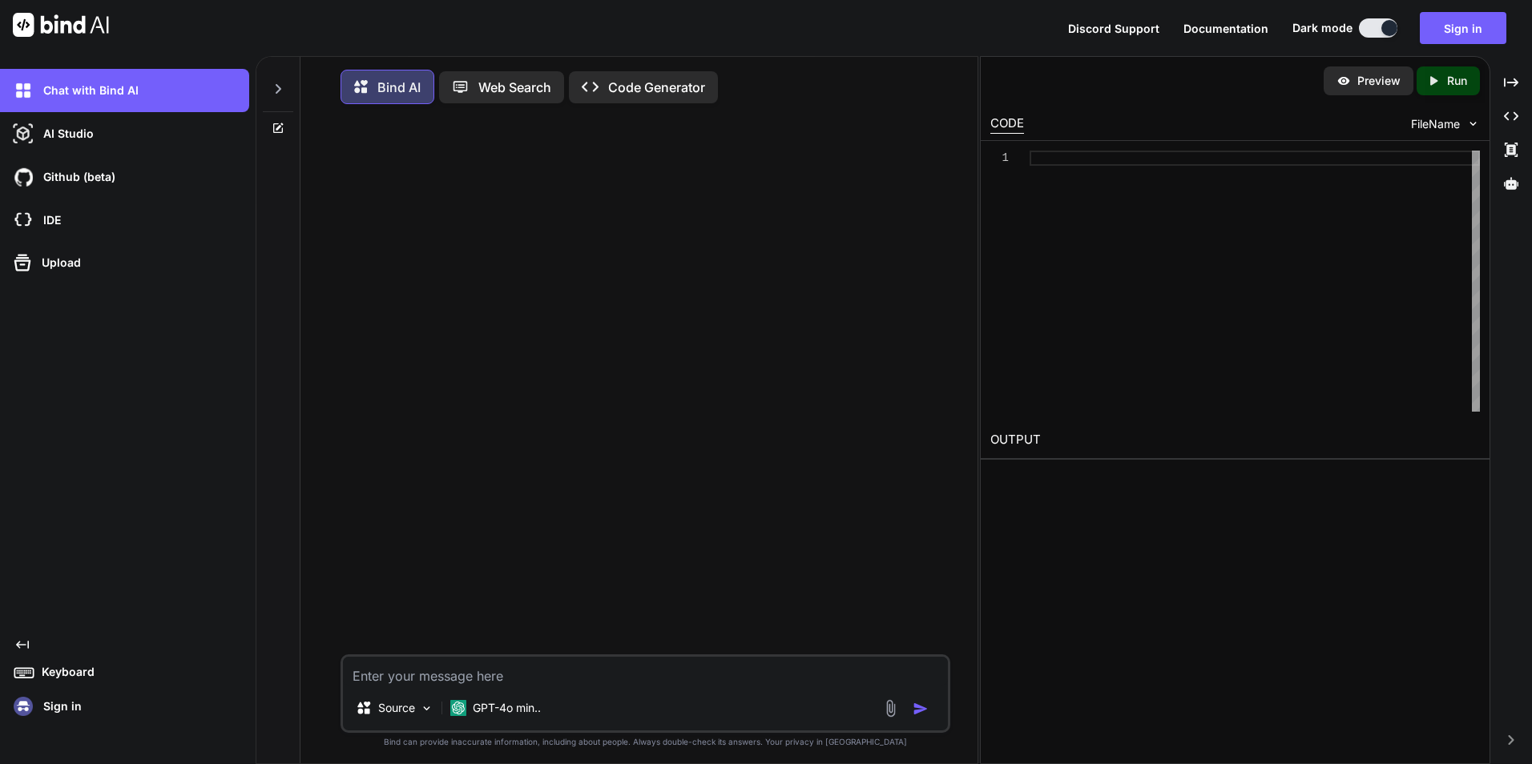
click at [14, 649] on icon "Created with Pixso." at bounding box center [19, 644] width 19 height 13
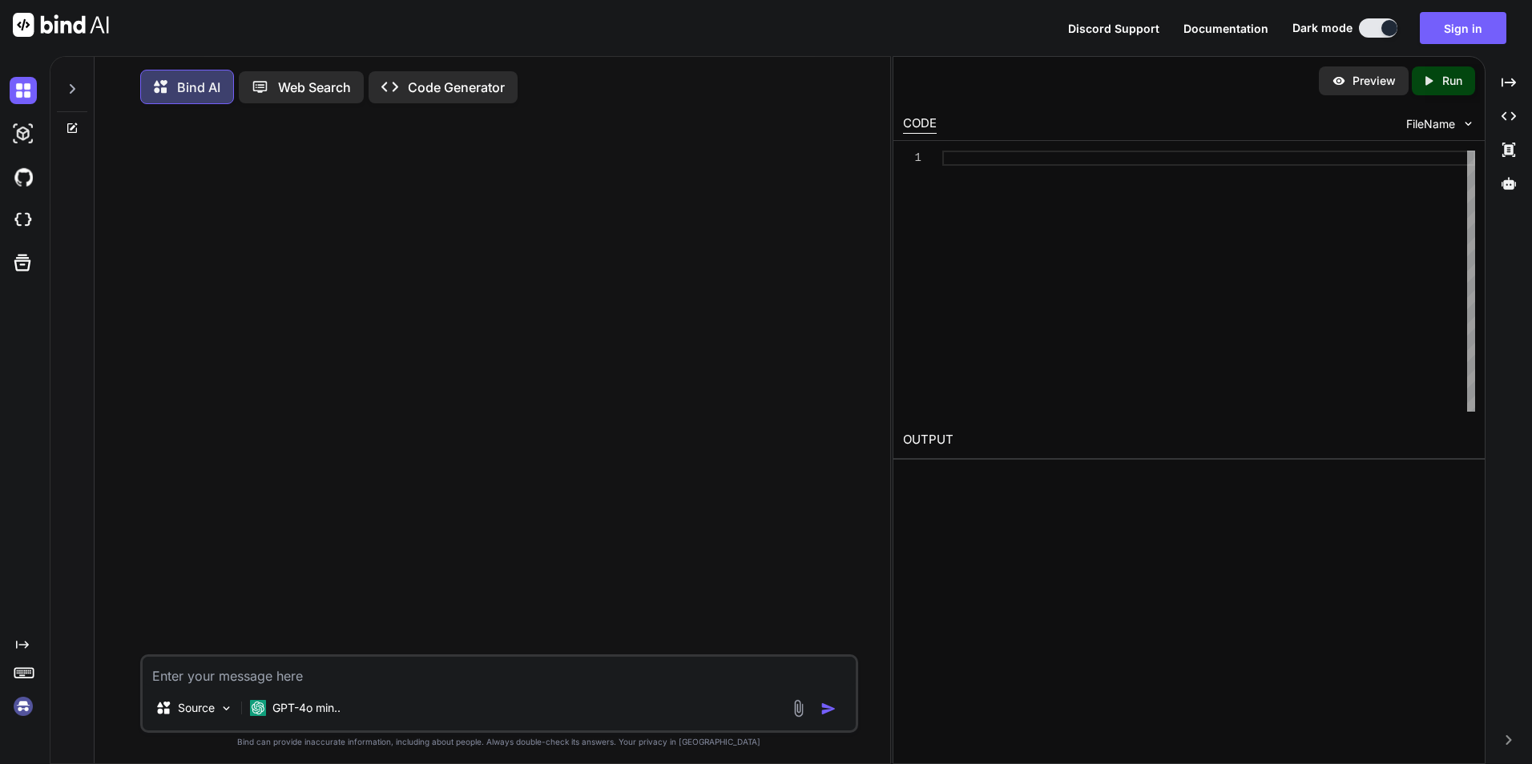
click at [14, 649] on icon "Created with Pixso." at bounding box center [19, 644] width 19 height 13
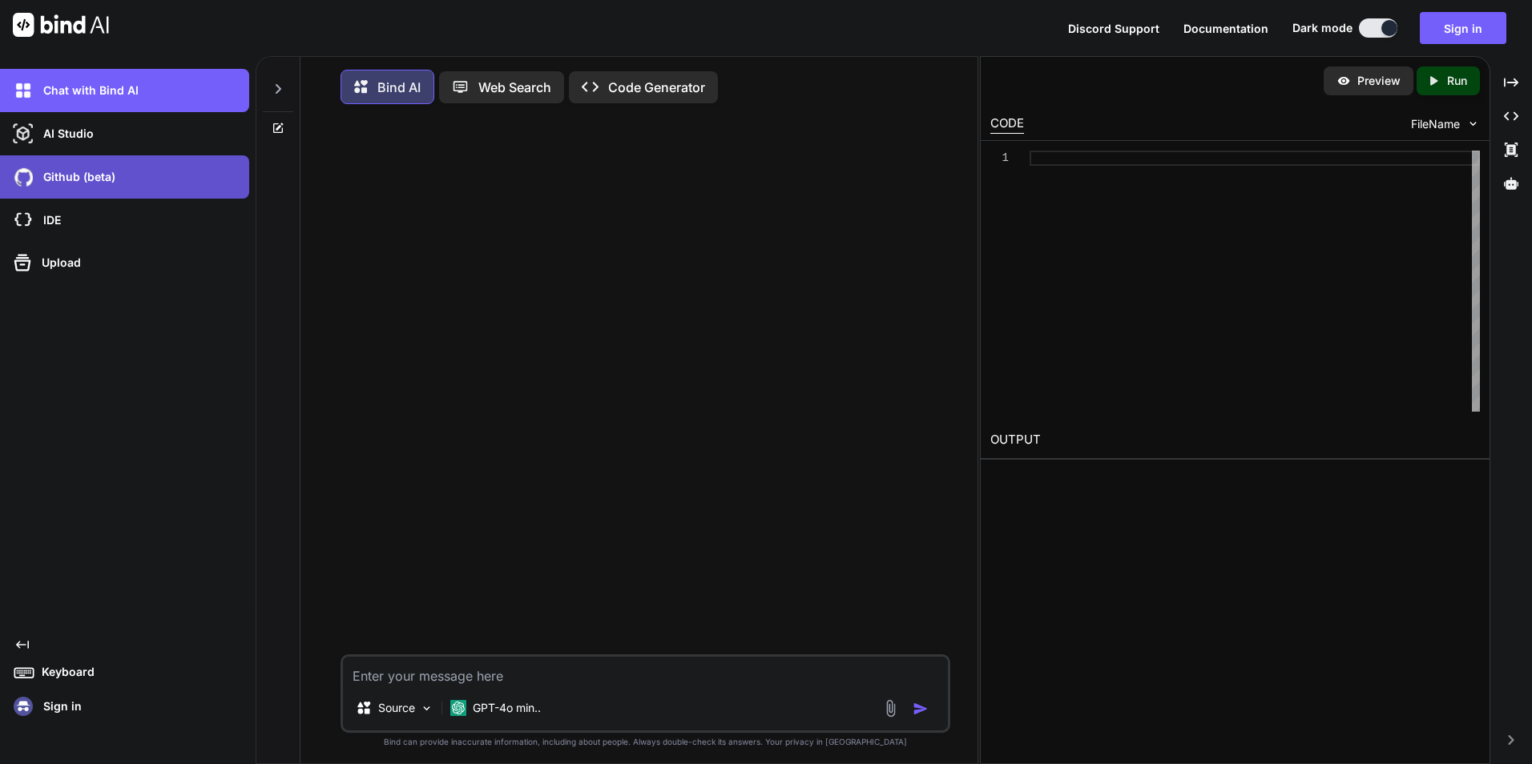
click at [77, 179] on p "Github (beta)" at bounding box center [76, 177] width 79 height 16
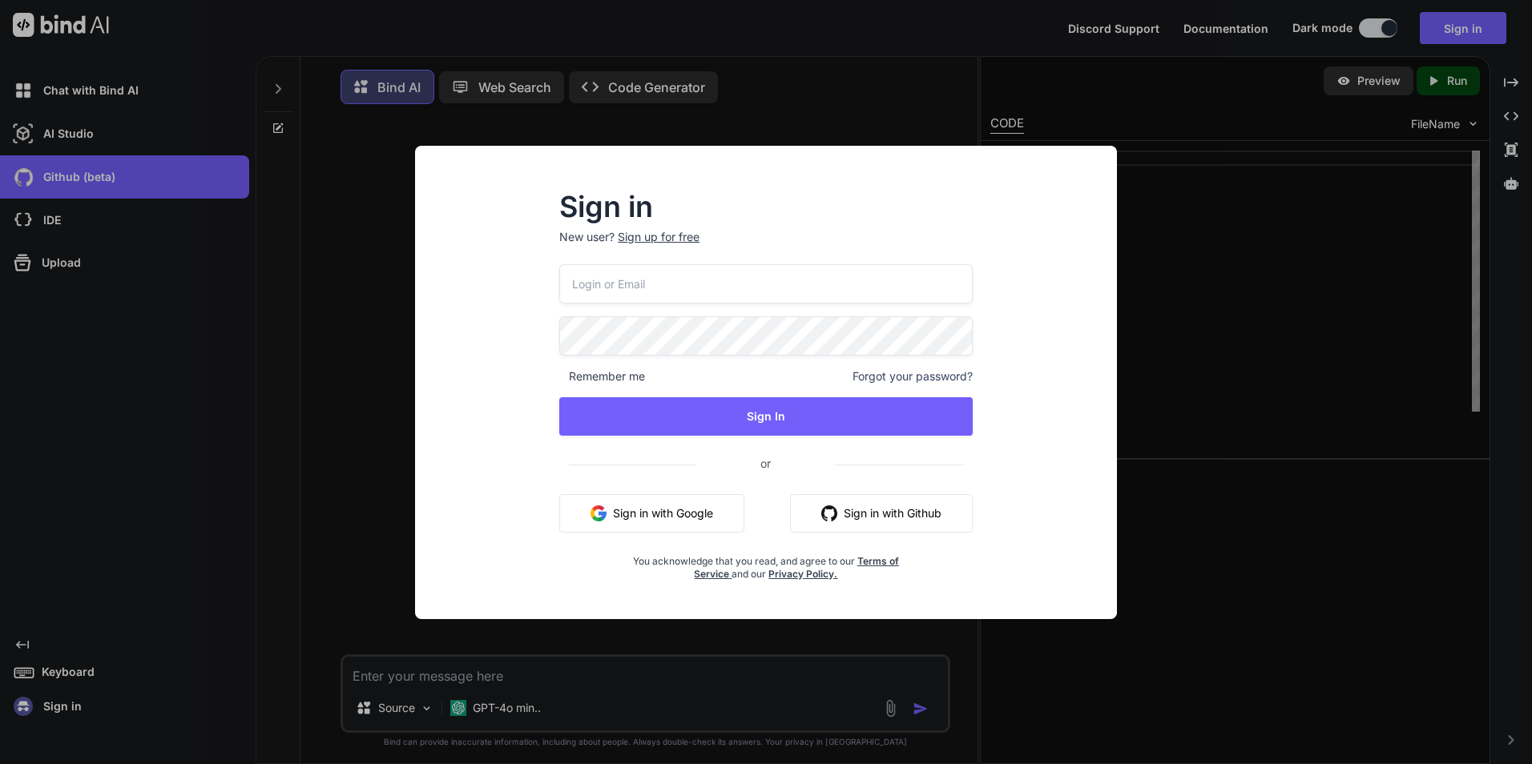
click at [1103, 281] on div "Sign in New user? Sign up for free Remember me Forgot your password? Sign In or…" at bounding box center [766, 397] width 676 height 445
click at [618, 506] on button "Sign in with Google" at bounding box center [651, 513] width 185 height 38
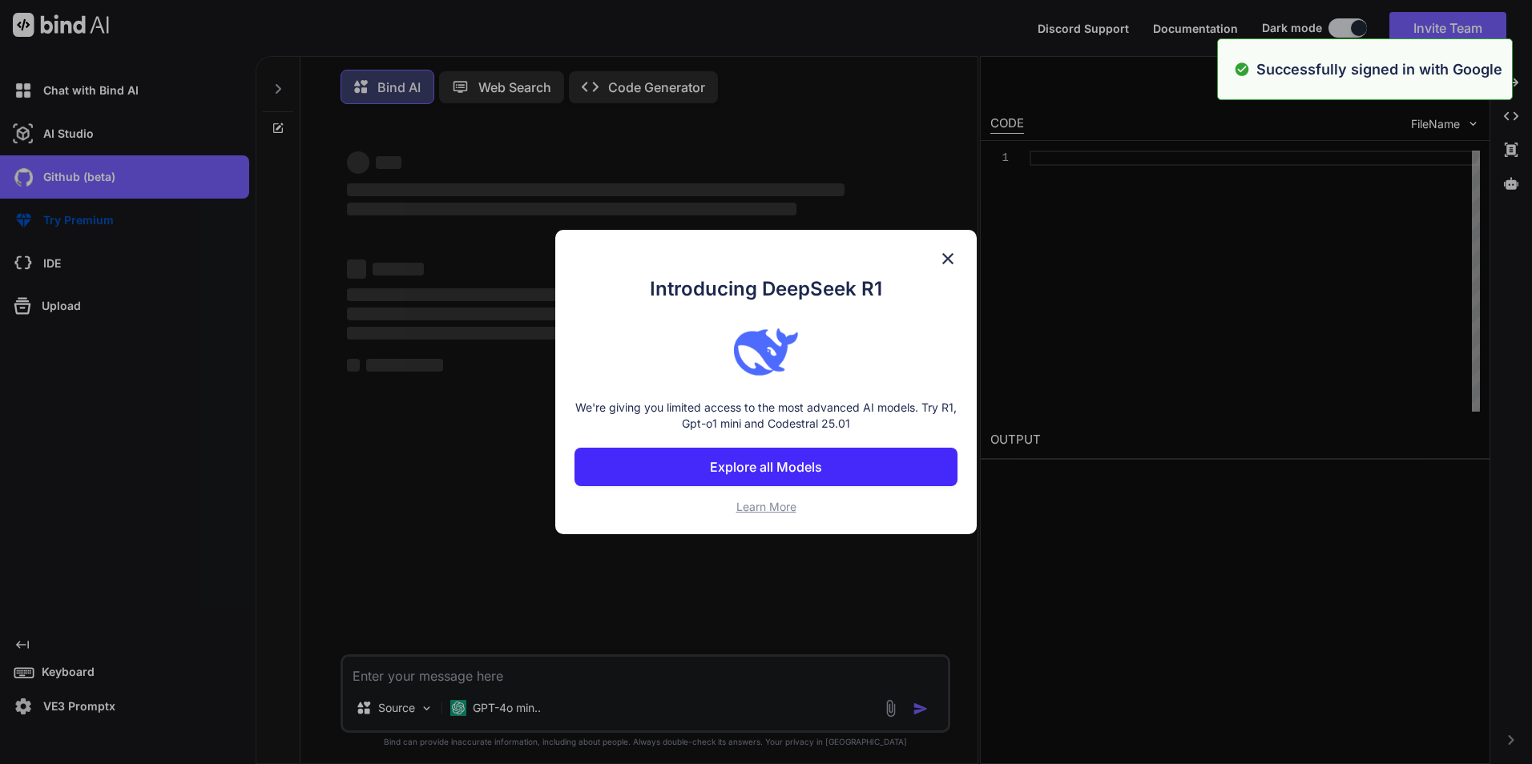
click at [500, 84] on div "Introducing DeepSeek R1 We're giving you limited access to the most advanced AI…" at bounding box center [766, 382] width 1532 height 764
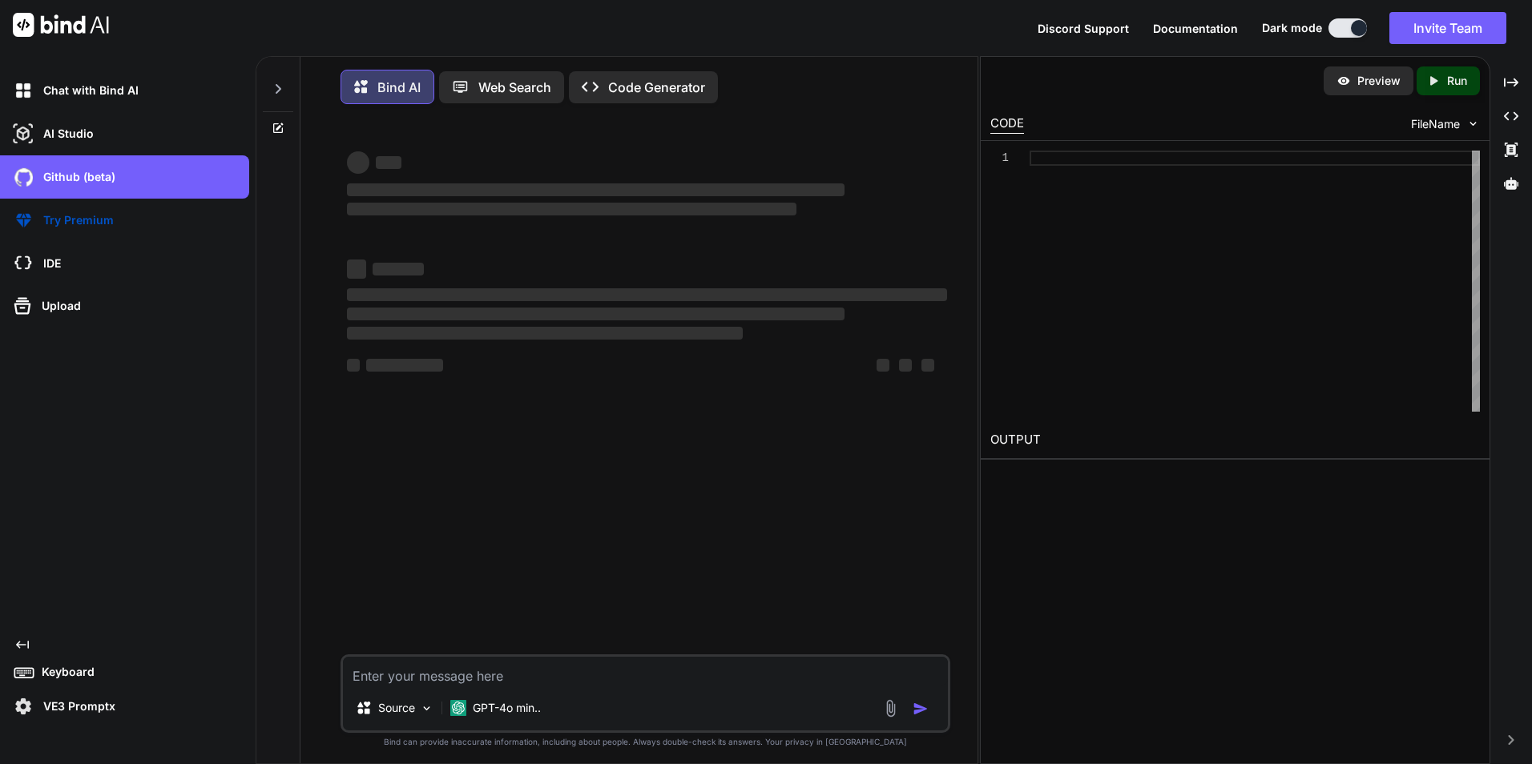
click at [514, 84] on p "Web Search" at bounding box center [514, 87] width 73 height 19
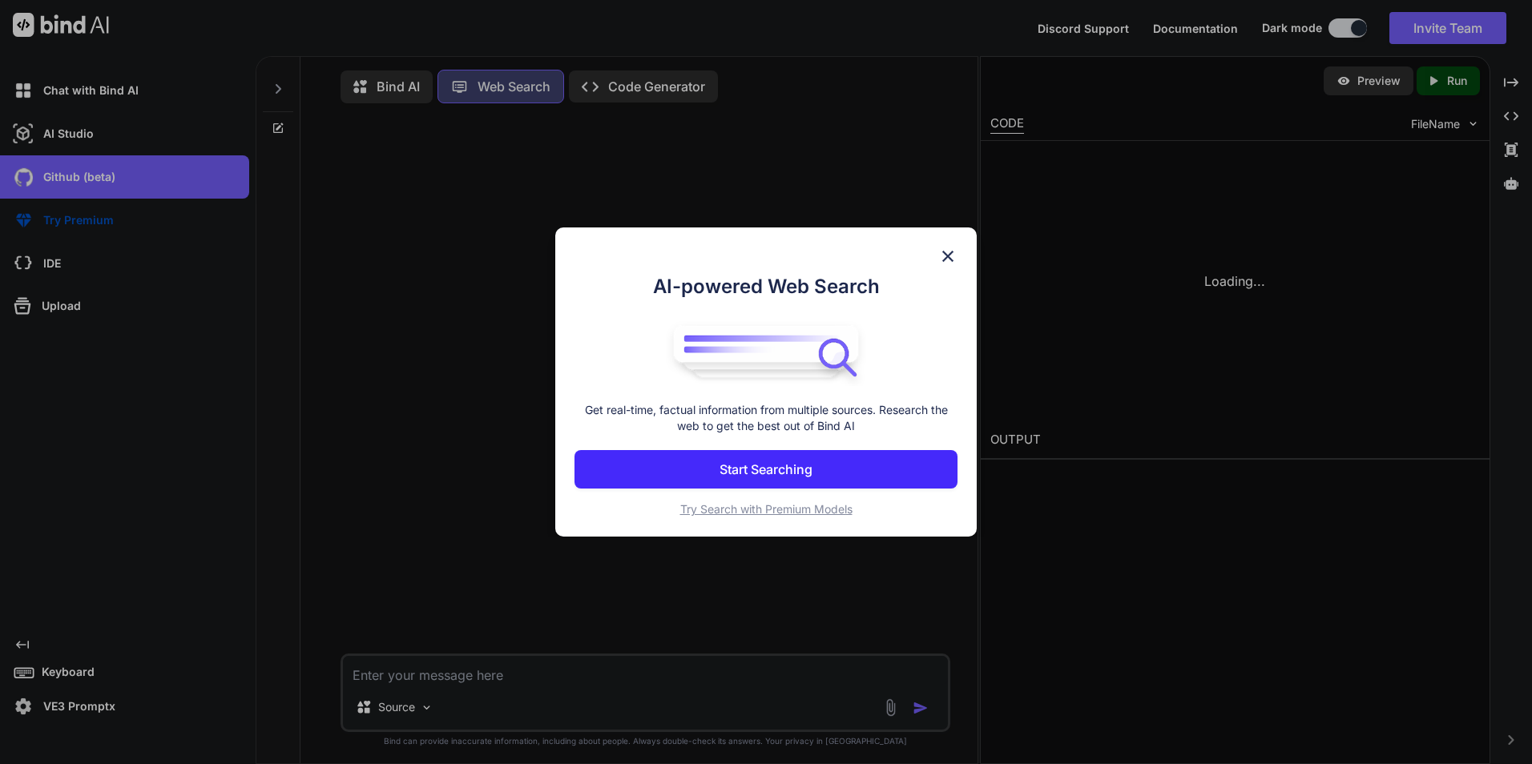
scroll to position [7, 0]
click at [951, 256] on img at bounding box center [947, 256] width 19 height 19
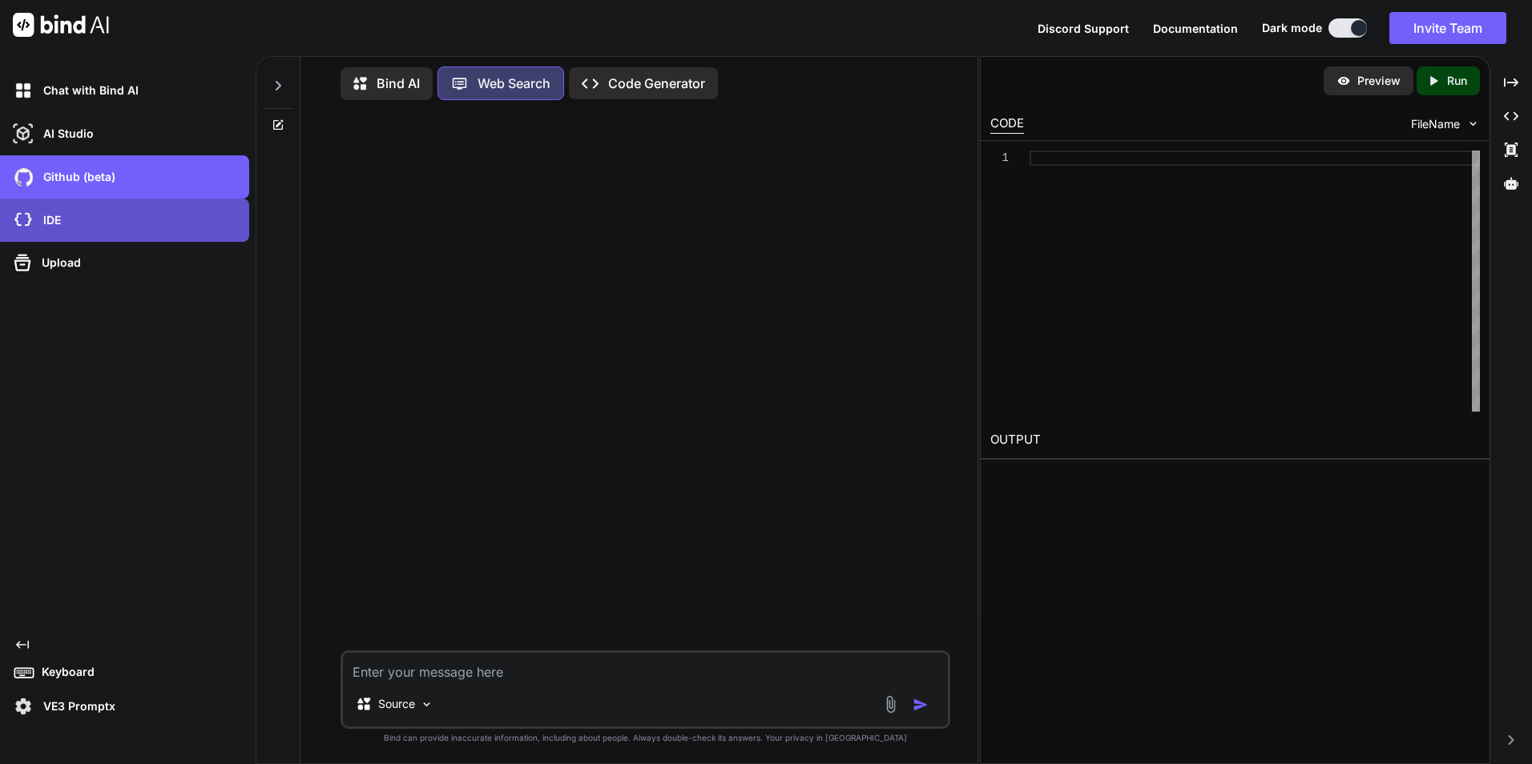
click at [115, 212] on div "IDE" at bounding box center [130, 220] width 240 height 27
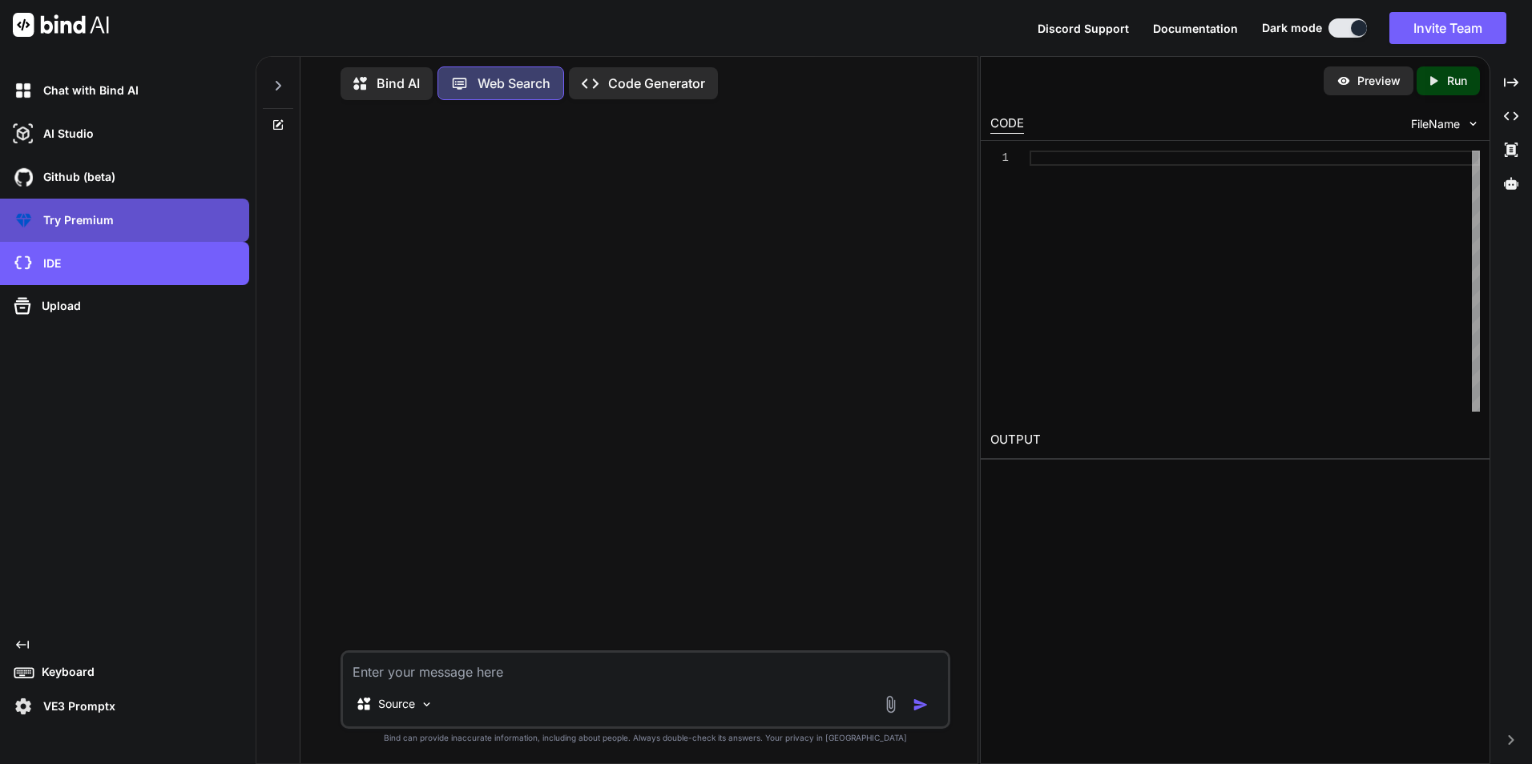
click at [89, 220] on p "Try Premium" at bounding box center [75, 220] width 77 height 16
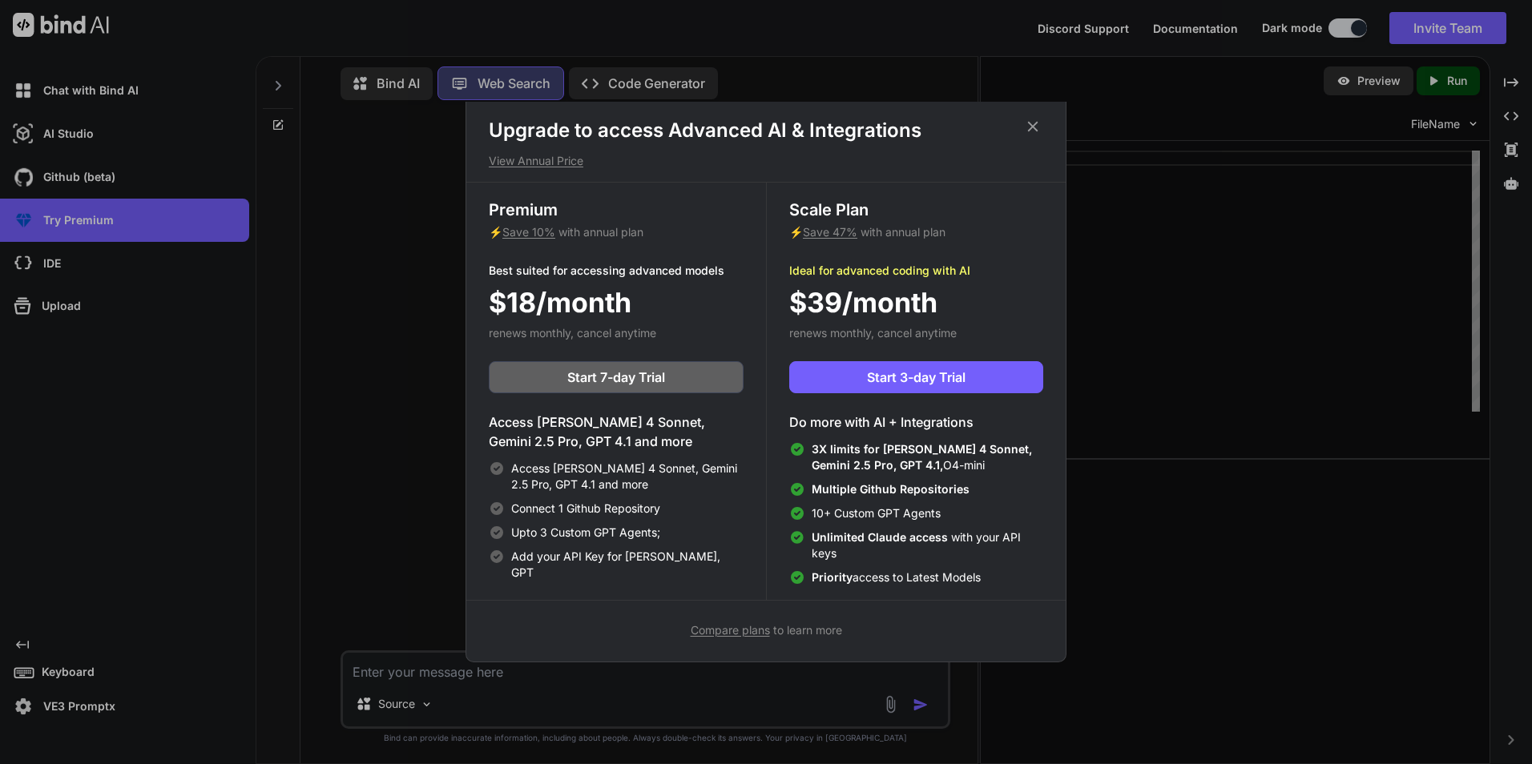
click at [1035, 119] on icon at bounding box center [1033, 127] width 18 height 18
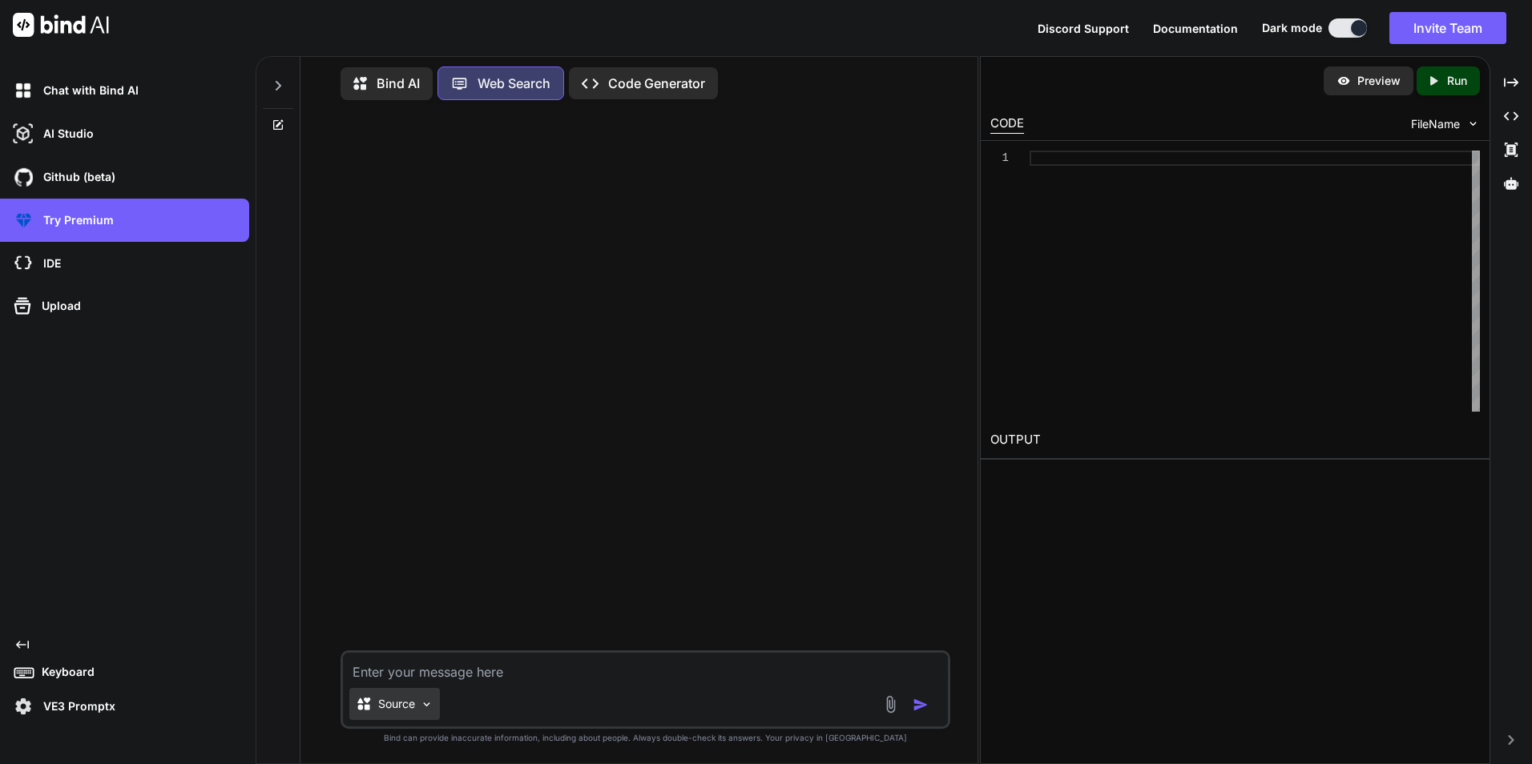
click at [415, 699] on p "Source" at bounding box center [396, 704] width 37 height 16
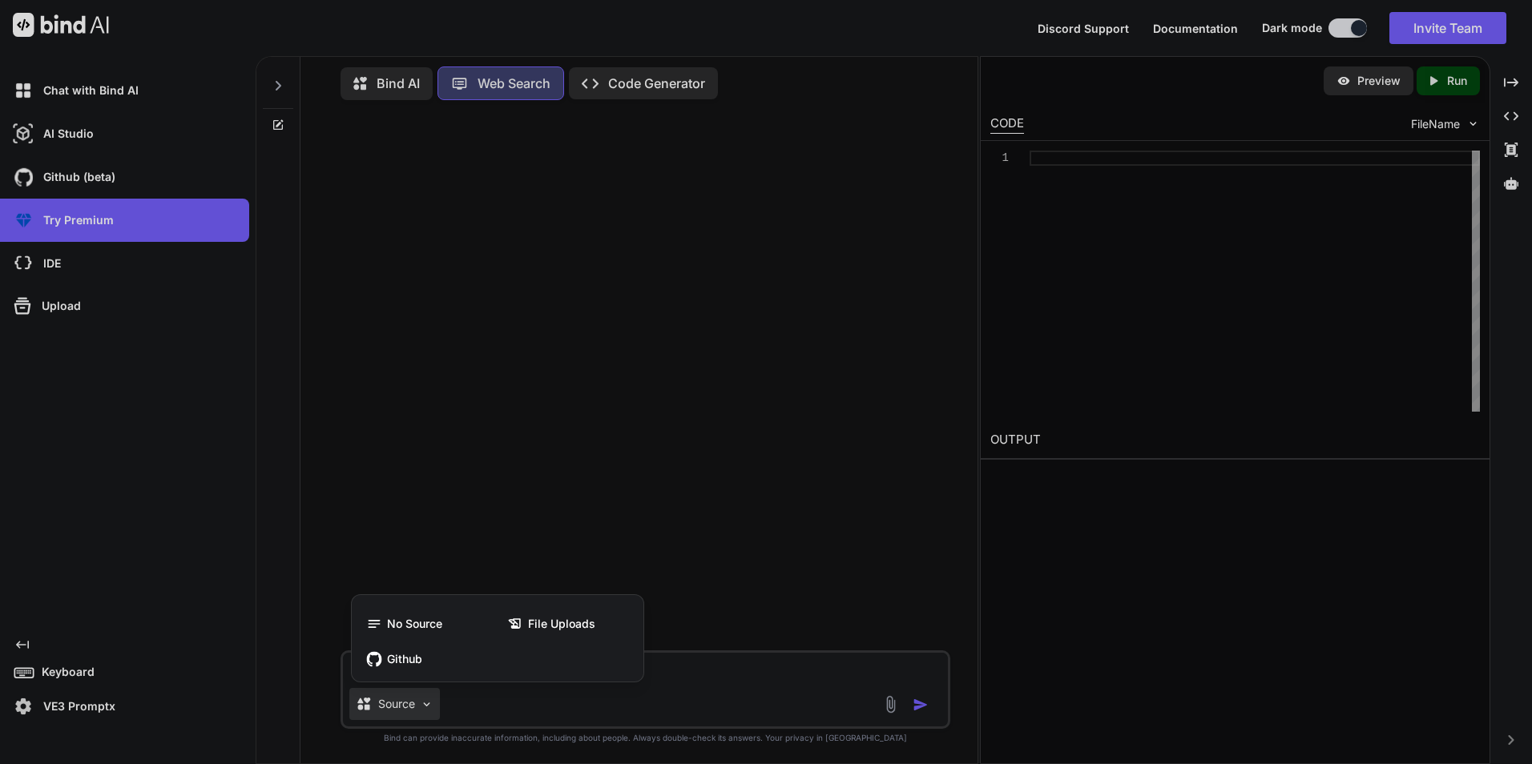
click at [417, 699] on div at bounding box center [766, 382] width 1532 height 764
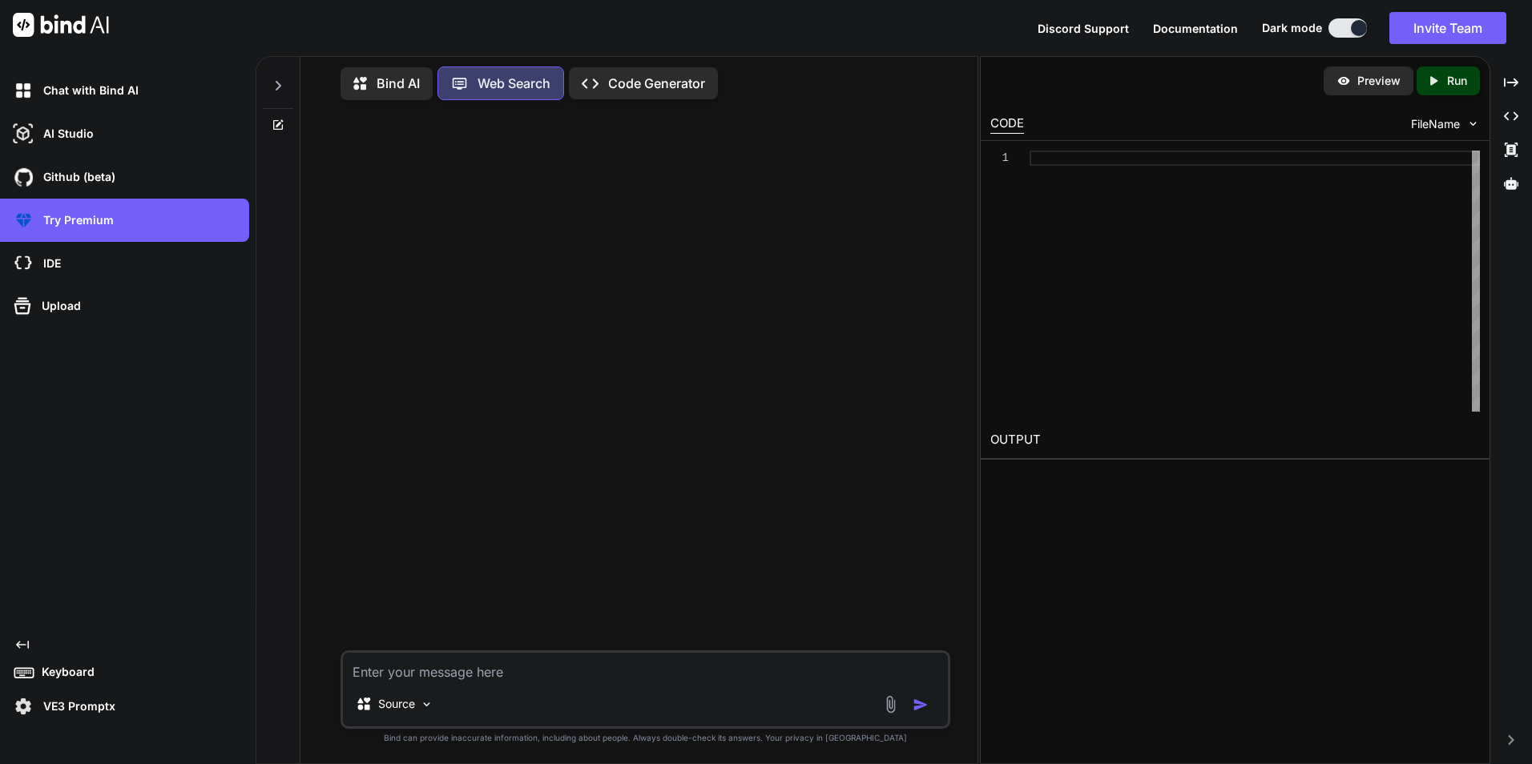
click at [400, 81] on p "Bind AI" at bounding box center [398, 83] width 43 height 19
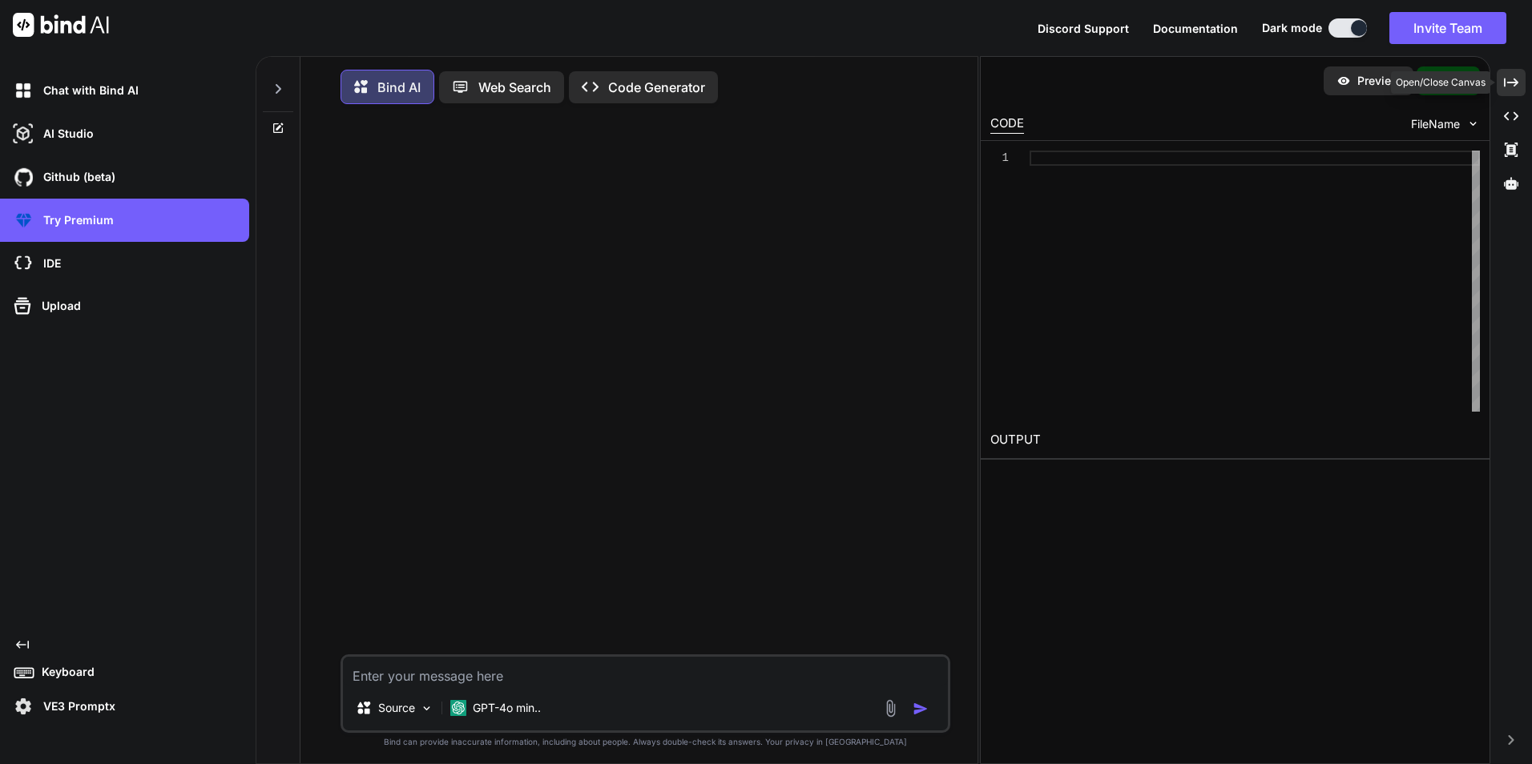
click at [1514, 85] on icon at bounding box center [1511, 82] width 14 height 9
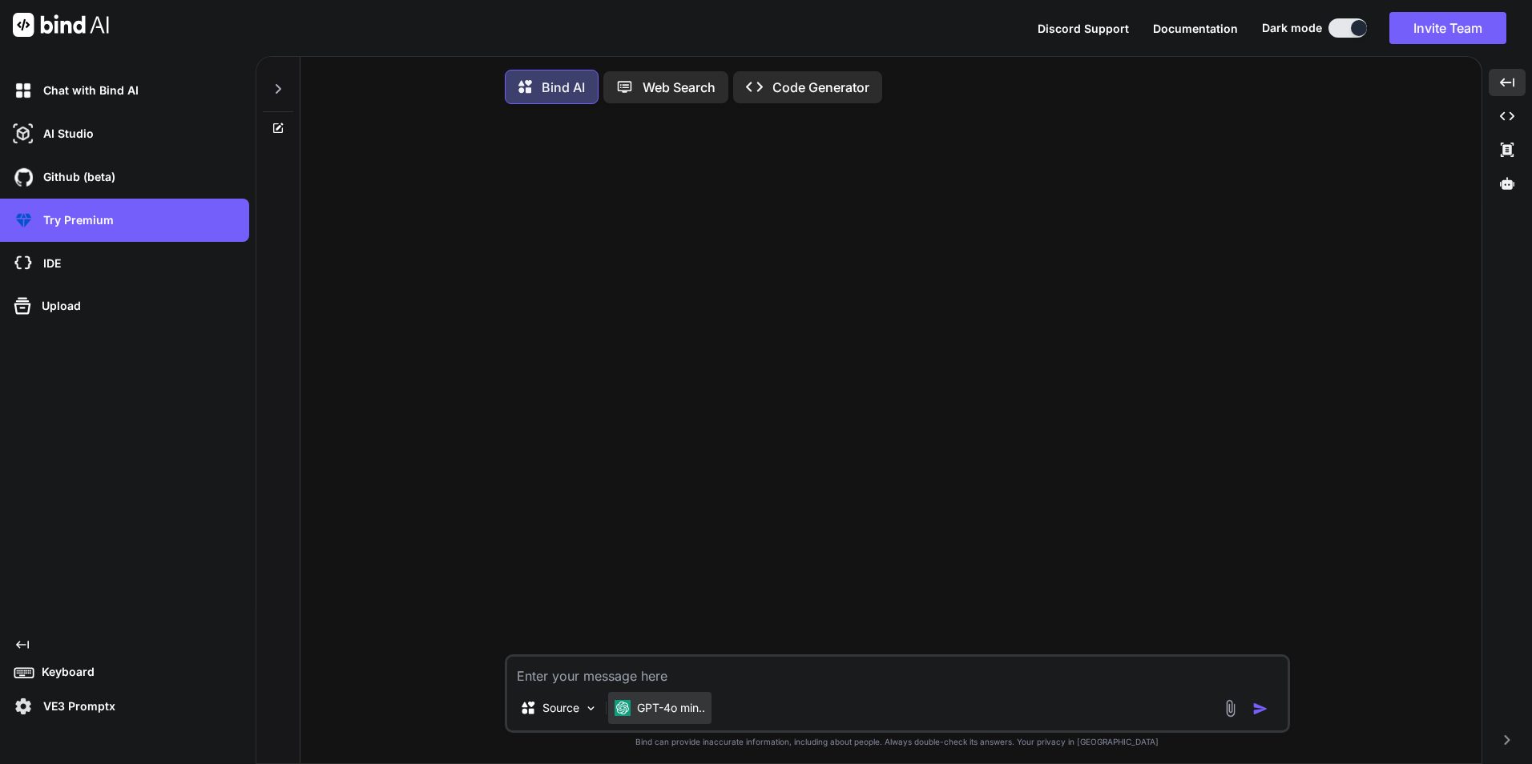
click at [694, 712] on p "GPT-4o min.." at bounding box center [671, 708] width 68 height 16
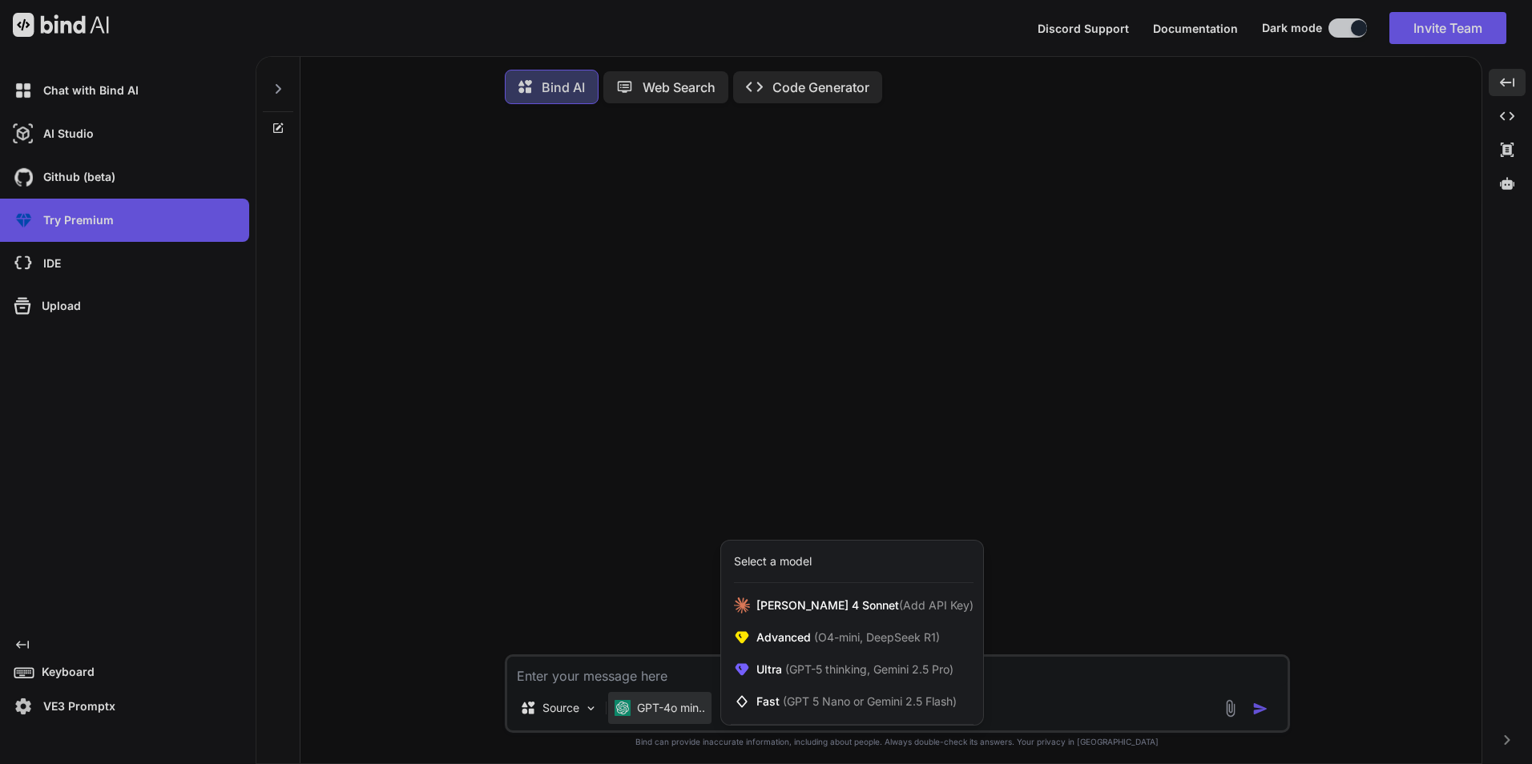
click at [694, 614] on div at bounding box center [766, 382] width 1532 height 764
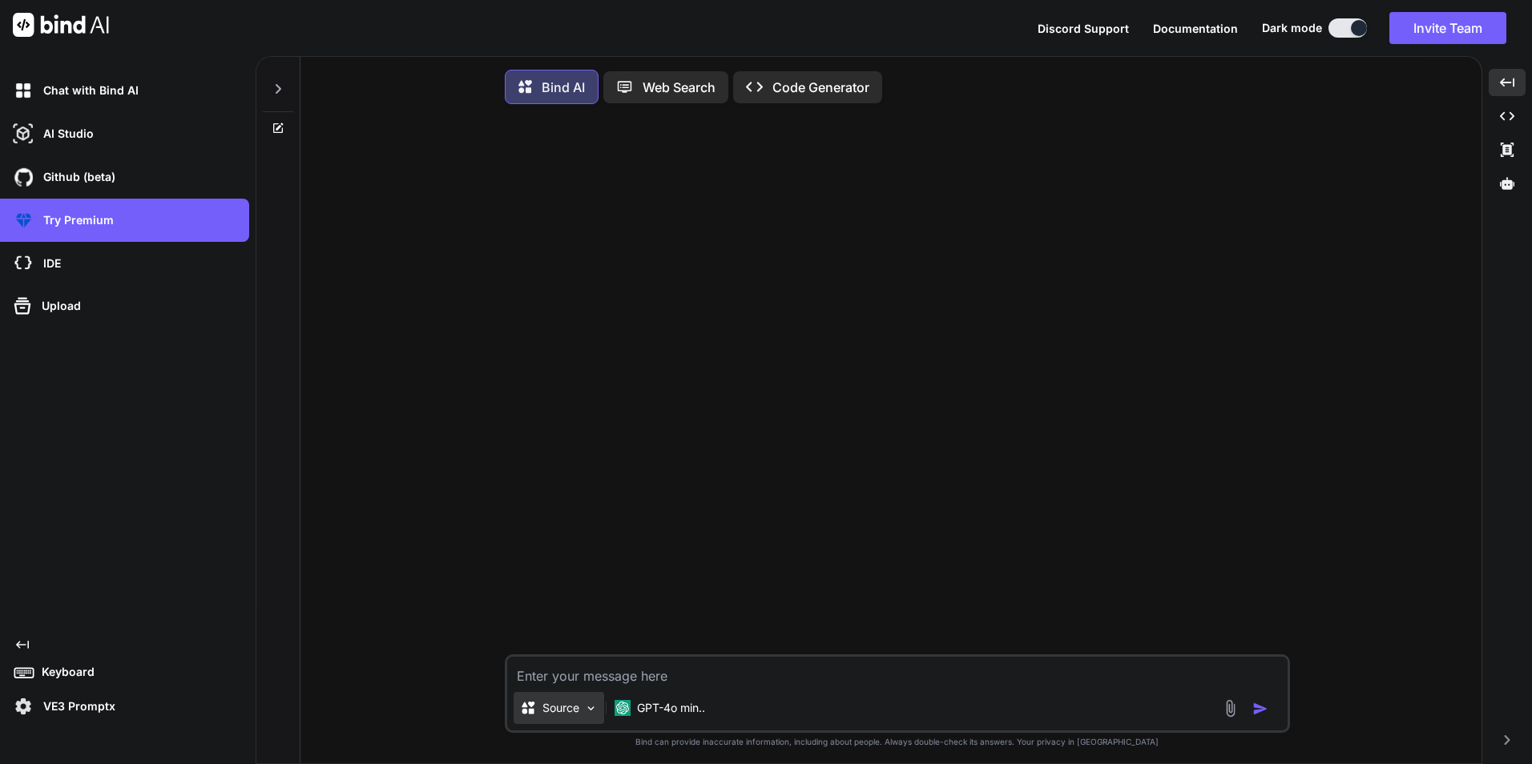
click at [576, 716] on p "Source" at bounding box center [560, 708] width 37 height 16
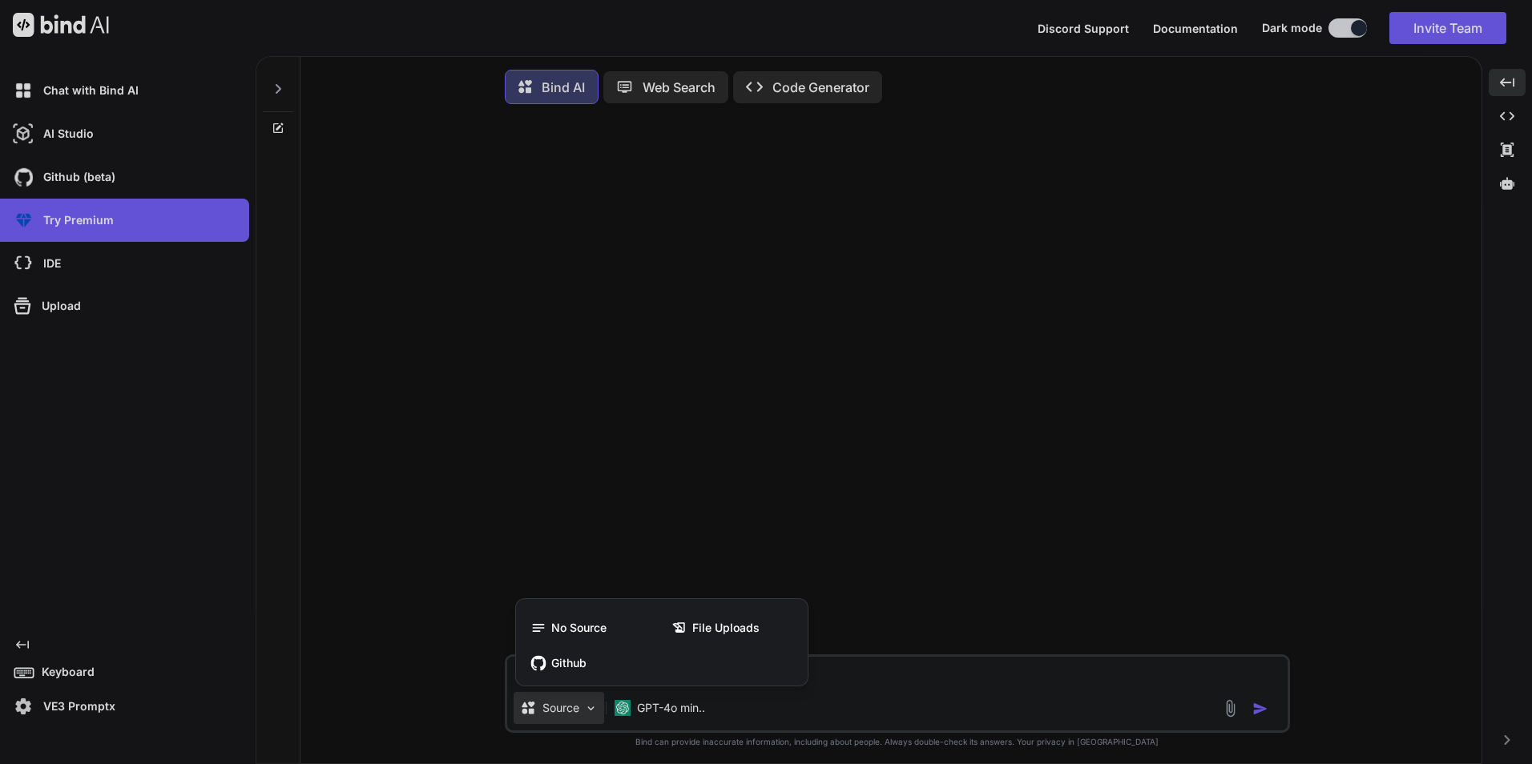
click at [397, 609] on div at bounding box center [766, 382] width 1532 height 764
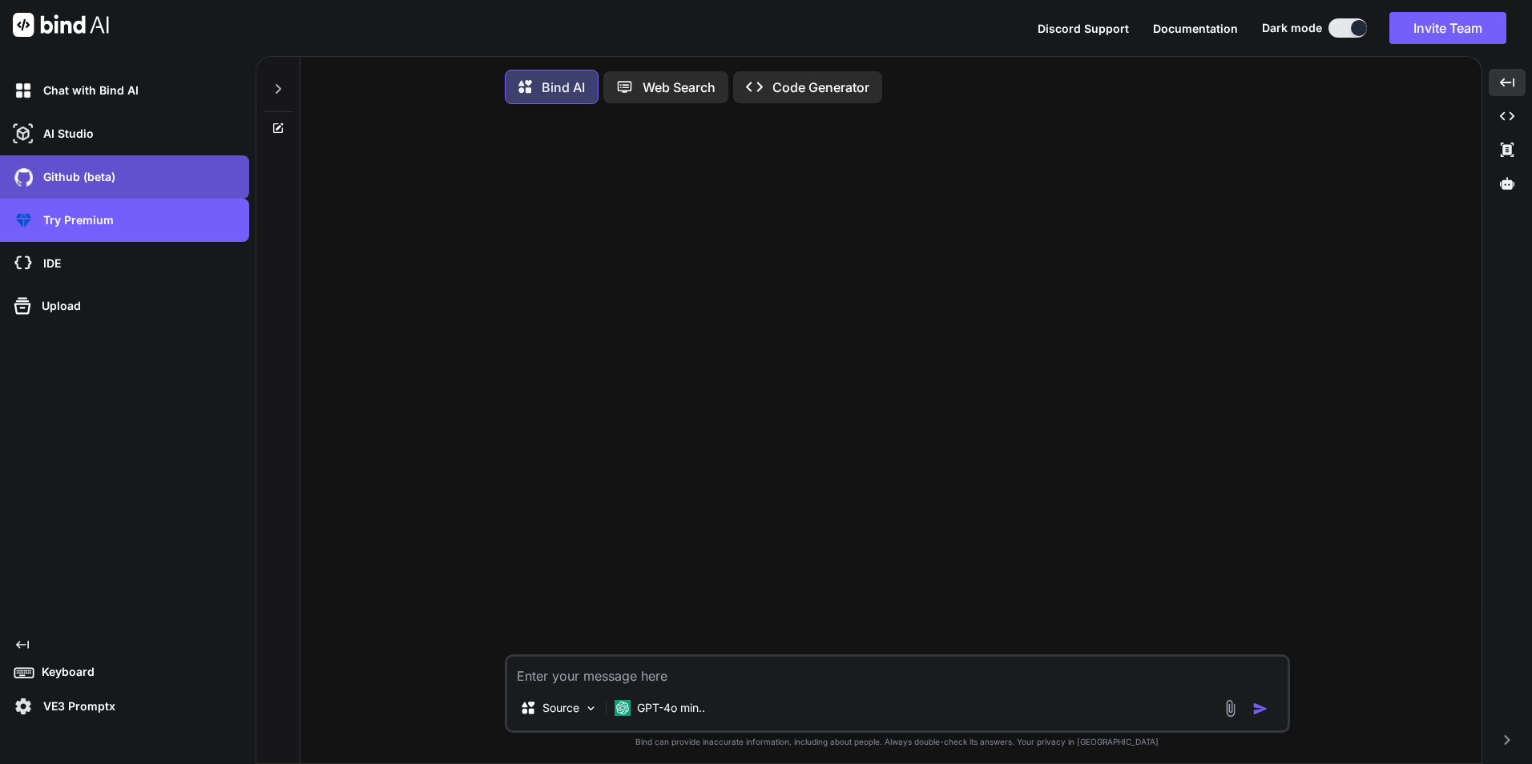
click at [84, 178] on p "Github (beta)" at bounding box center [76, 177] width 79 height 16
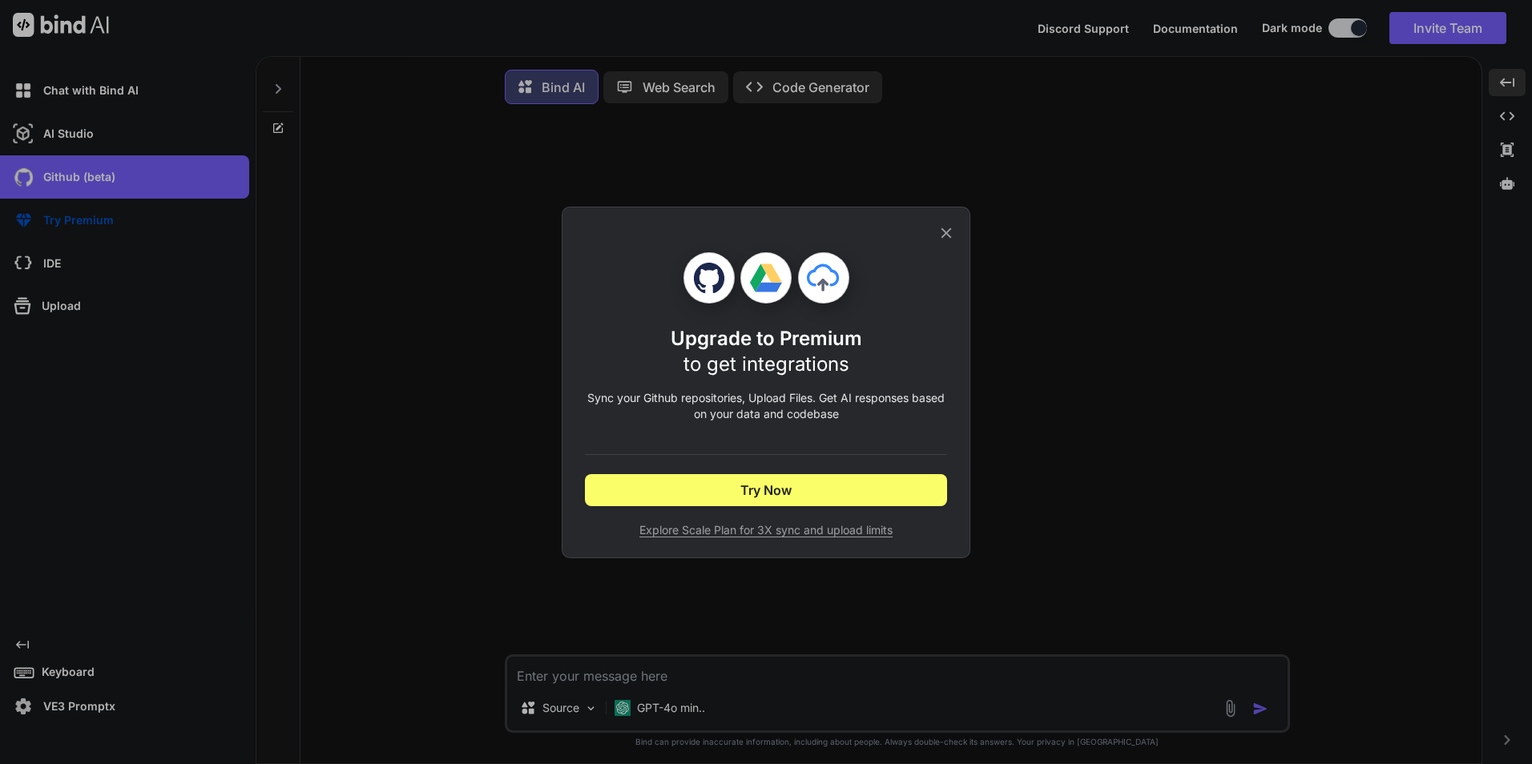
click at [945, 236] on icon at bounding box center [946, 233] width 18 height 18
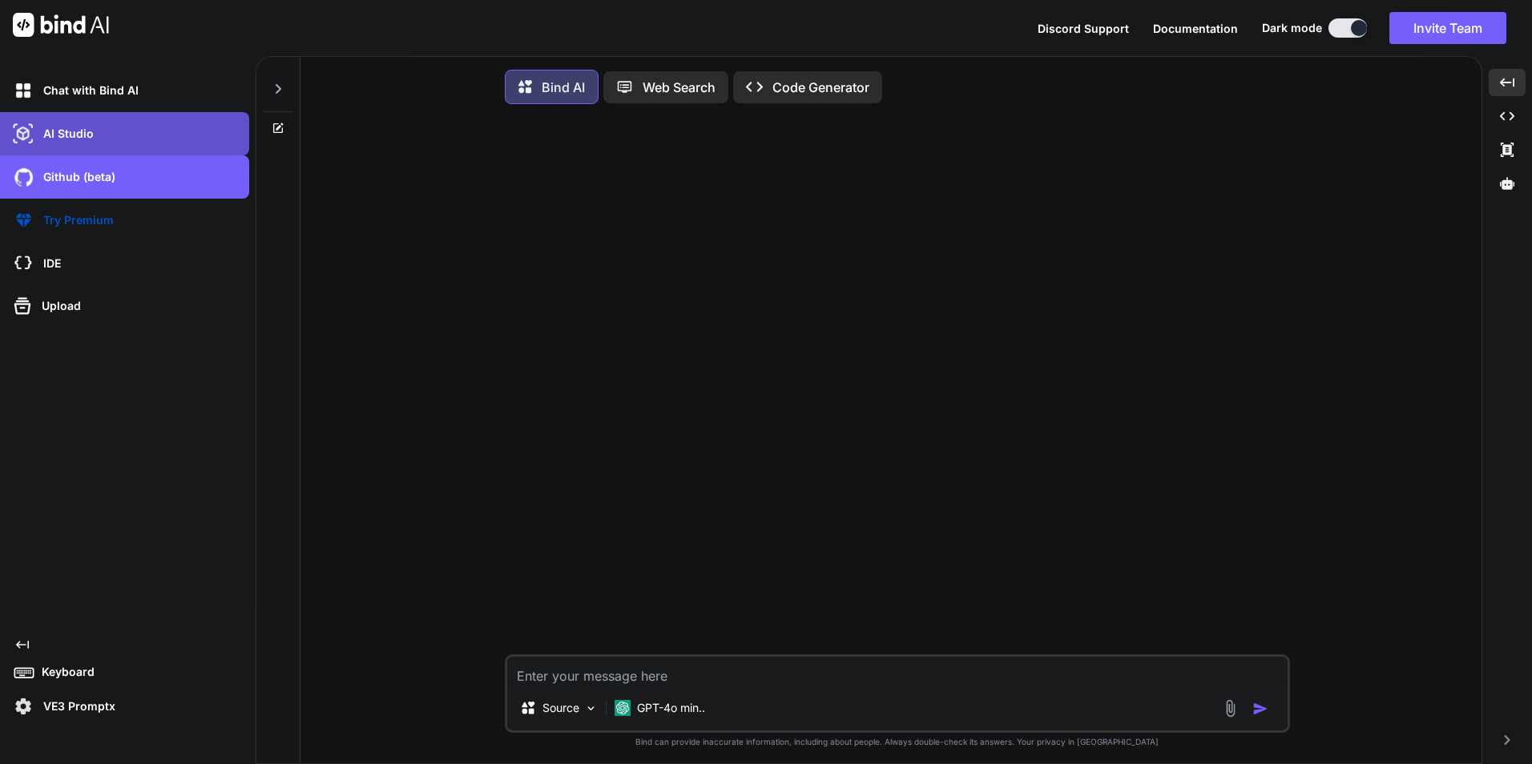
click at [78, 139] on p "AI Studio" at bounding box center [65, 134] width 57 height 16
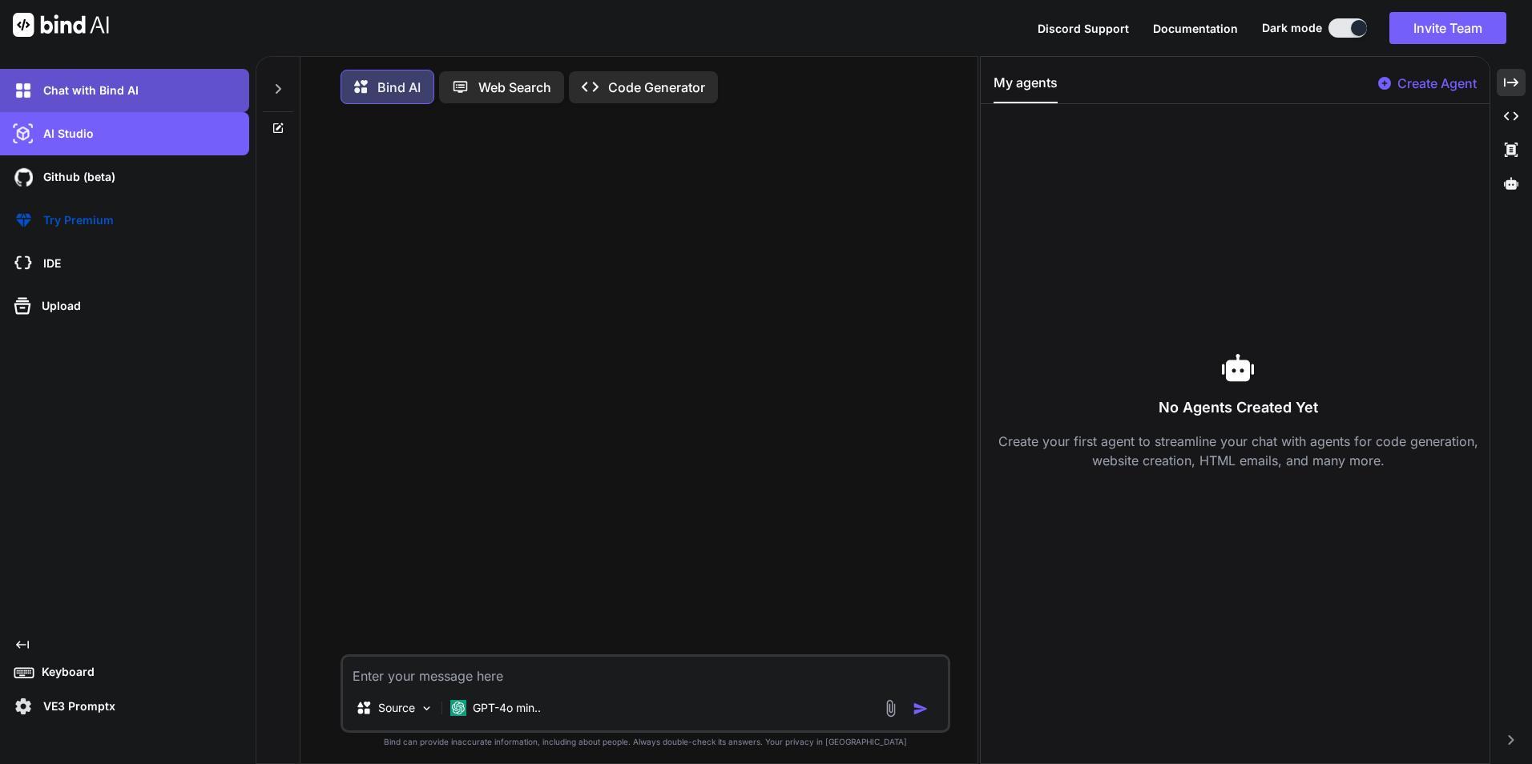
click at [104, 94] on p "Chat with Bind AI" at bounding box center [88, 91] width 102 height 16
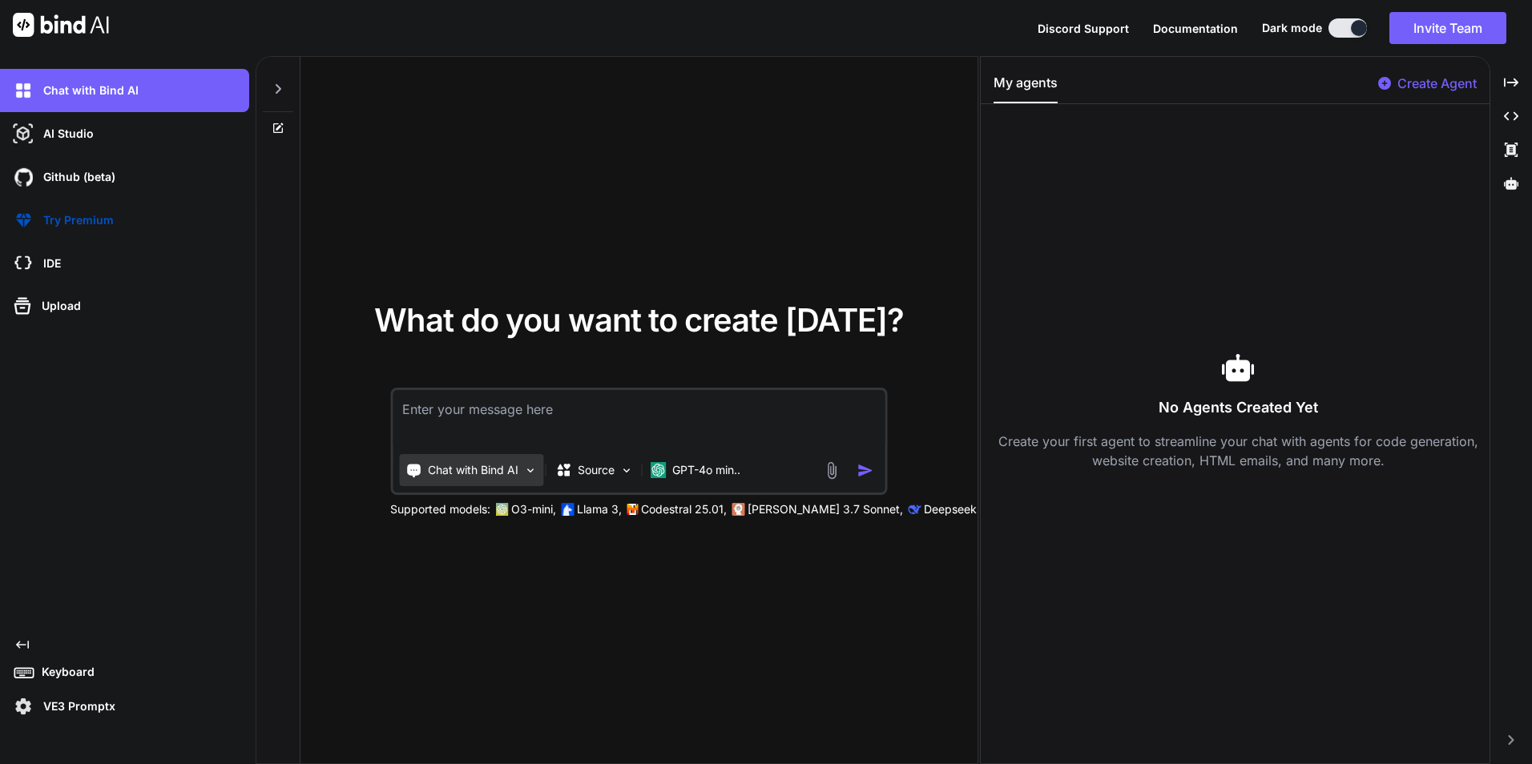
click at [494, 473] on p "Chat with Bind AI" at bounding box center [473, 470] width 91 height 16
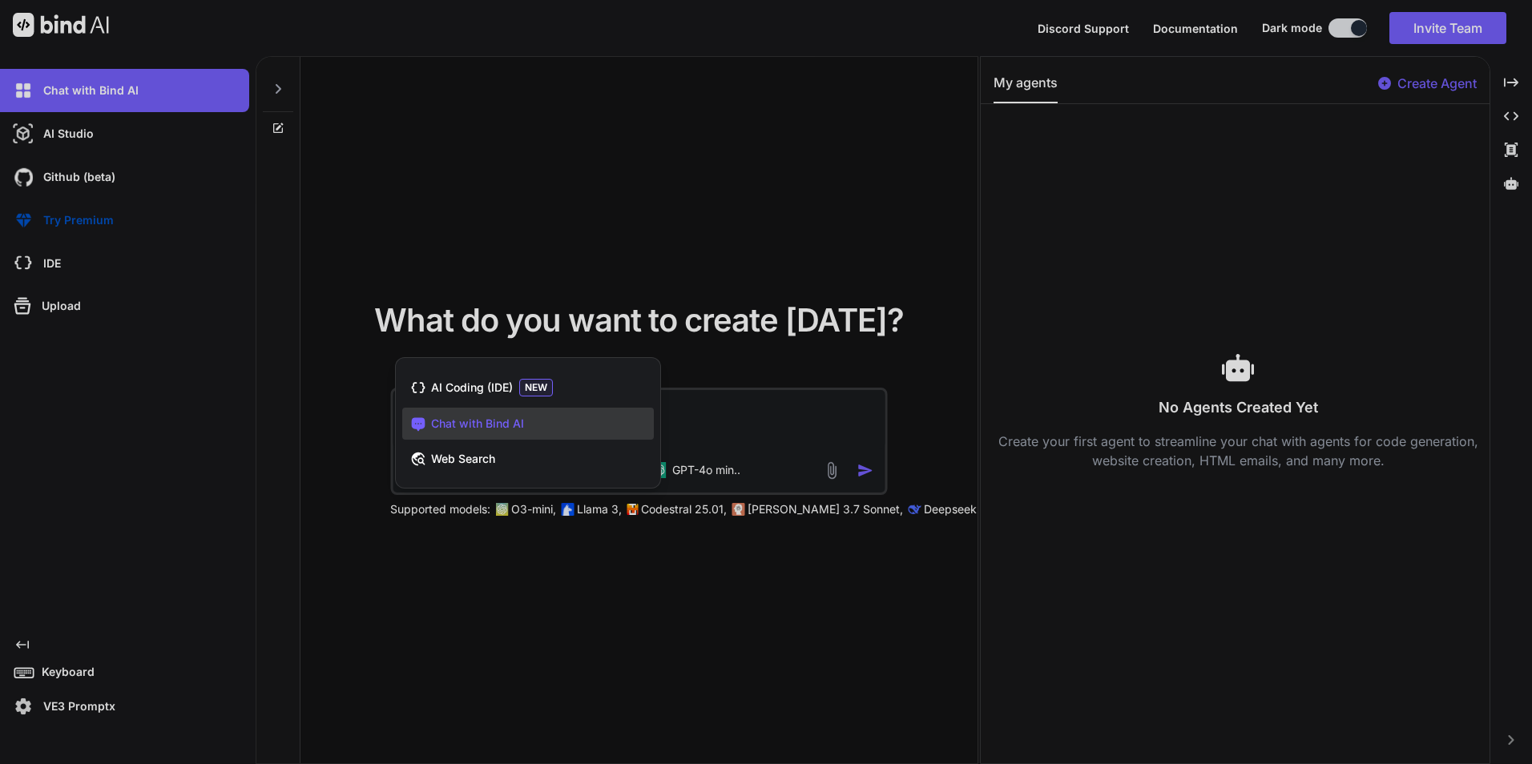
click at [782, 365] on div at bounding box center [766, 382] width 1532 height 764
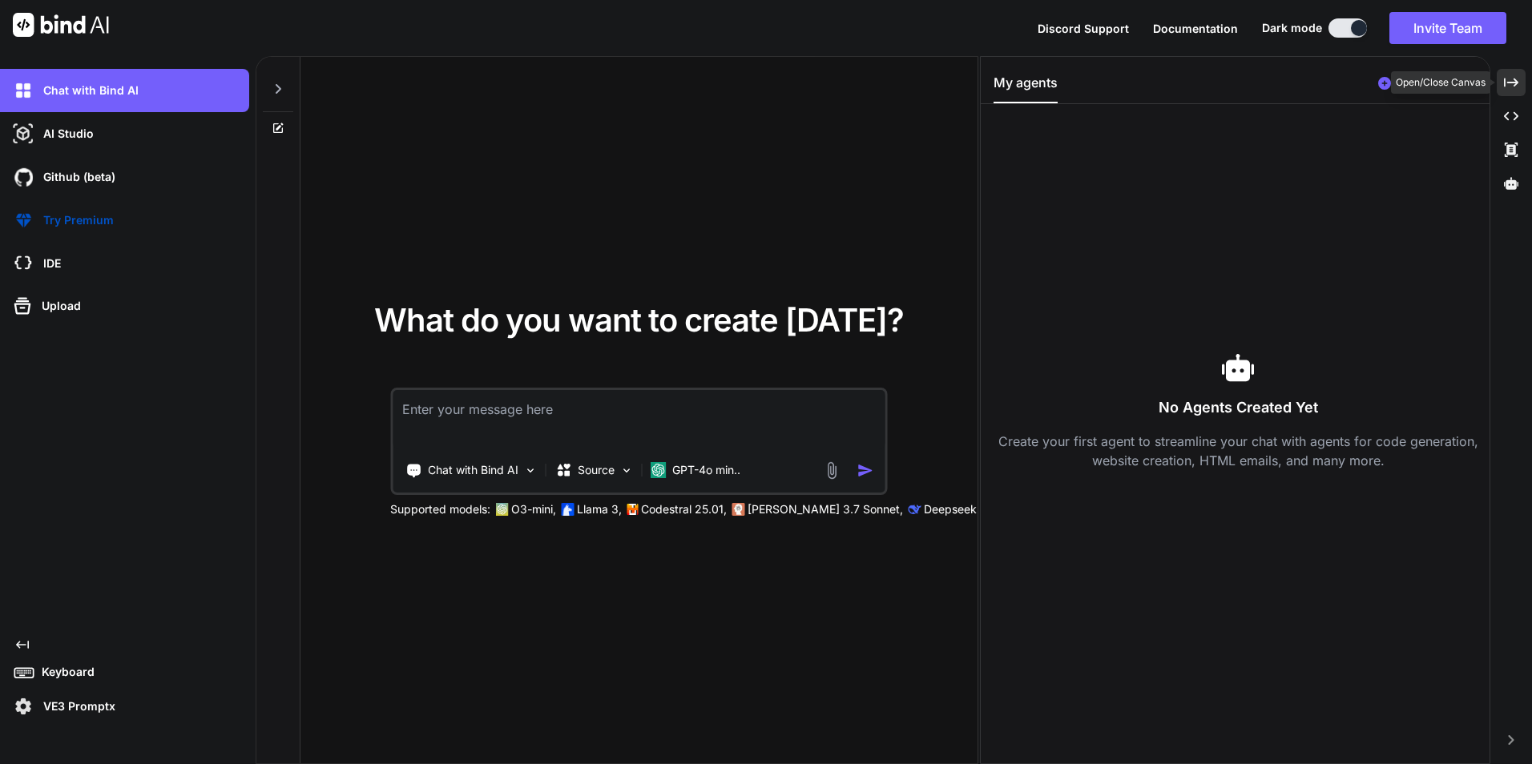
click at [1508, 87] on icon "Created with Pixso." at bounding box center [1511, 82] width 14 height 14
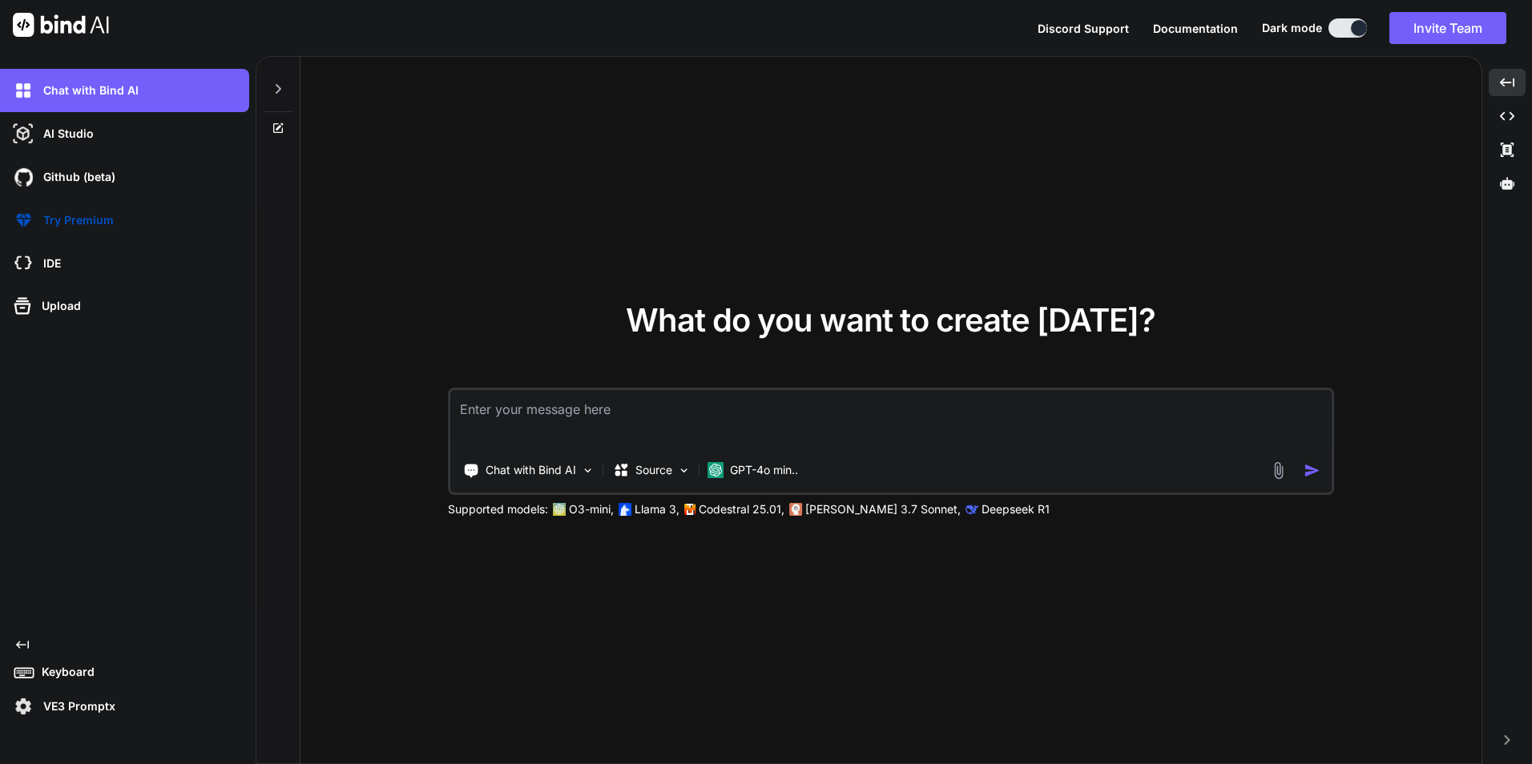
click at [855, 420] on textarea at bounding box center [890, 419] width 881 height 59
click at [282, 91] on icon at bounding box center [278, 89] width 13 height 13
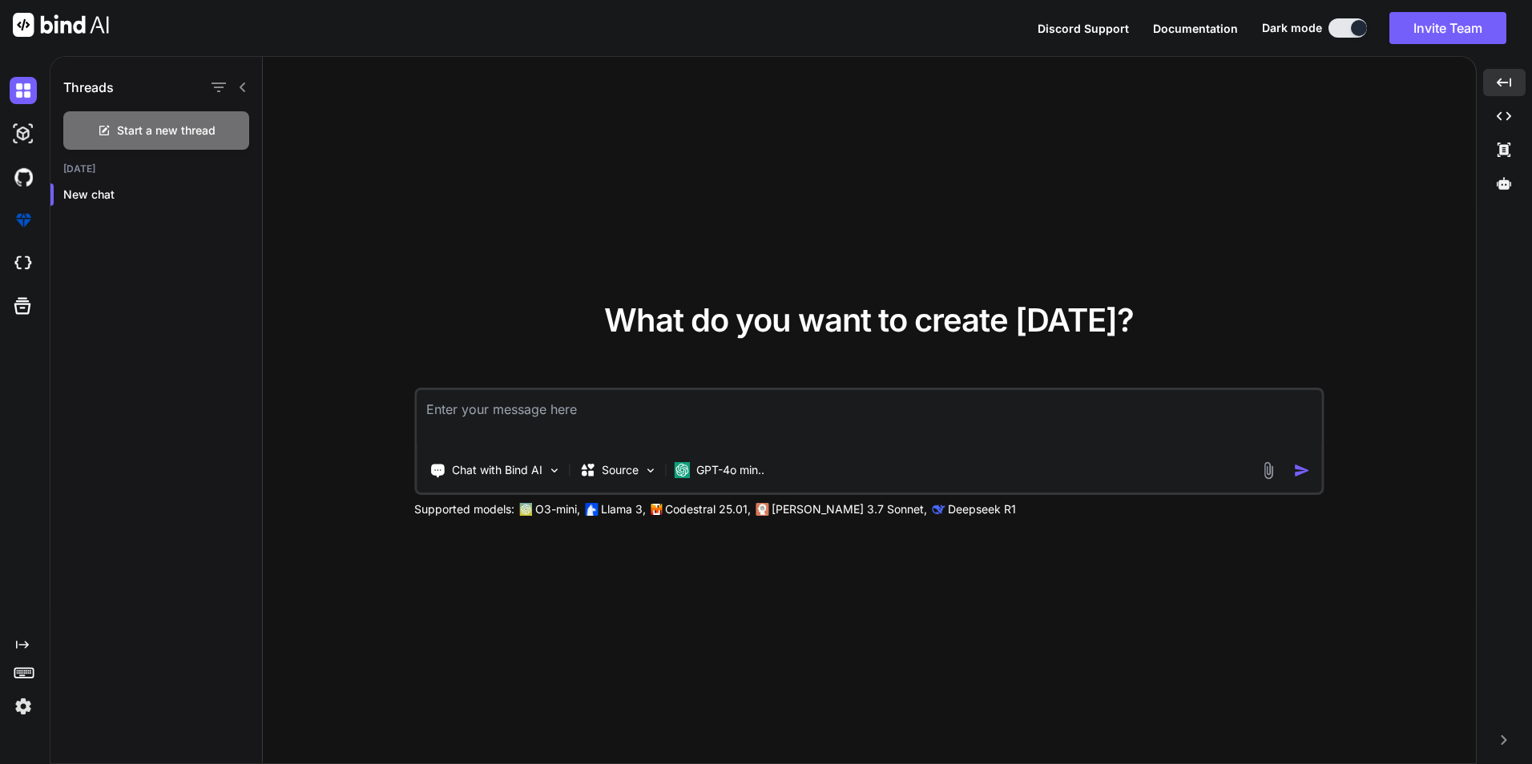
click at [248, 86] on icon at bounding box center [242, 87] width 13 height 13
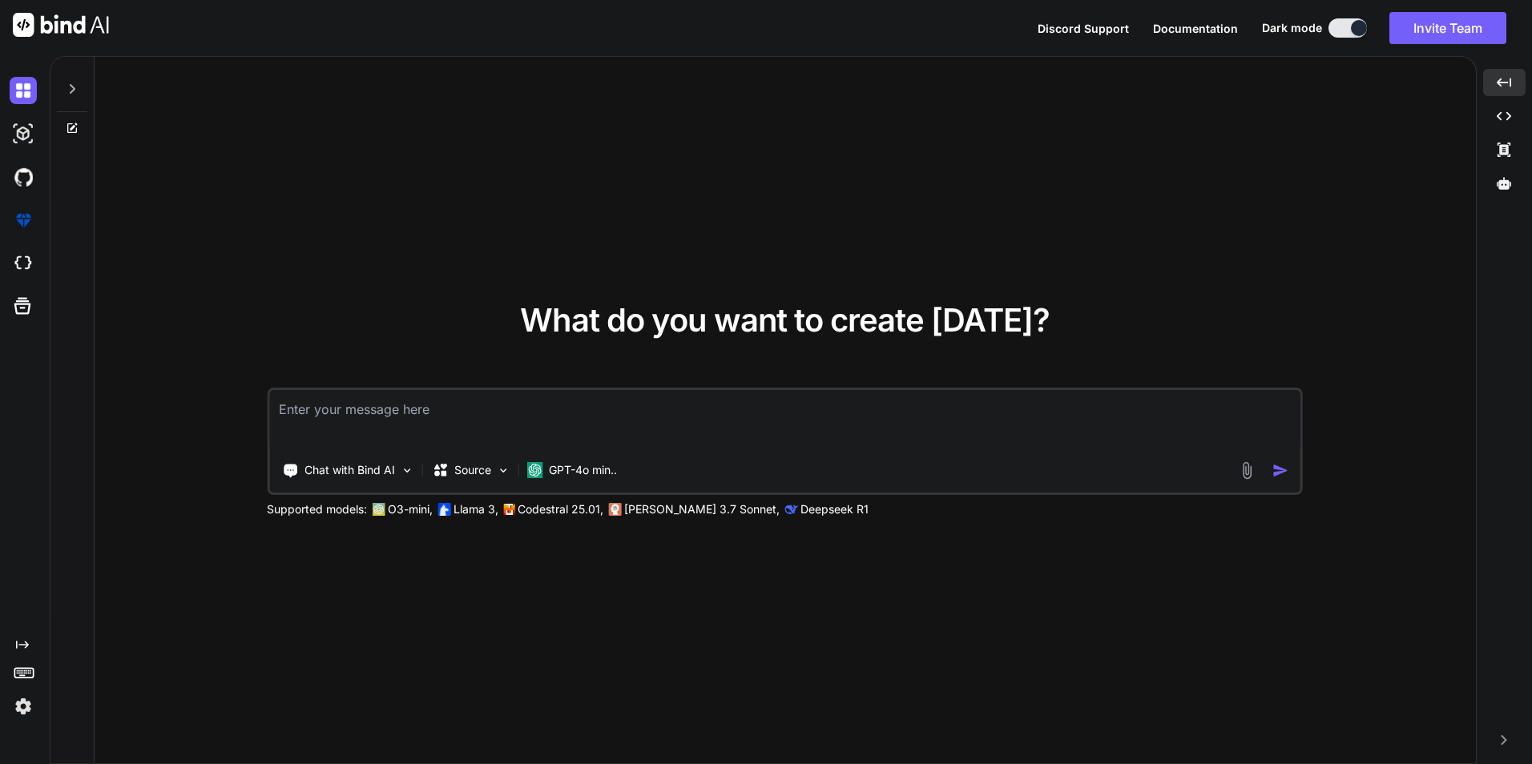
click at [30, 705] on img at bounding box center [23, 706] width 27 height 27
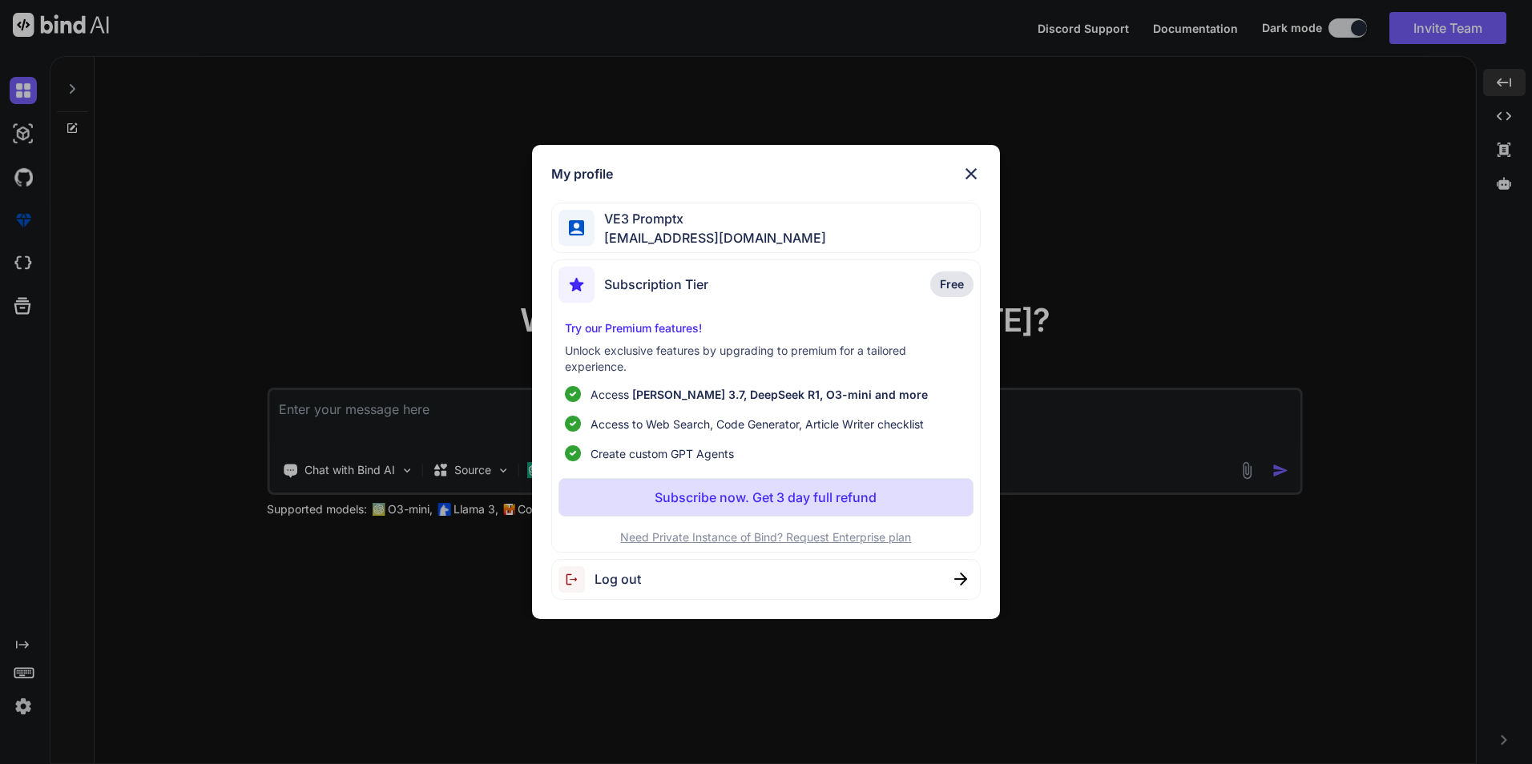
click at [767, 534] on p "Need Private Instance of Bind? Request Enterprise plan" at bounding box center [765, 538] width 415 height 16
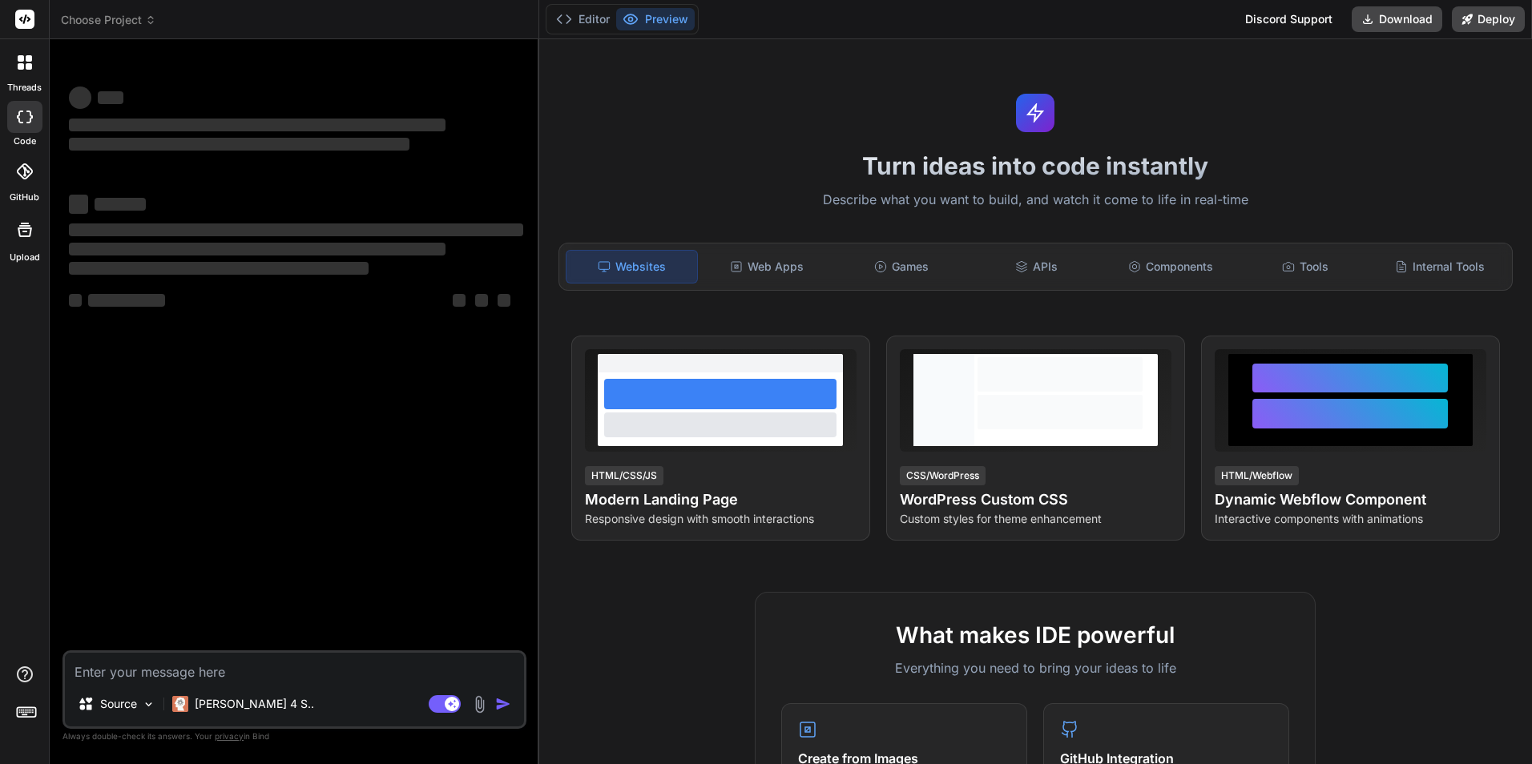
type textarea "x"
